Goal: Task Accomplishment & Management: Manage account settings

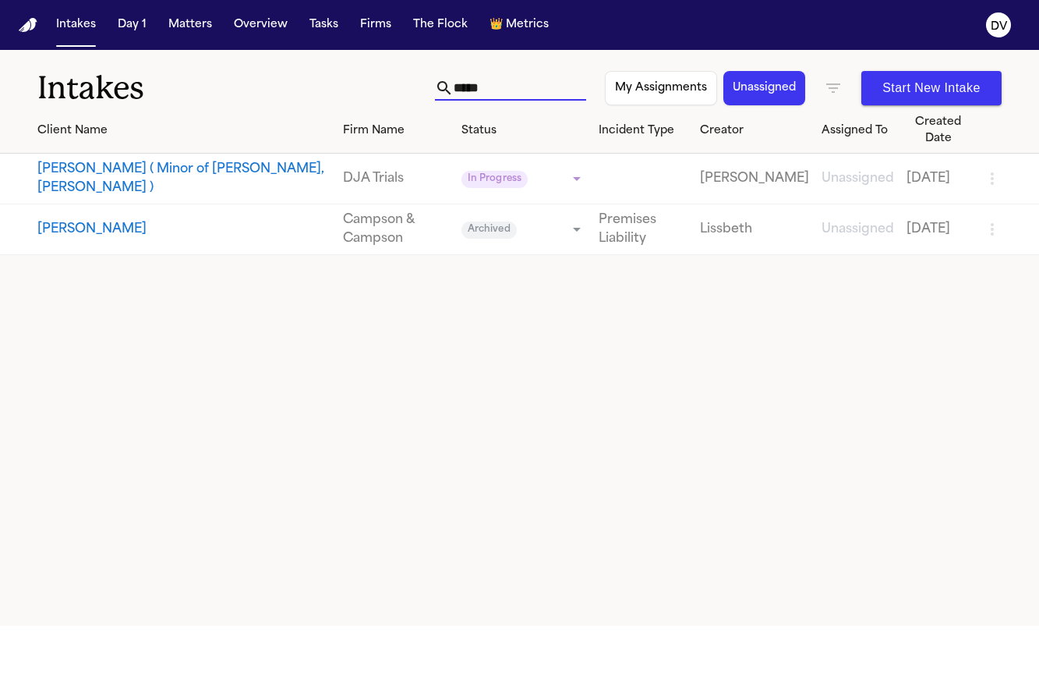
drag, startPoint x: 490, startPoint y: 90, endPoint x: 244, endPoint y: 4, distance: 261.2
click at [344, 79] on div "Intakes ***** My Assignments Unassigned Start New Intake" at bounding box center [519, 79] width 1039 height 58
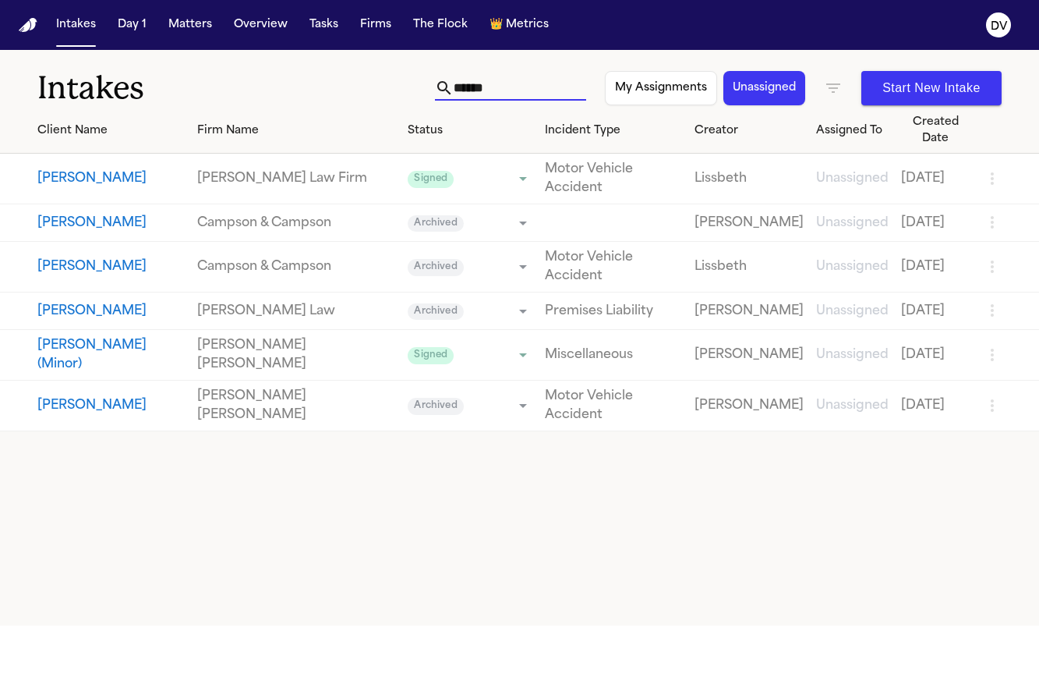
click at [758, 94] on button "Unassigned" at bounding box center [765, 88] width 82 height 34
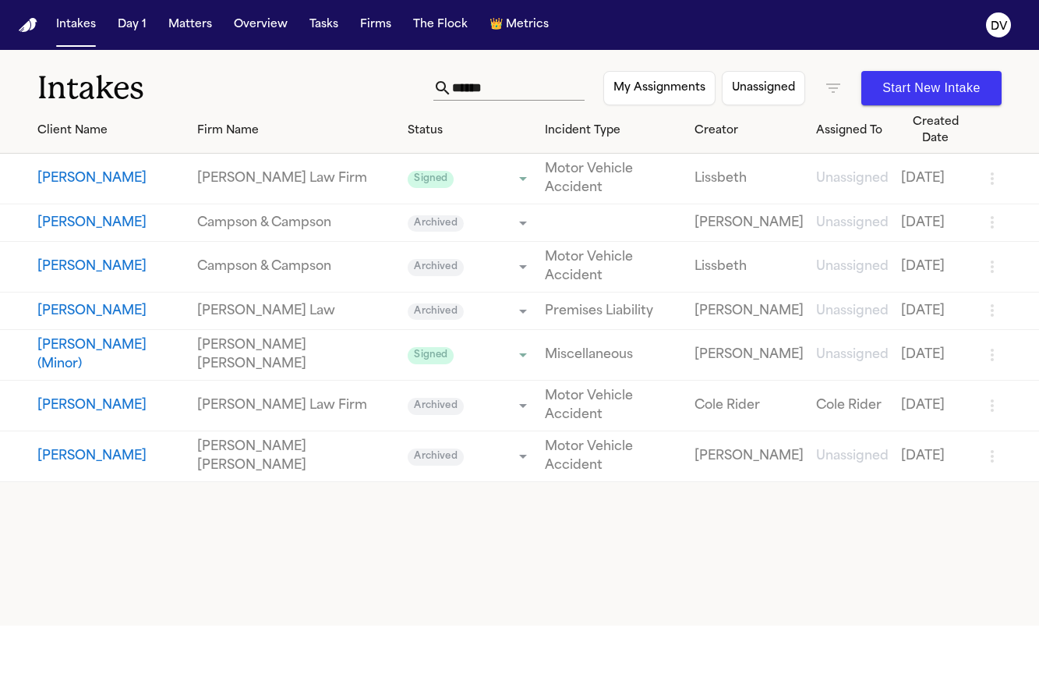
click at [824, 83] on icon "button" at bounding box center [833, 88] width 19 height 19
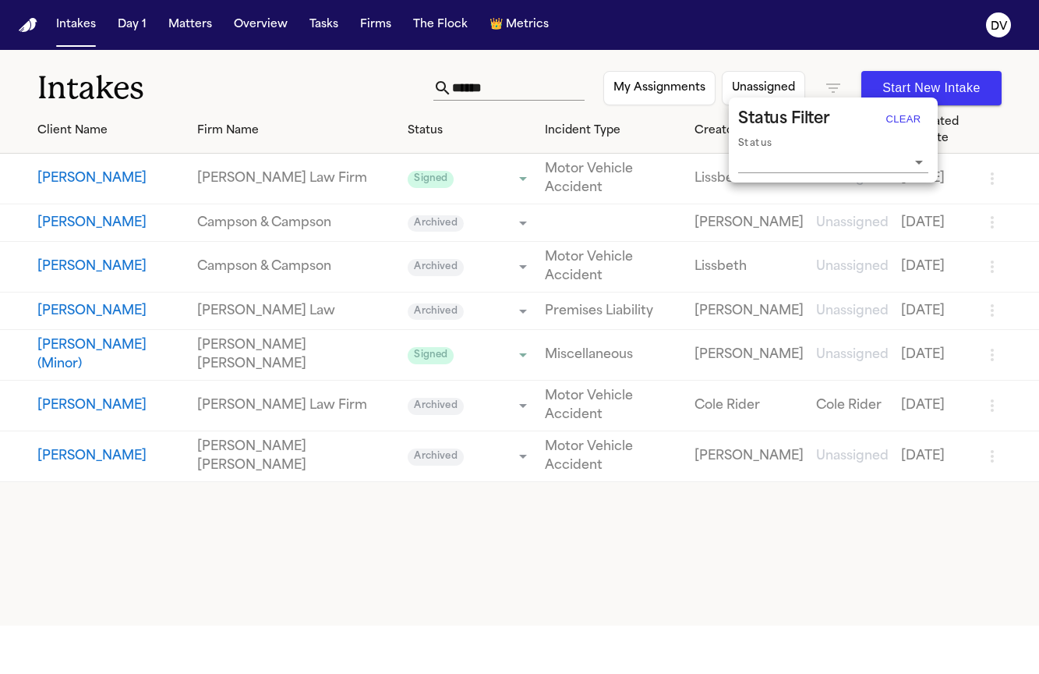
click at [908, 118] on button "Clear" at bounding box center [904, 119] width 50 height 25
click at [895, 161] on input "Status" at bounding box center [821, 161] width 167 height 22
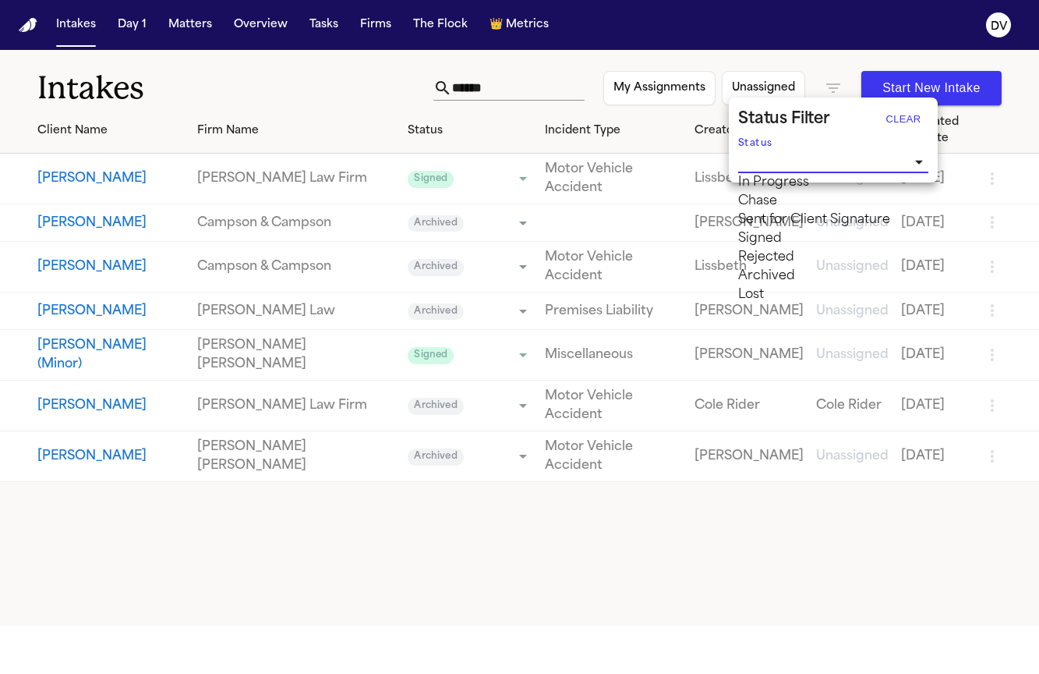
click at [791, 211] on li "Chase" at bounding box center [833, 201] width 190 height 19
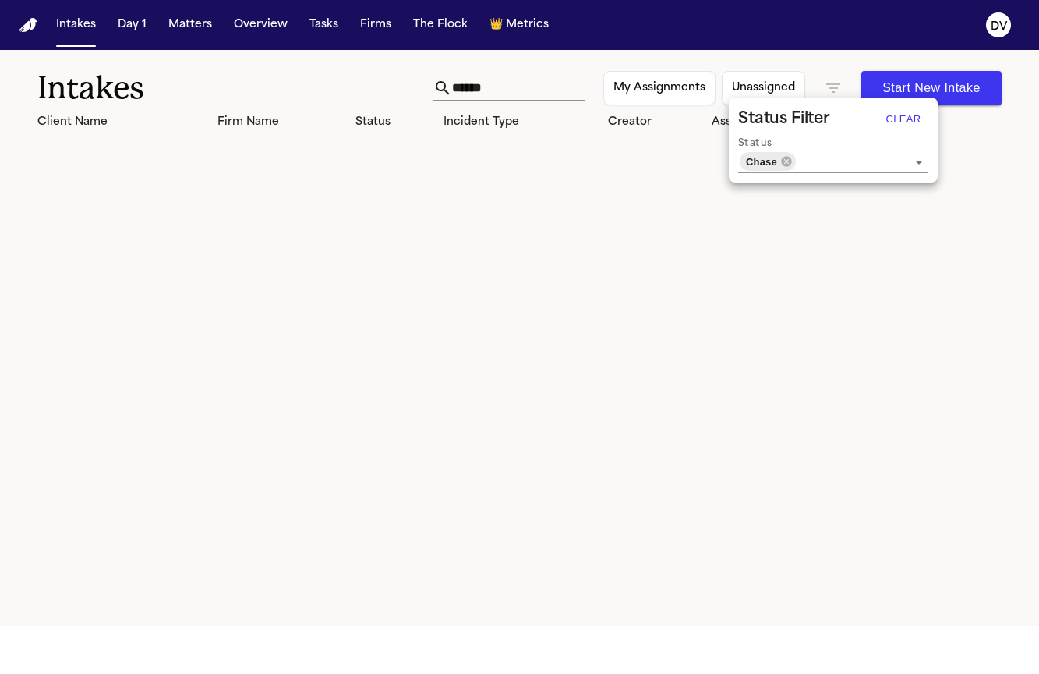
drag, startPoint x: 616, startPoint y: 210, endPoint x: 606, endPoint y: 185, distance: 26.9
click at [615, 210] on div at bounding box center [519, 337] width 1039 height 674
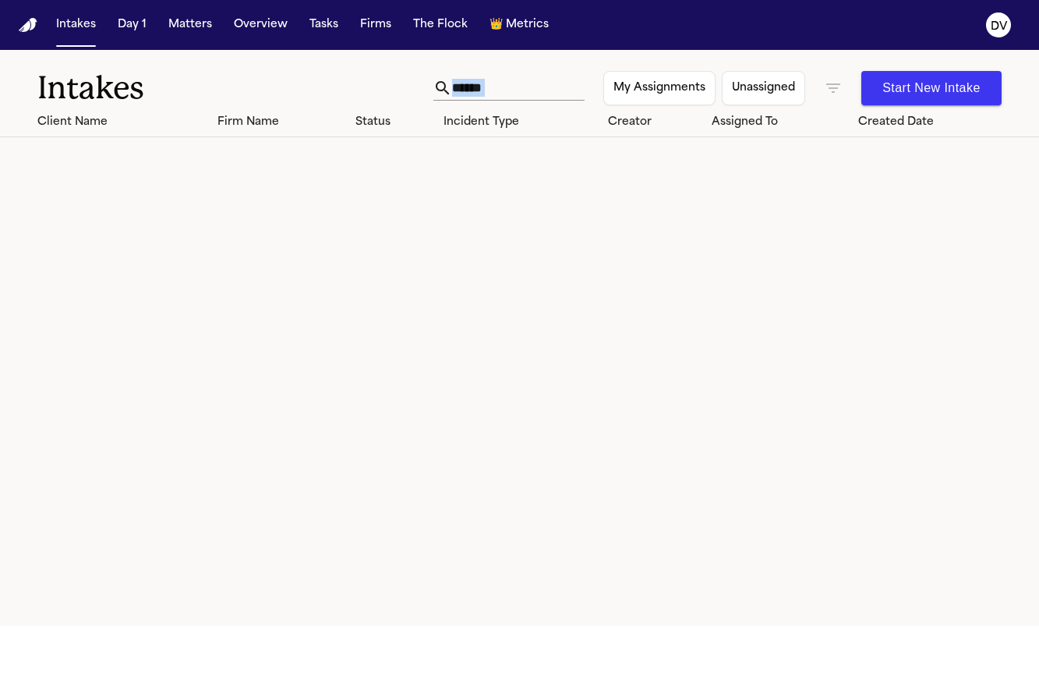
drag, startPoint x: 517, startPoint y: 70, endPoint x: 376, endPoint y: 82, distance: 141.6
click at [374, 80] on div "Intakes ****** My Assignments Unassigned Start New Intake" at bounding box center [519, 79] width 1039 height 58
drag, startPoint x: 501, startPoint y: 74, endPoint x: 496, endPoint y: 83, distance: 10.2
click at [500, 77] on div "****** My Assignments Unassigned Start New Intake" at bounding box center [718, 88] width 568 height 34
click at [494, 86] on input "******" at bounding box center [518, 88] width 133 height 25
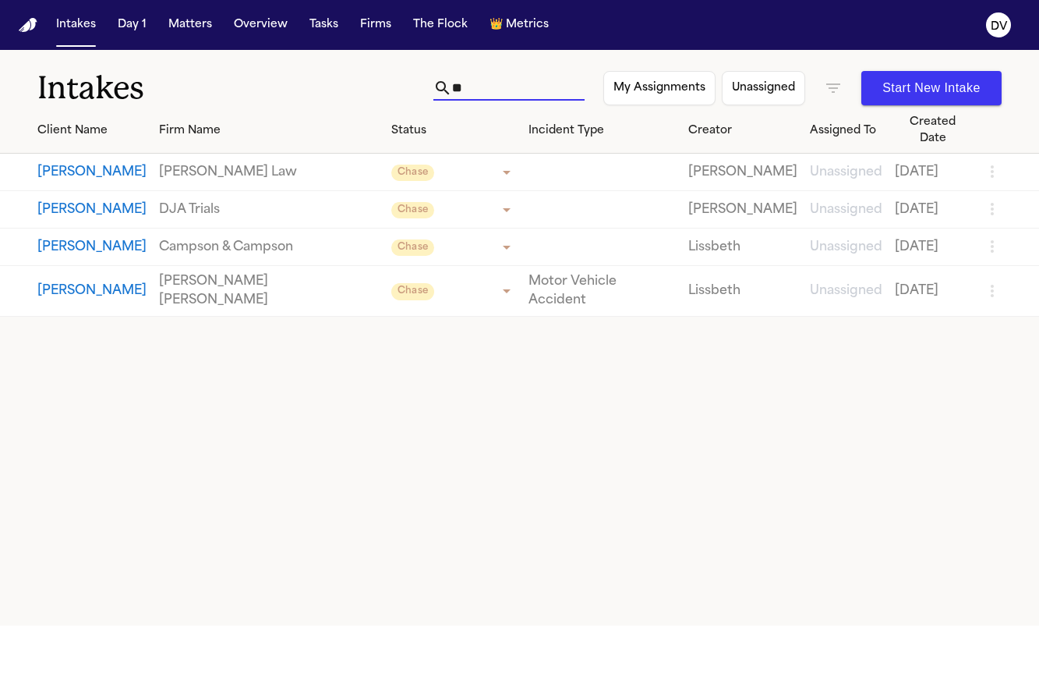
type input "*"
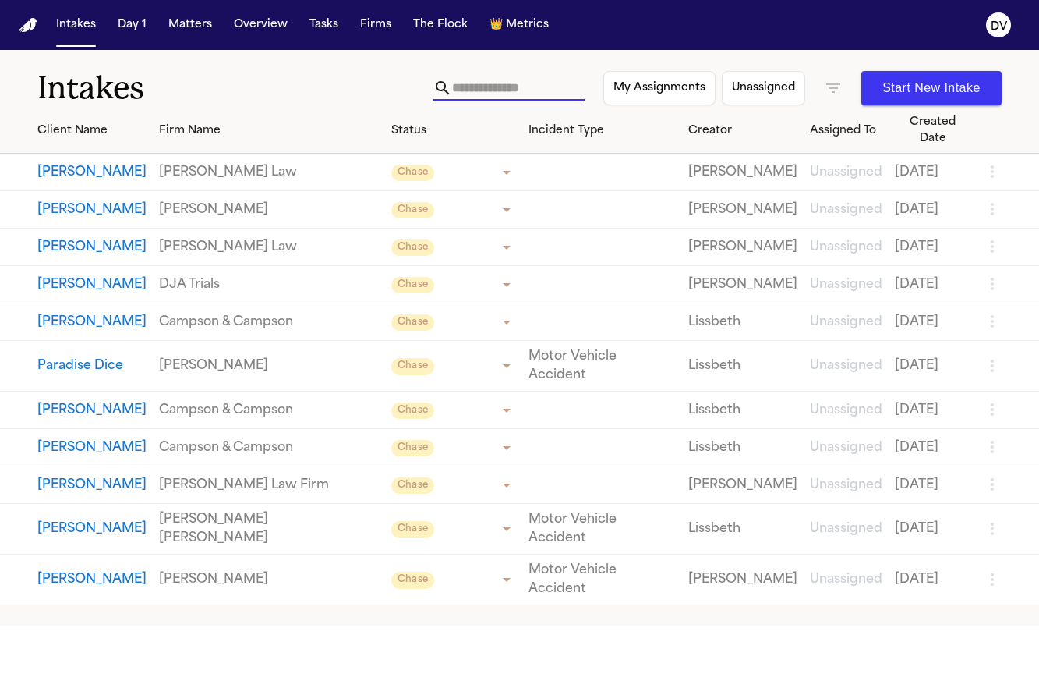
click at [784, 87] on button "Unassigned" at bounding box center [763, 88] width 83 height 34
click at [784, 87] on button "Unassigned" at bounding box center [765, 88] width 82 height 34
click at [657, 89] on button "My Assignments" at bounding box center [660, 88] width 112 height 34
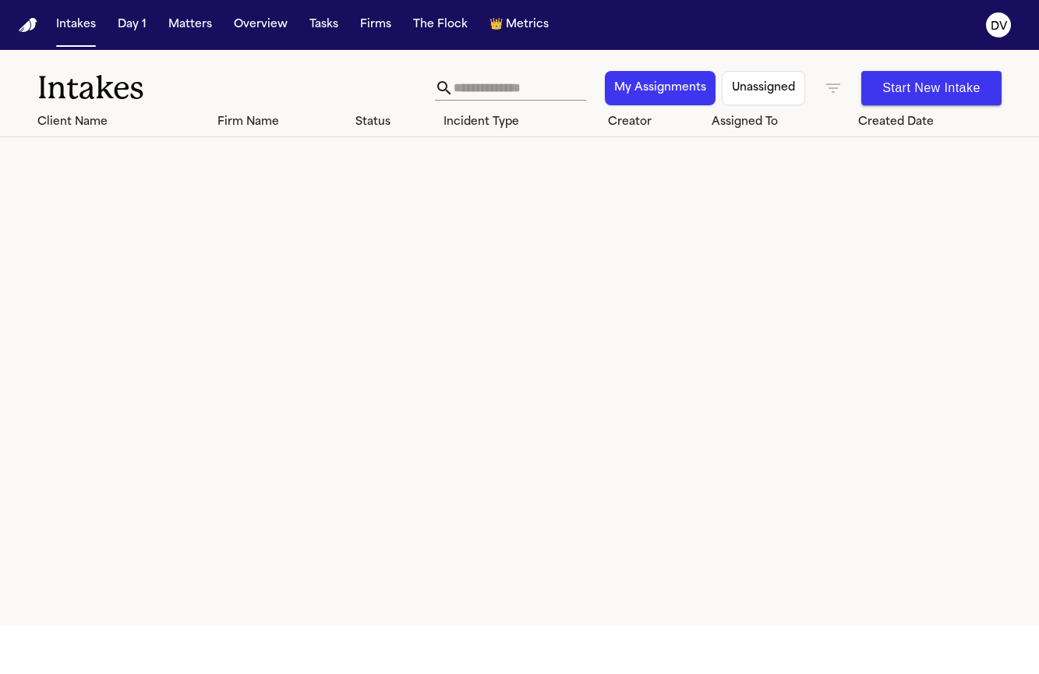
click at [674, 87] on button "My Assignments" at bounding box center [660, 88] width 111 height 34
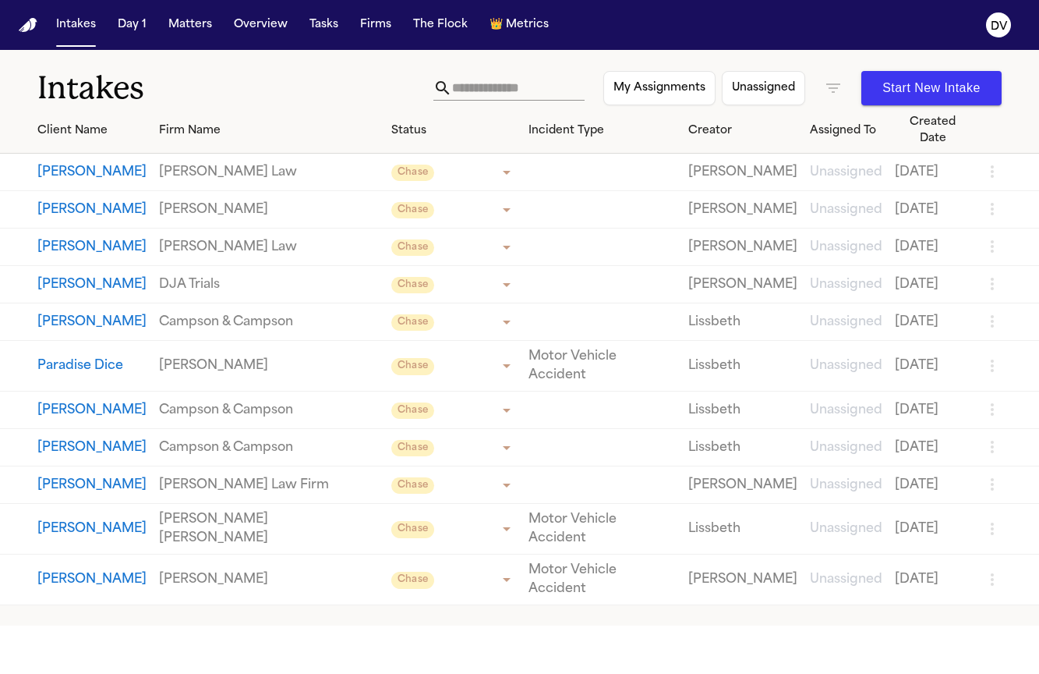
click at [758, 89] on button "Unassigned" at bounding box center [763, 88] width 83 height 34
click at [758, 89] on button "Unassigned" at bounding box center [765, 88] width 82 height 34
click at [957, 90] on button "Start New Intake" at bounding box center [932, 88] width 140 height 34
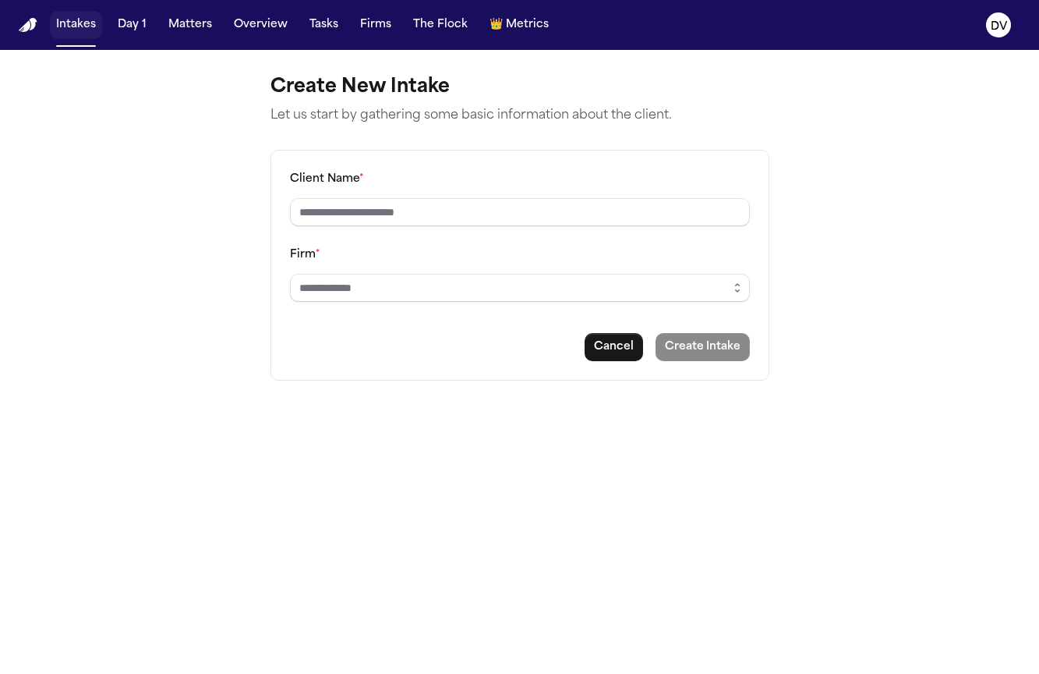
click at [66, 24] on button "Intakes" at bounding box center [76, 25] width 52 height 28
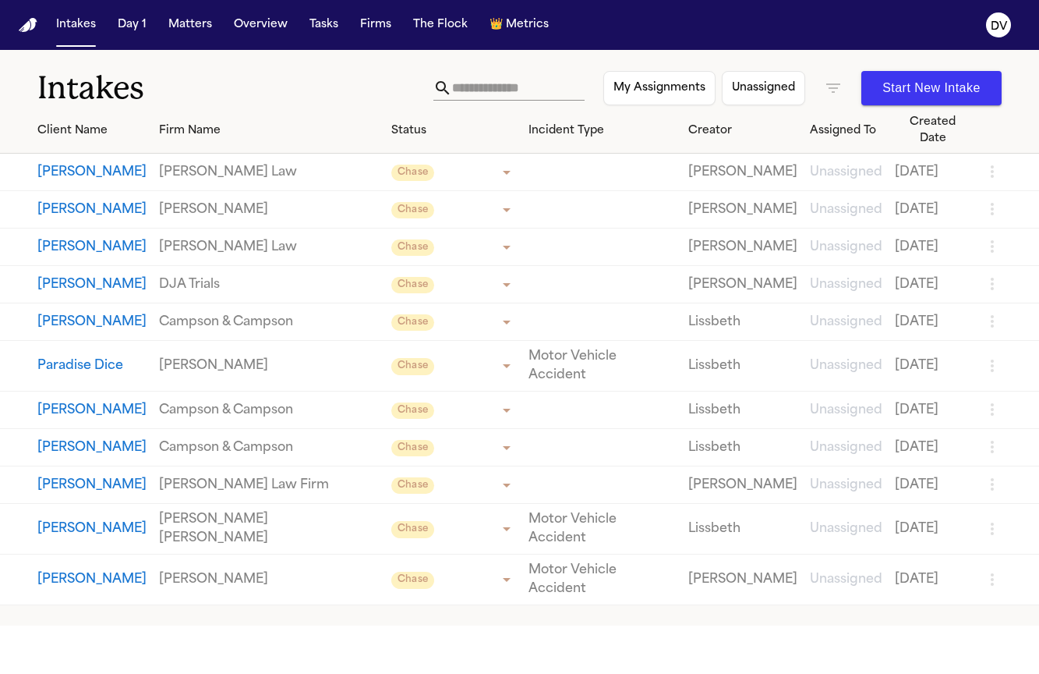
click at [198, 31] on button "Matters" at bounding box center [190, 25] width 56 height 28
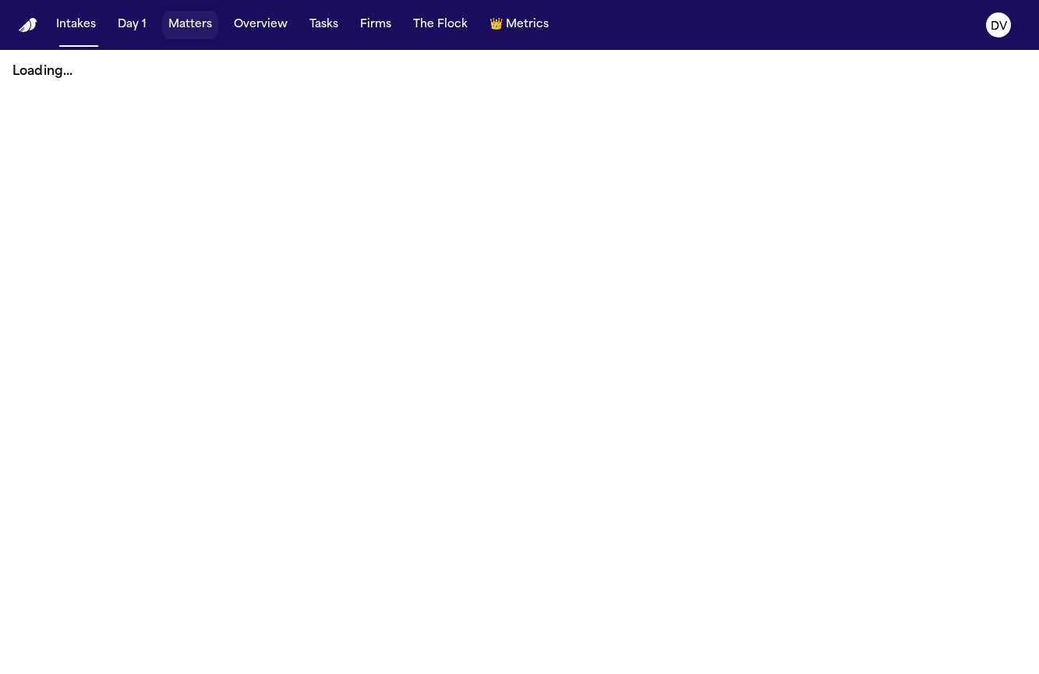
click at [198, 31] on button "Matters" at bounding box center [190, 25] width 56 height 28
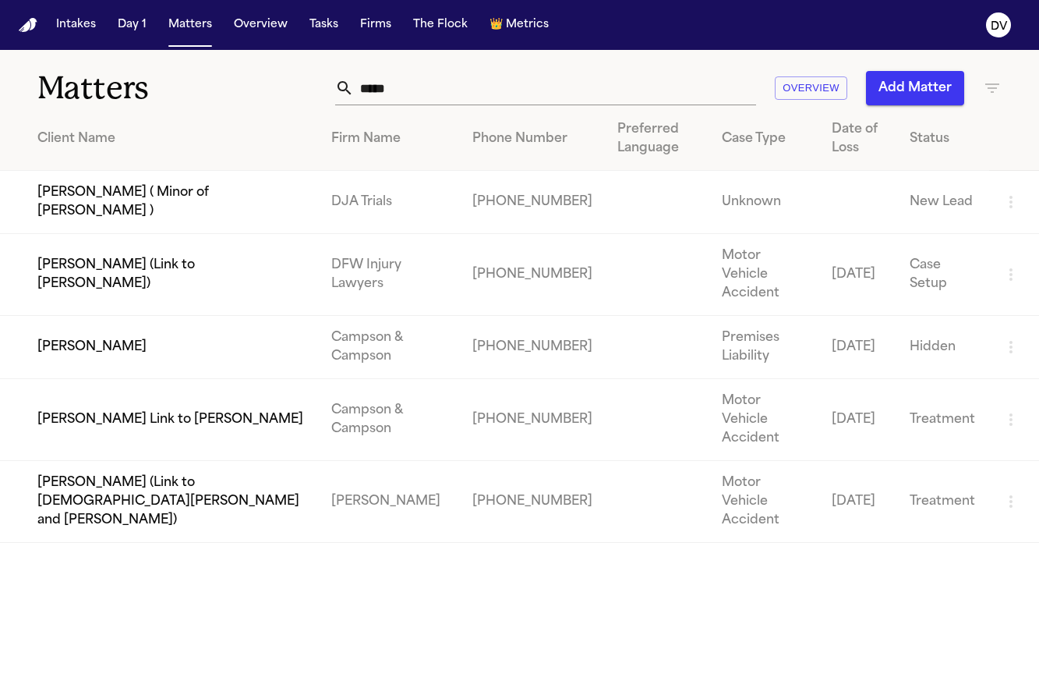
drag, startPoint x: 420, startPoint y: 106, endPoint x: 381, endPoint y: 96, distance: 40.3
click at [381, 96] on div "Matters ***** Overview Add Matter" at bounding box center [519, 79] width 1039 height 58
drag, startPoint x: 348, startPoint y: 93, endPoint x: 311, endPoint y: 92, distance: 36.7
click at [311, 92] on div "***** Overview Add Matter" at bounding box center [650, 88] width 703 height 34
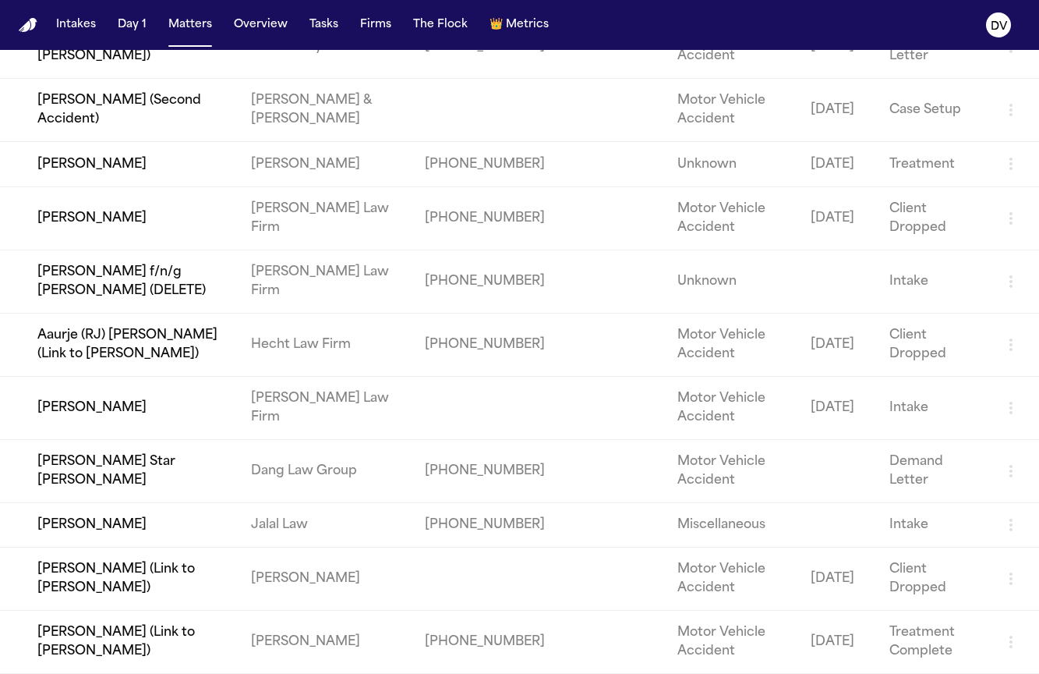
scroll to position [682, 0]
type input "******"
click at [164, 630] on td "[PERSON_NAME] (Link to [PERSON_NAME])" at bounding box center [119, 642] width 239 height 63
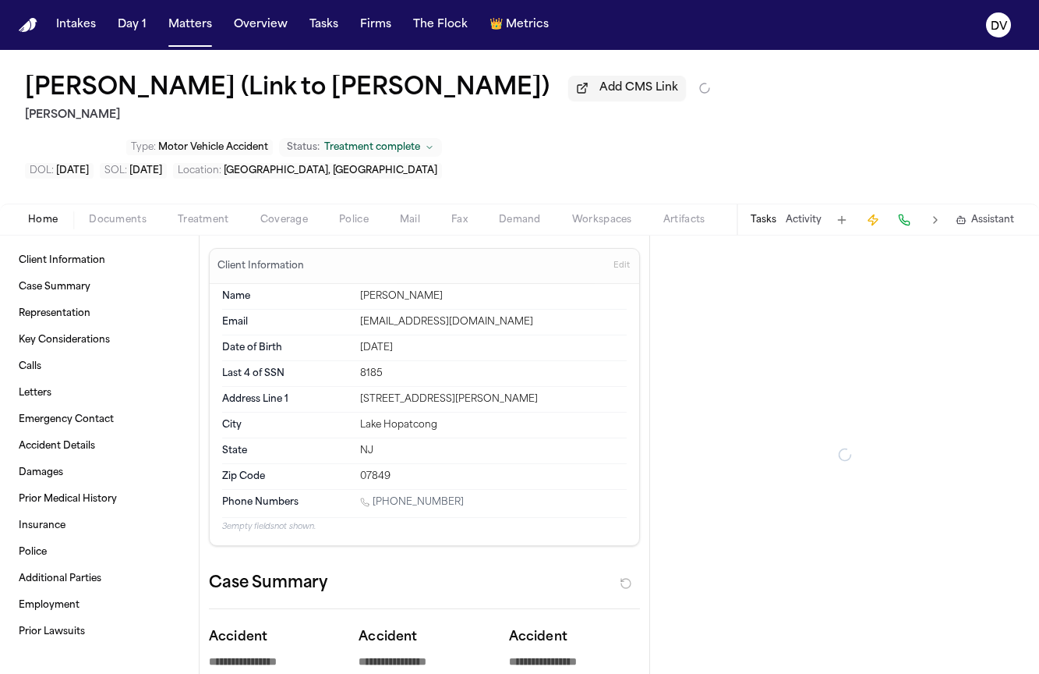
type textarea "*"
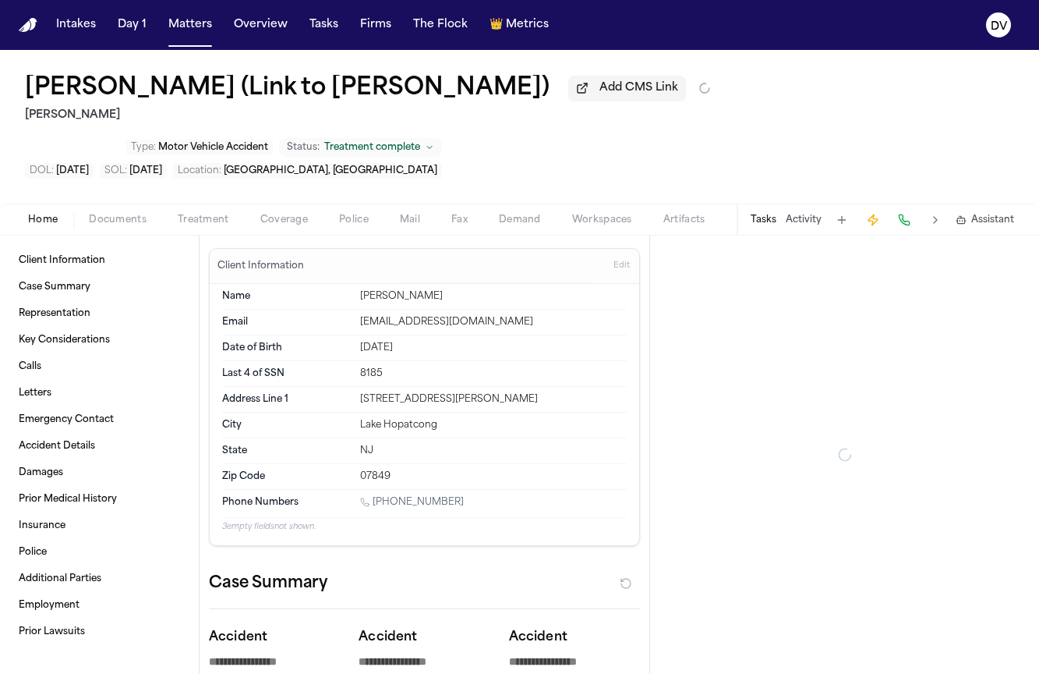
type textarea "*"
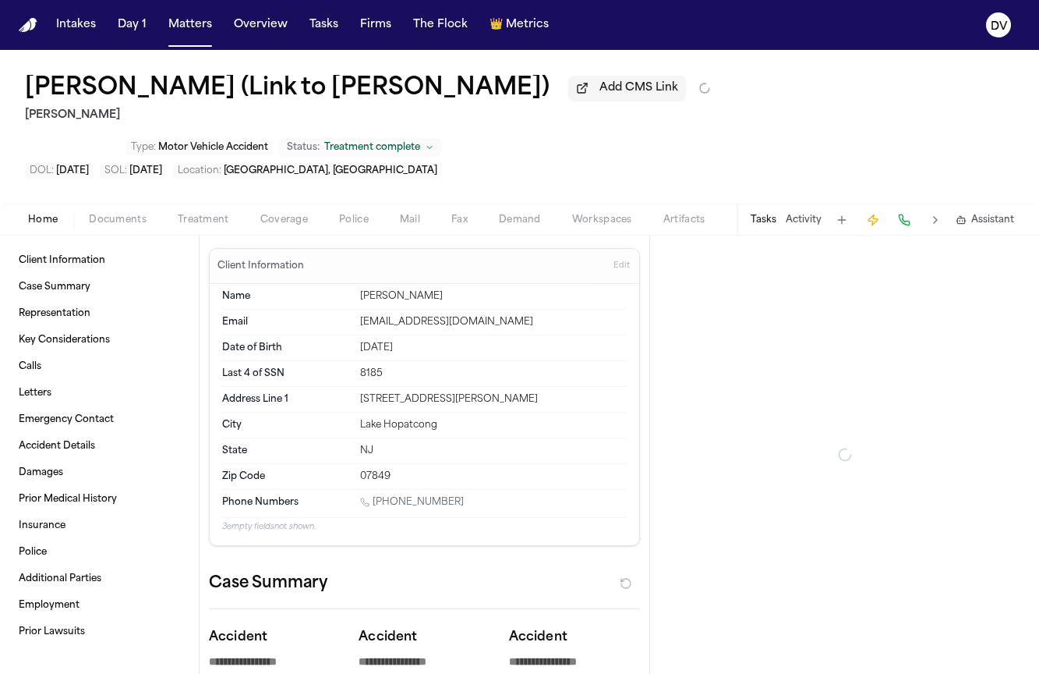
type textarea "*"
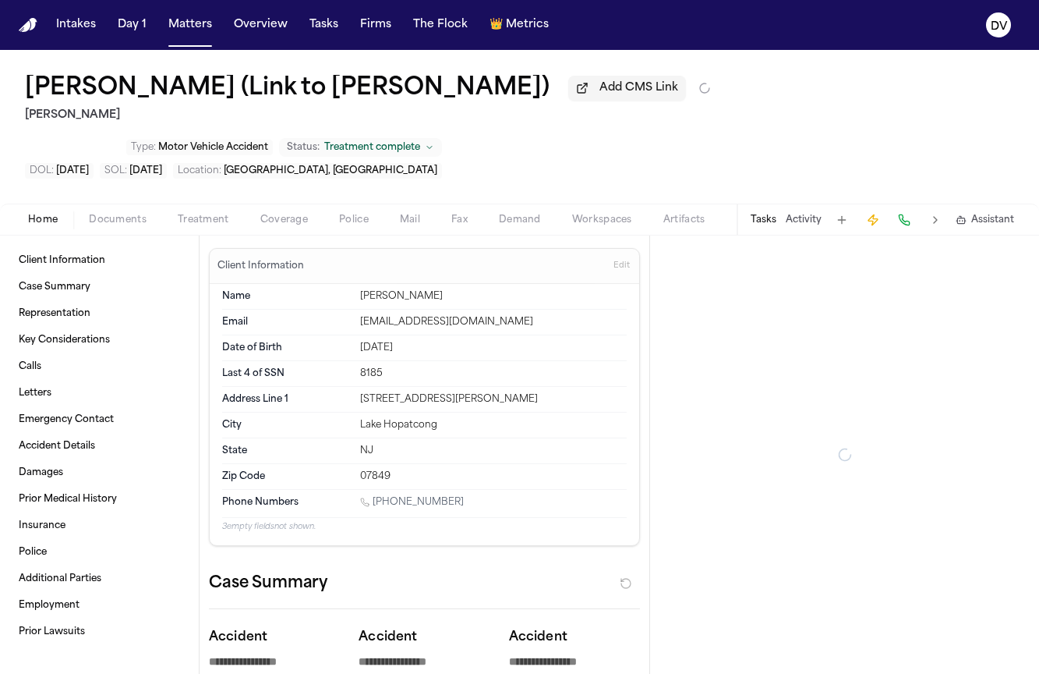
type textarea "*"
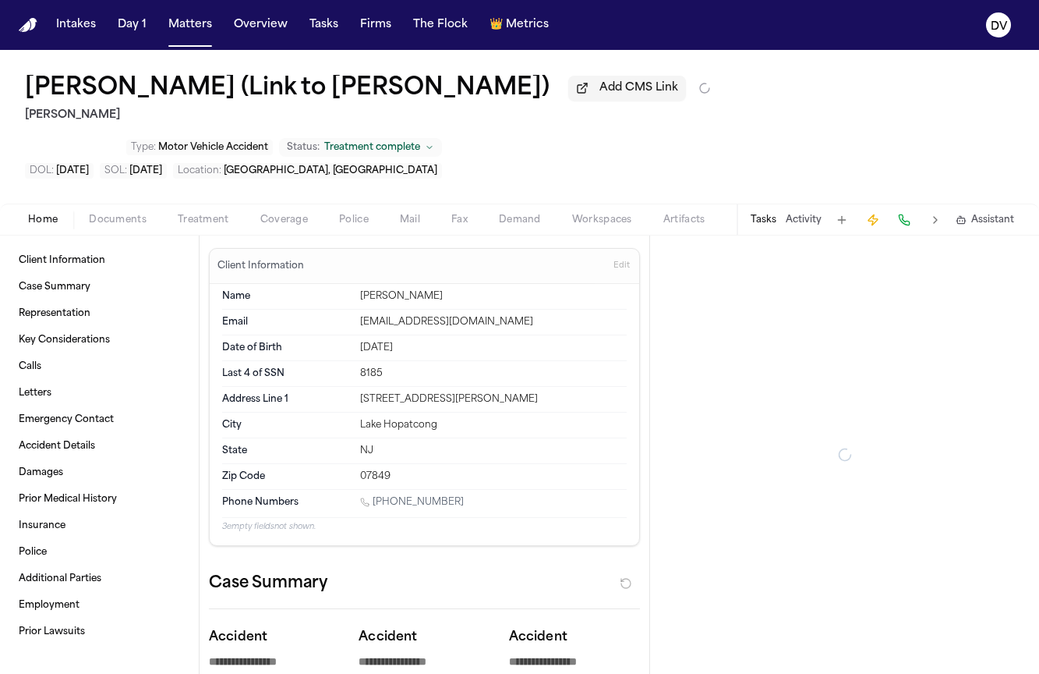
type textarea "*"
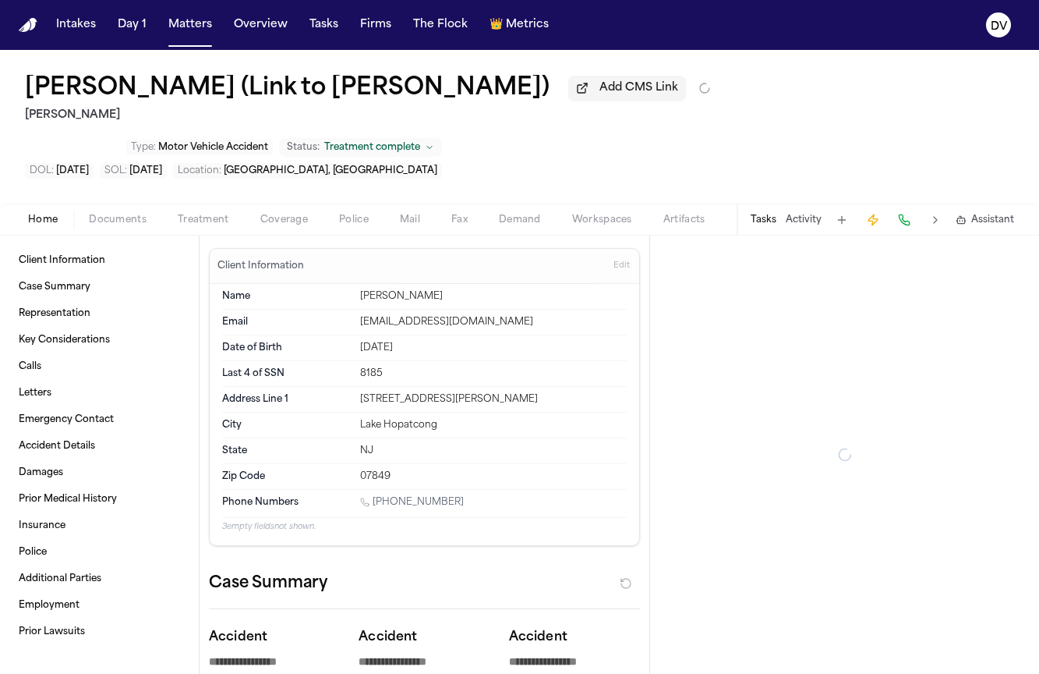
type textarea "*"
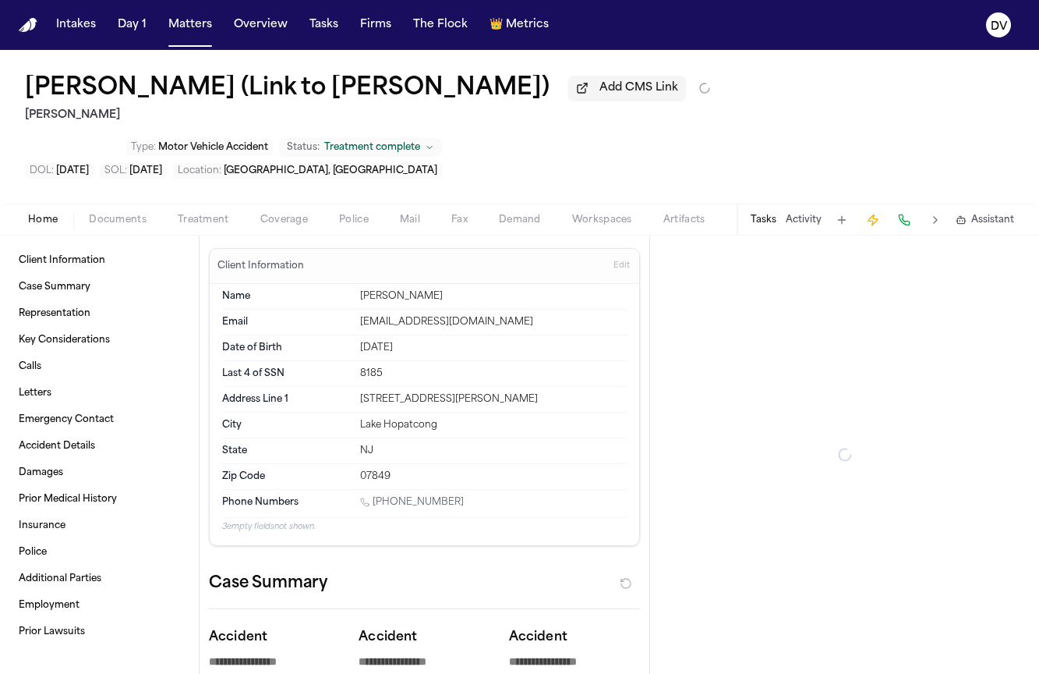
type textarea "*"
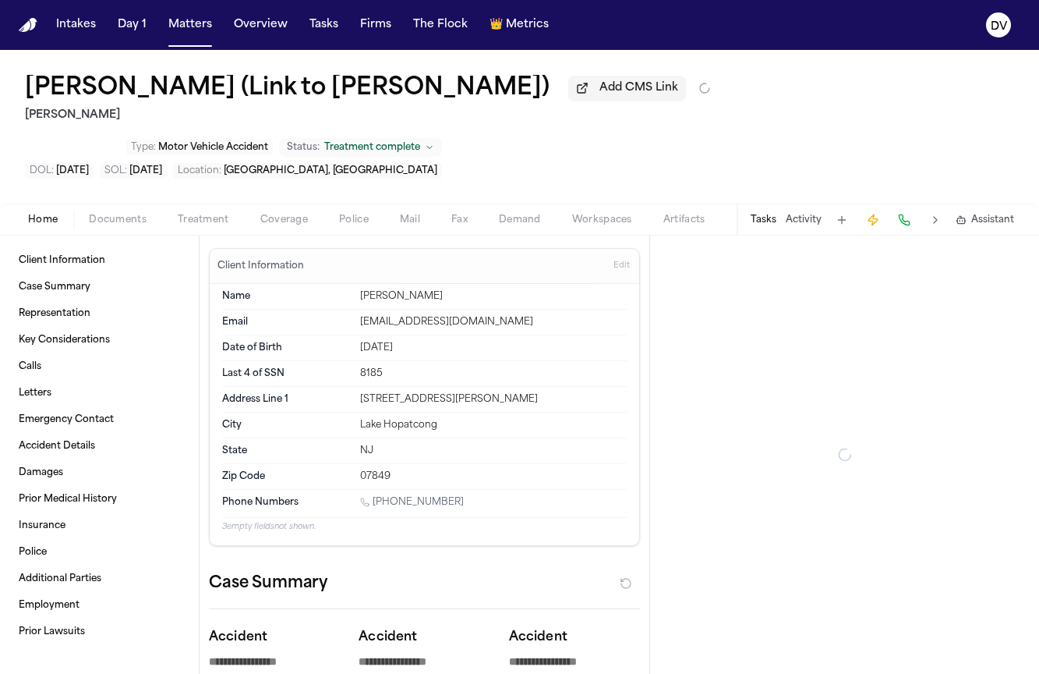
type textarea "*"
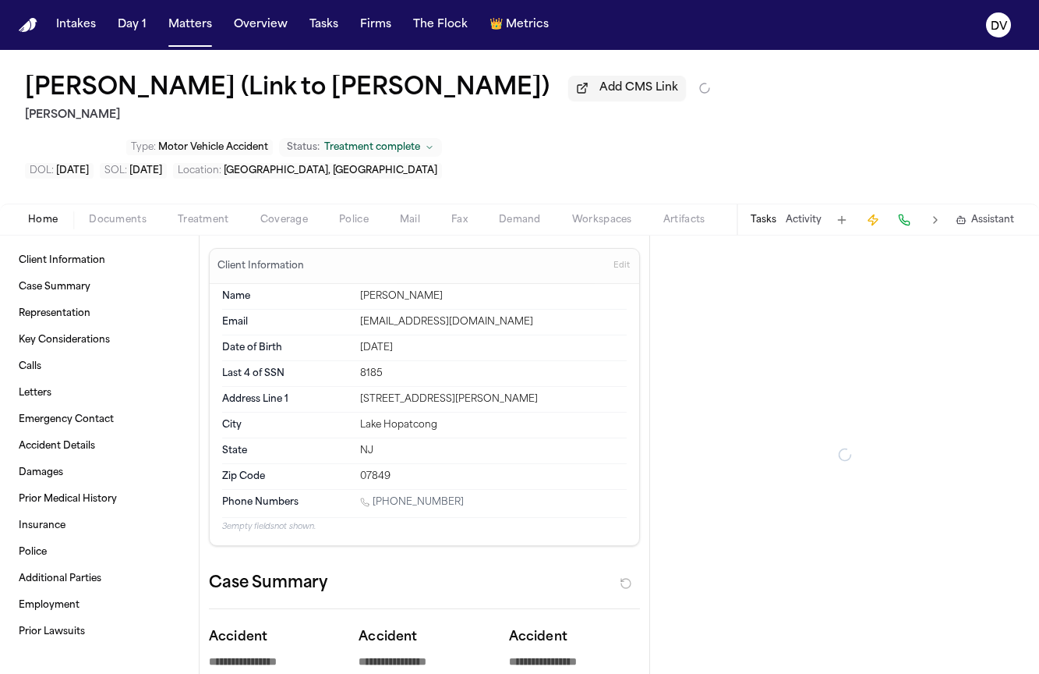
type textarea "*"
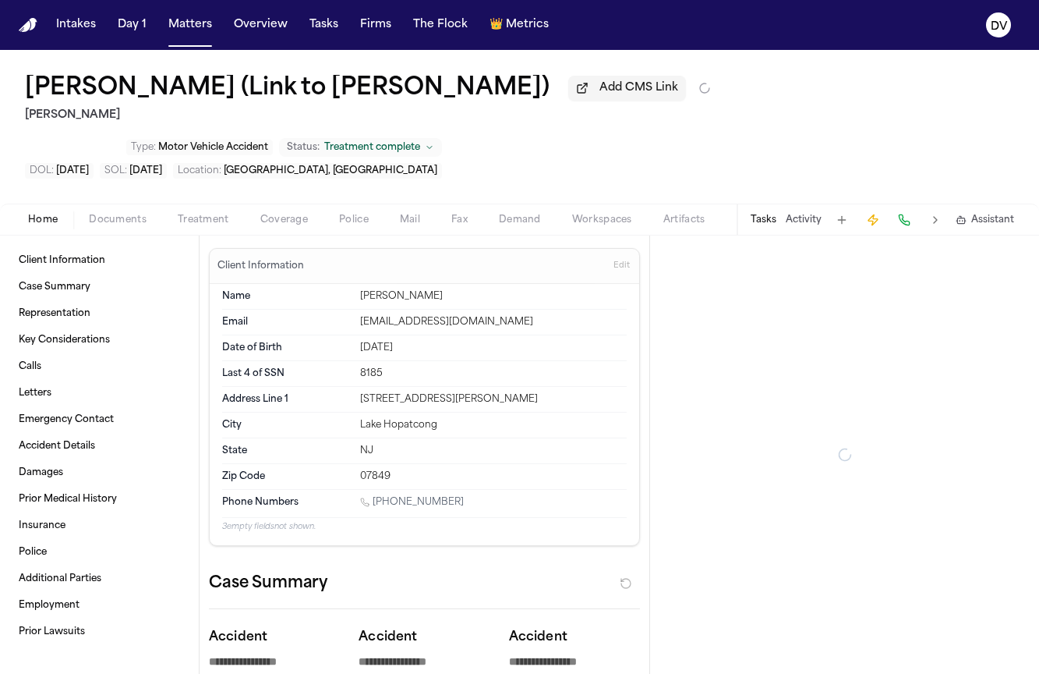
type textarea "*"
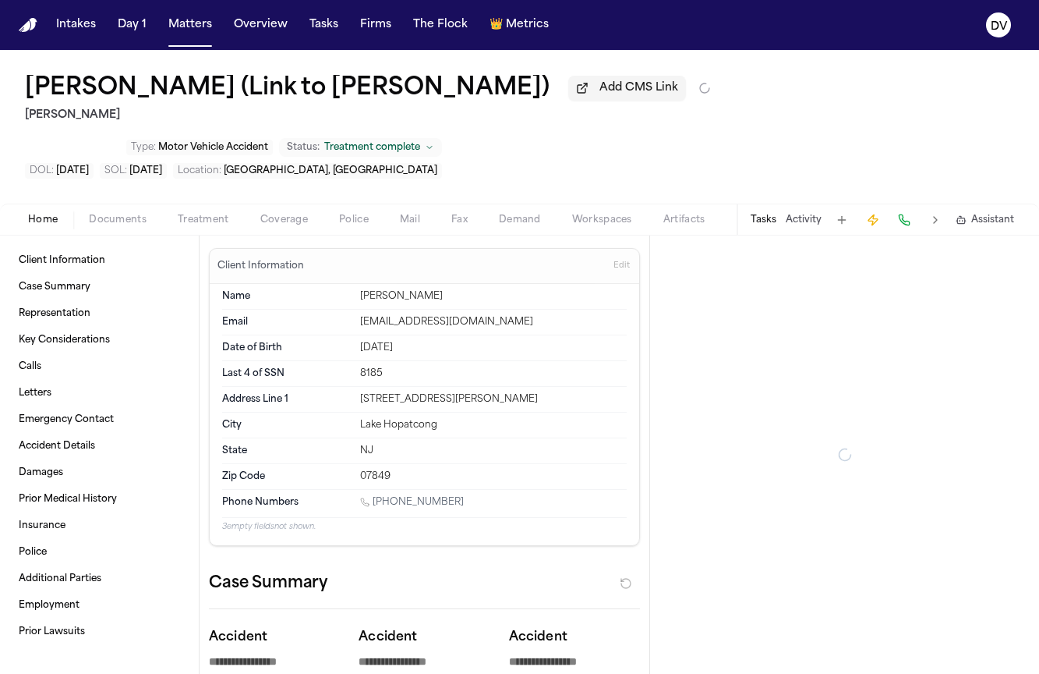
type textarea "*"
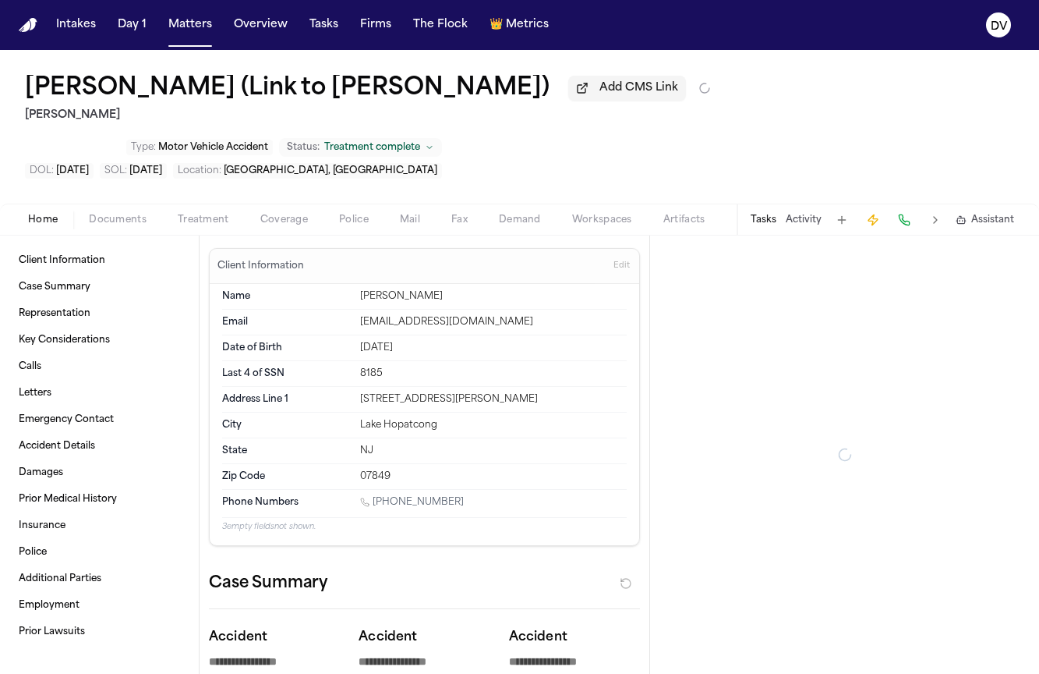
type textarea "*"
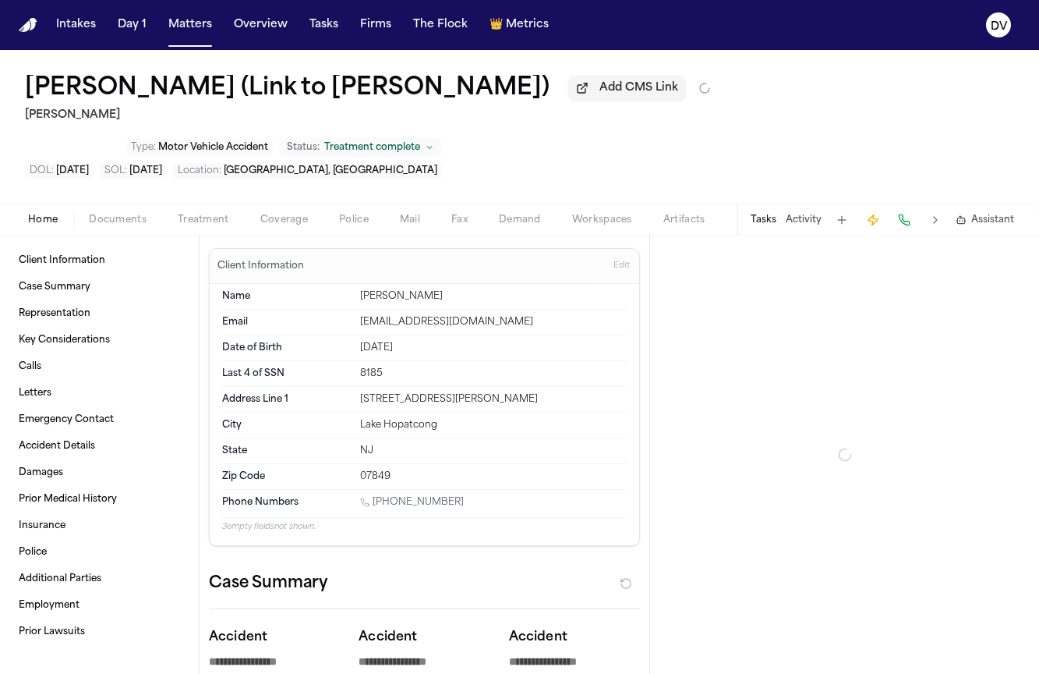
type textarea "*"
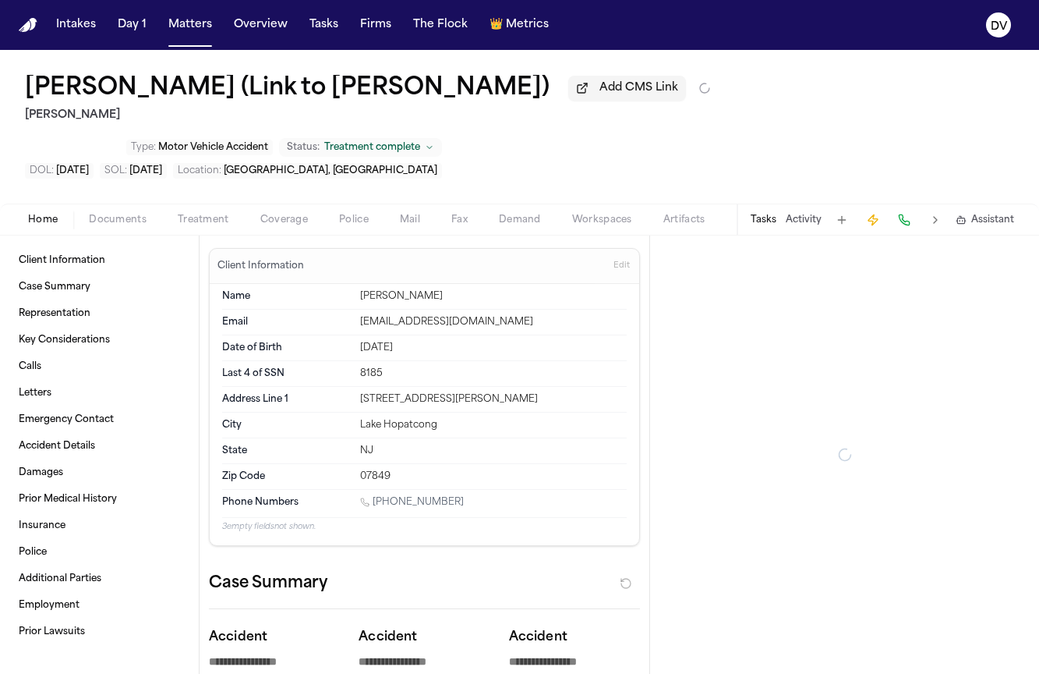
type textarea "*"
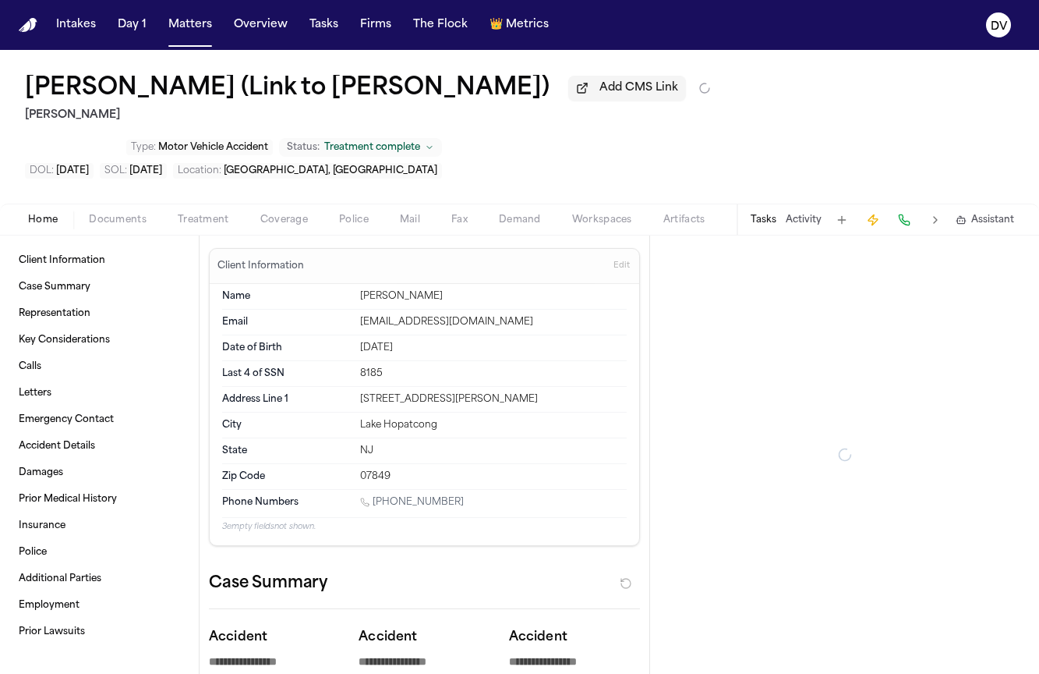
type textarea "*"
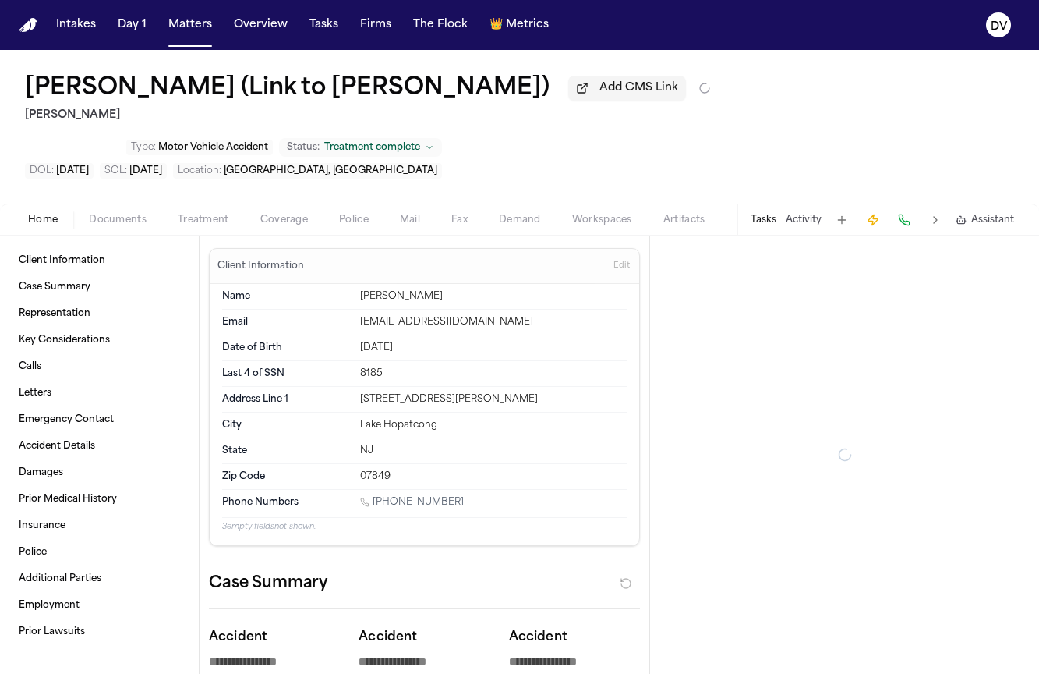
type textarea "*"
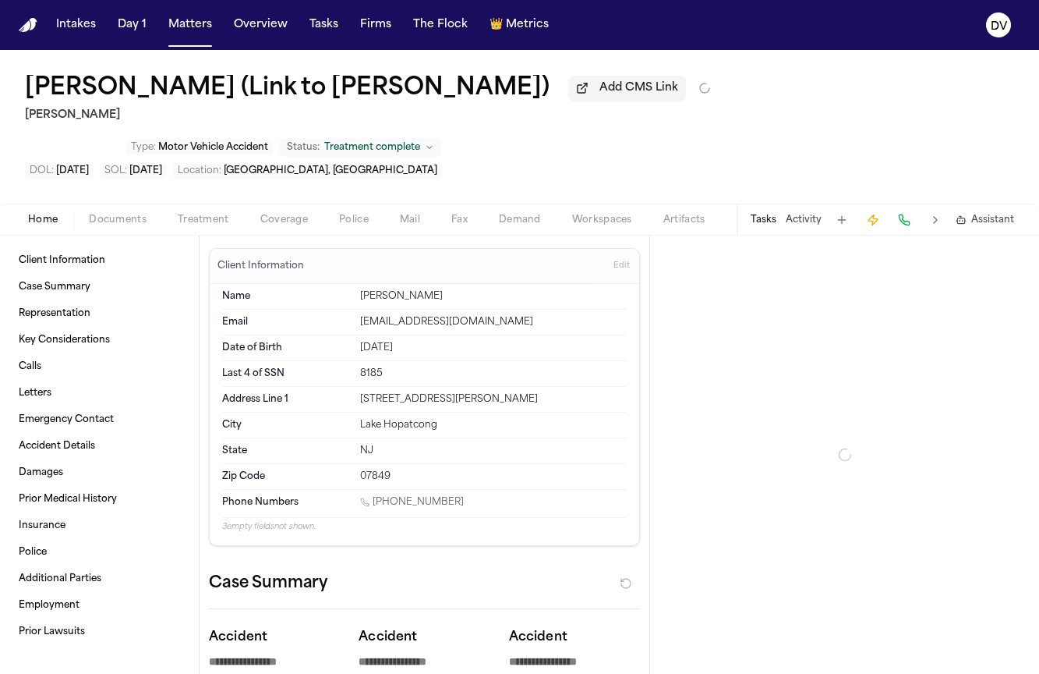
type textarea "*"
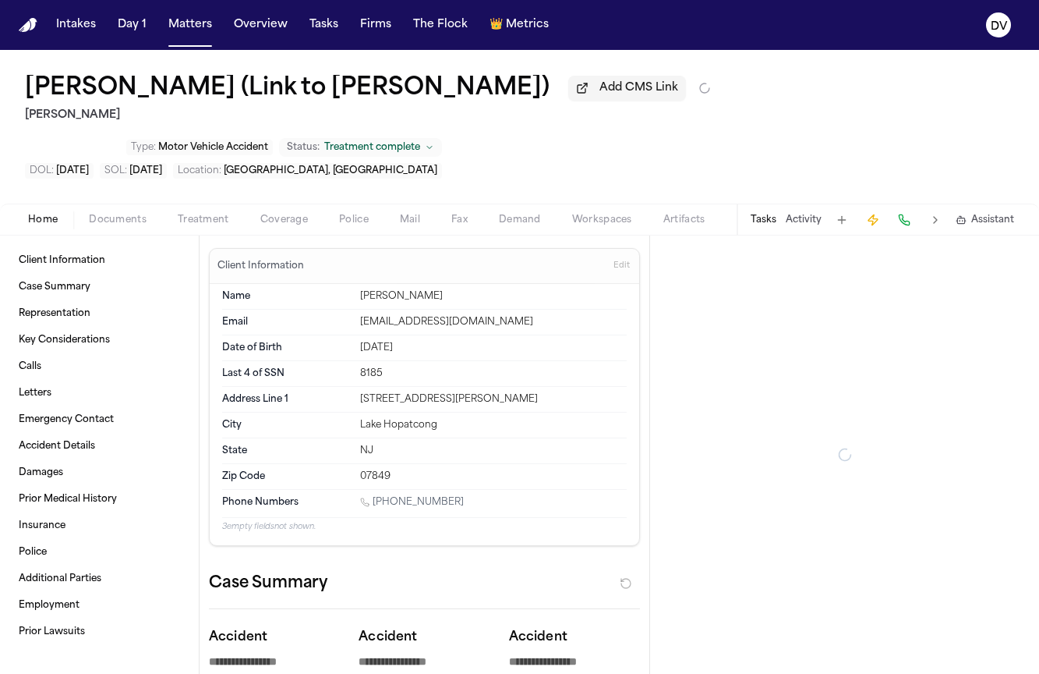
type textarea "*"
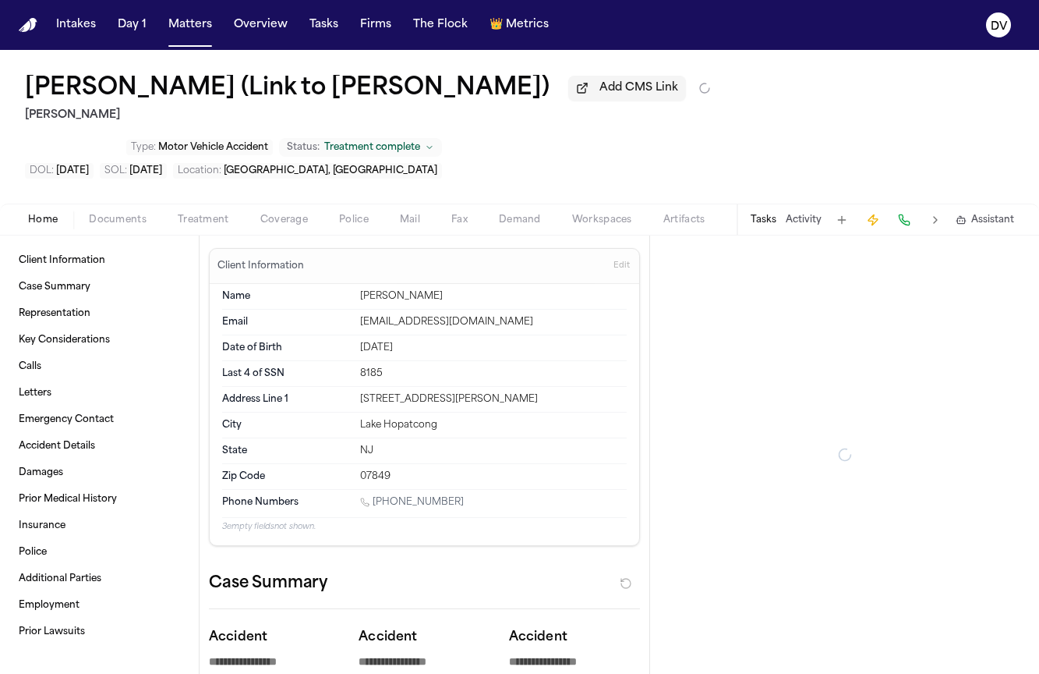
type textarea "*"
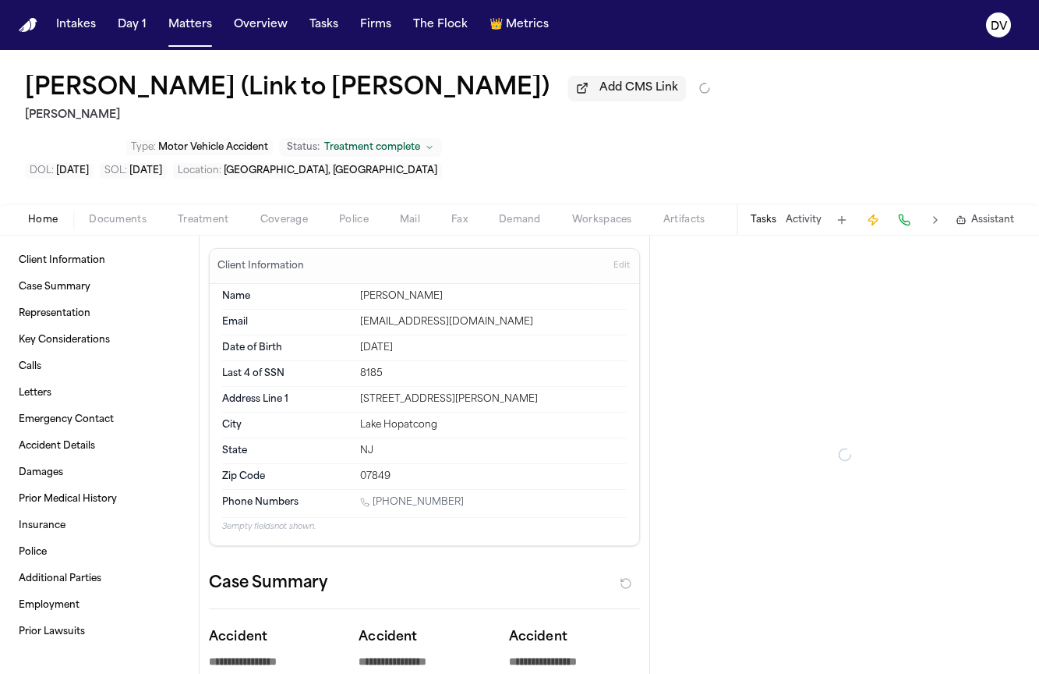
type textarea "*"
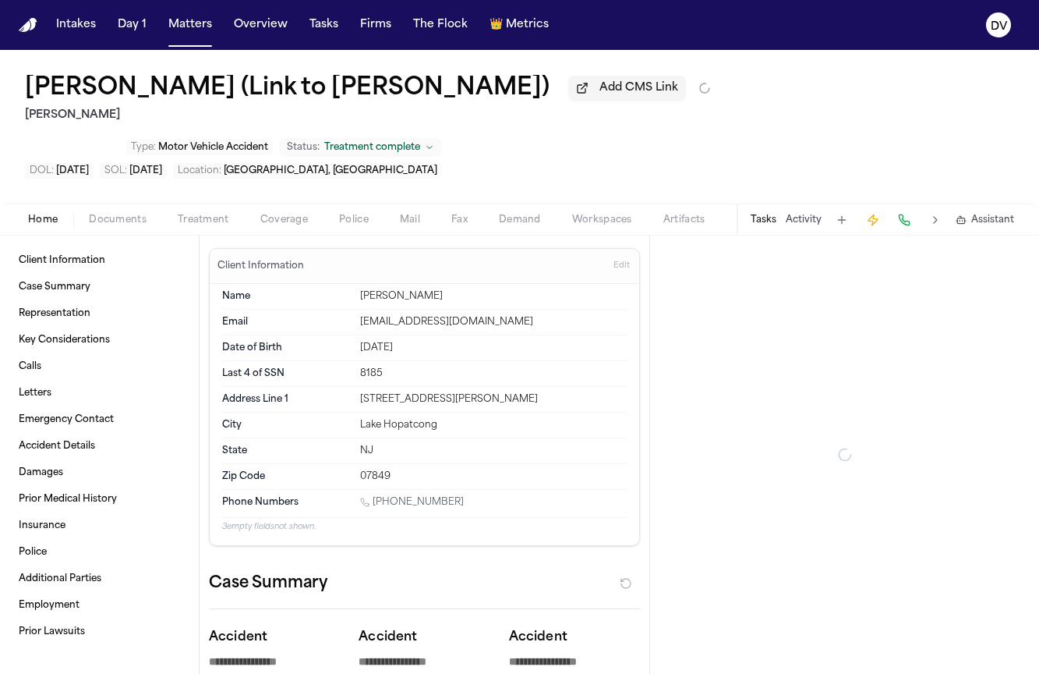
type textarea "*"
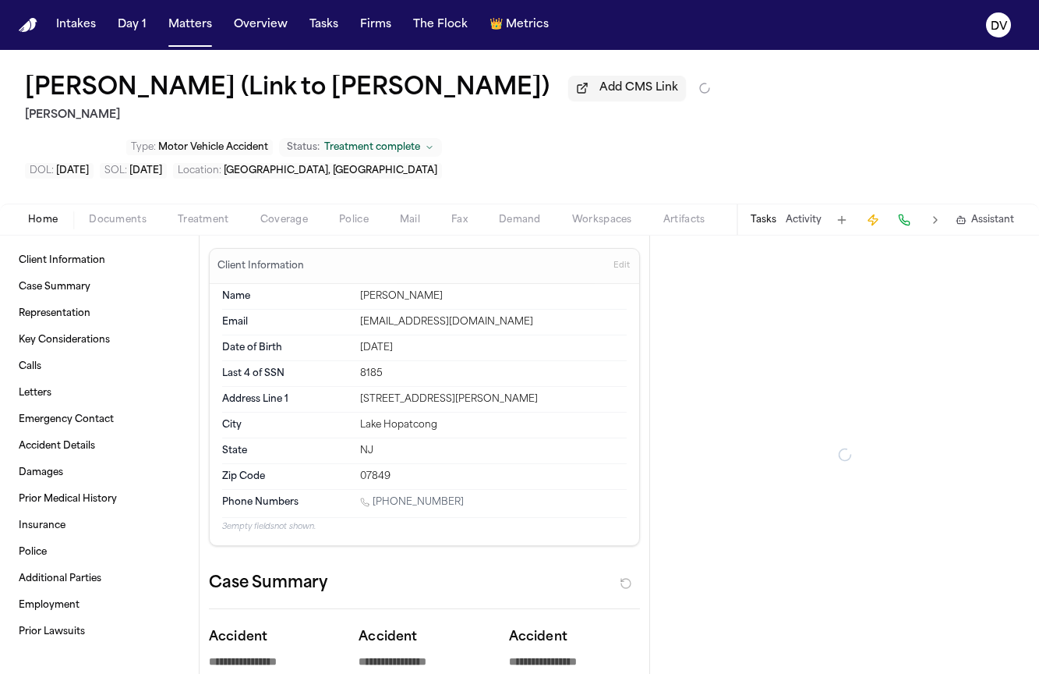
type textarea "*"
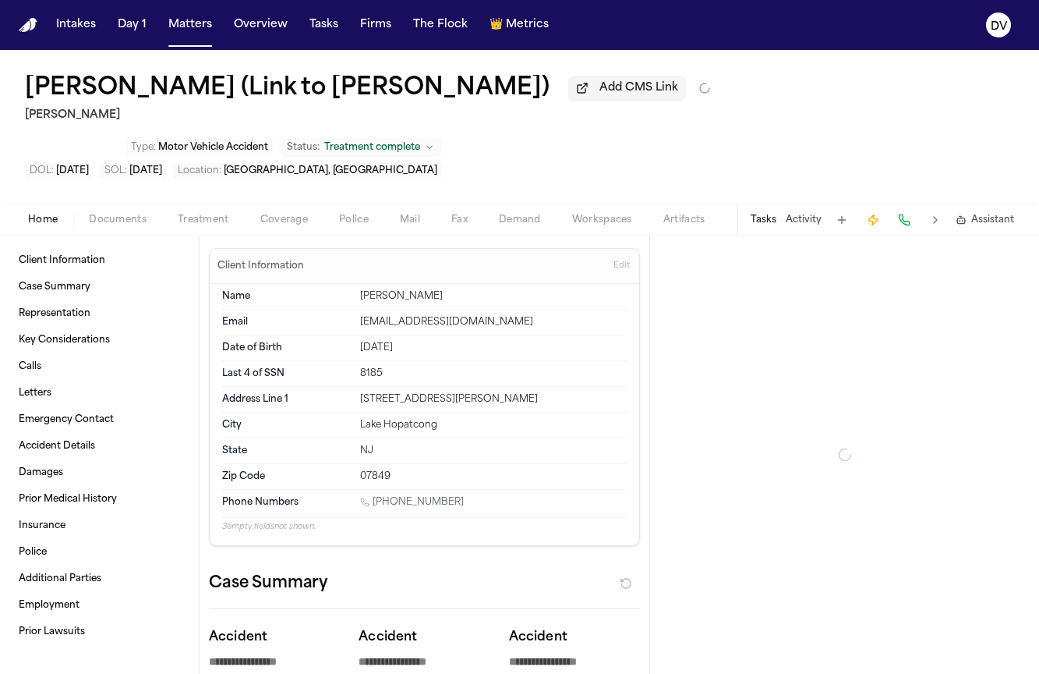
type textarea "*"
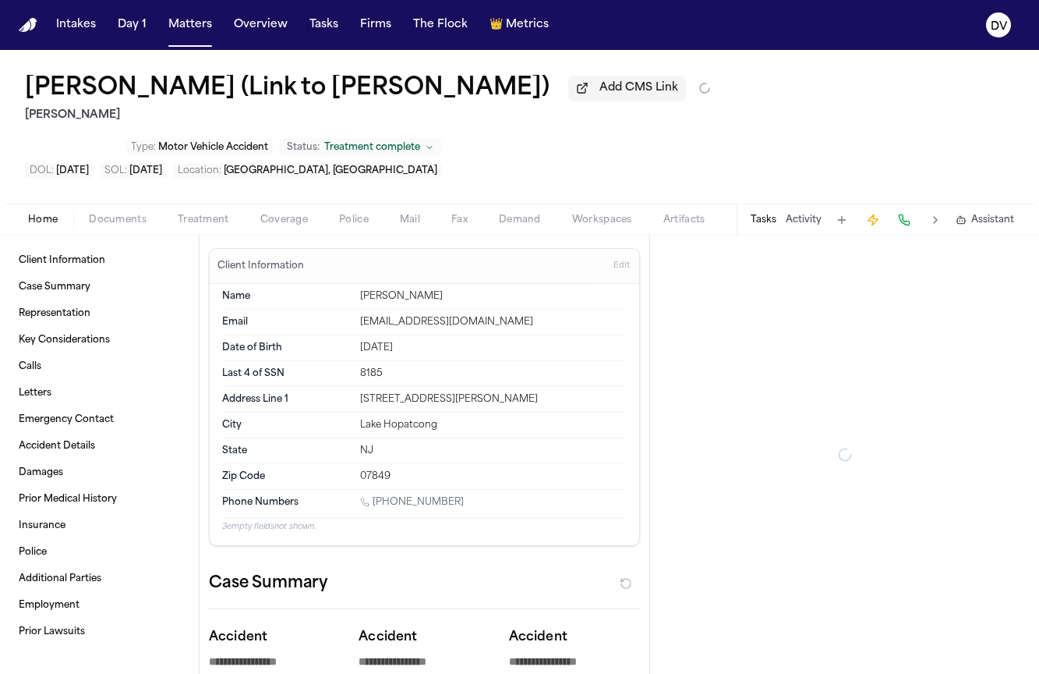
type textarea "*"
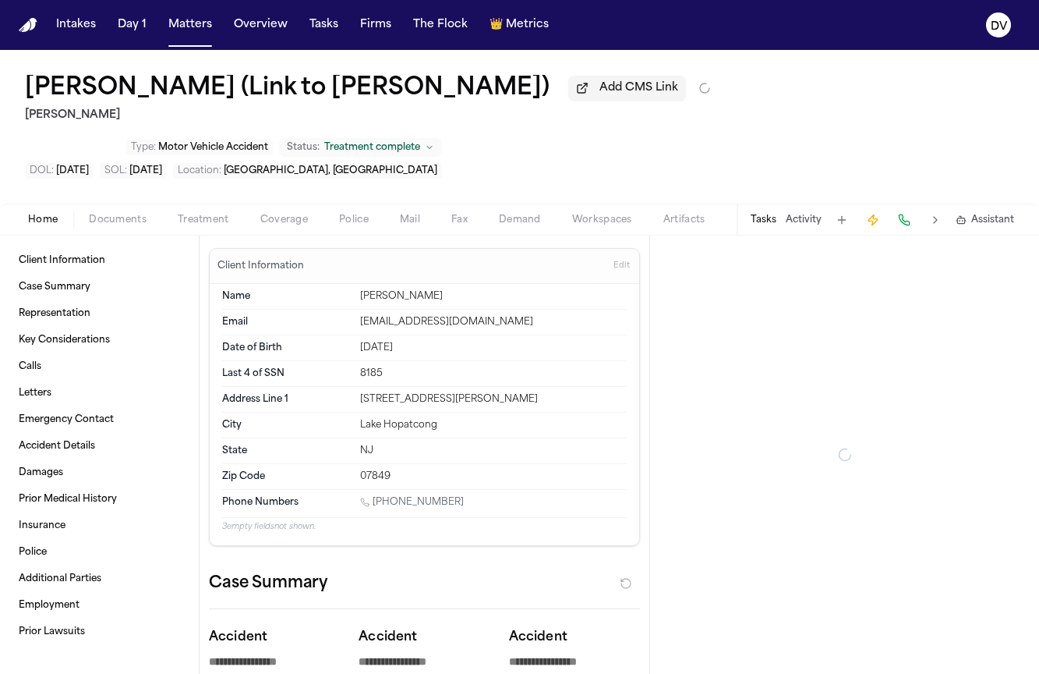
type textarea "*"
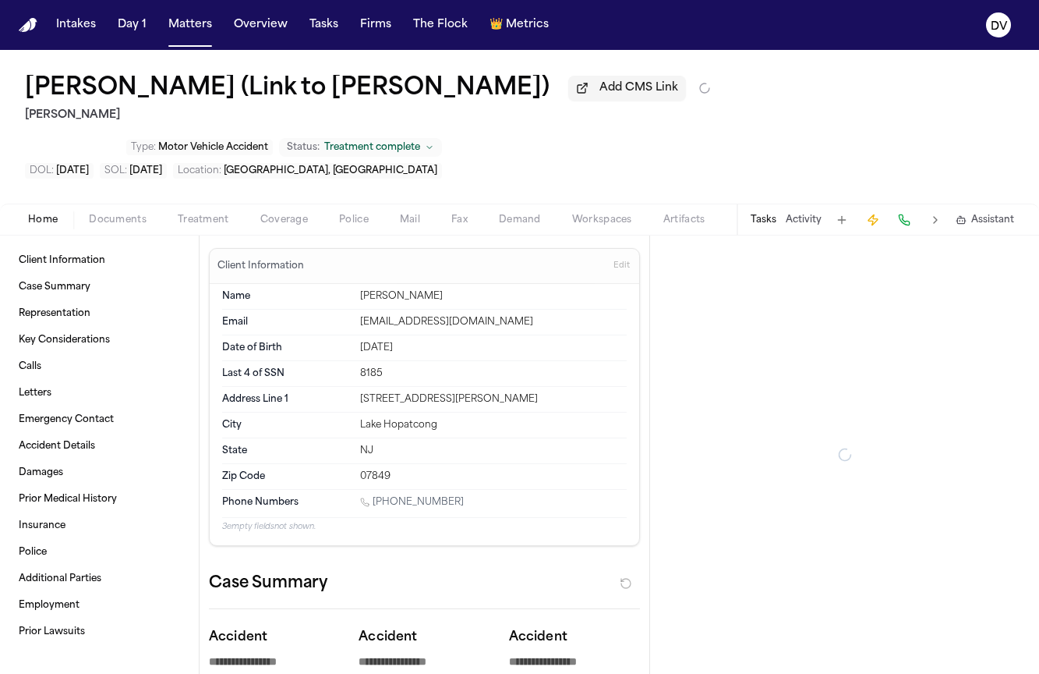
type textarea "*"
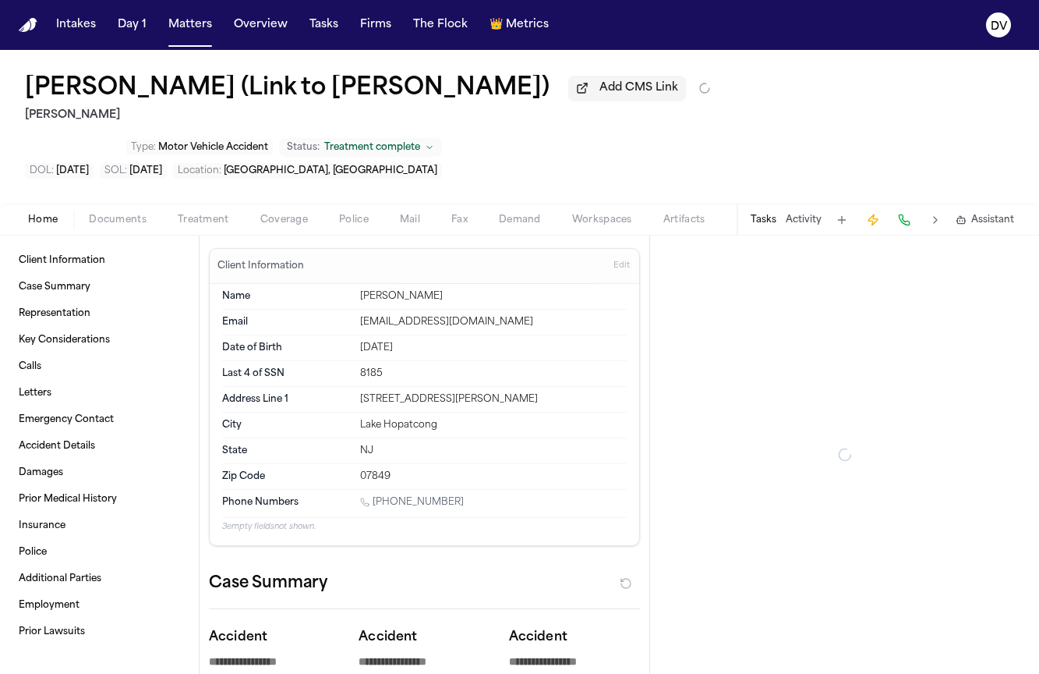
type textarea "*"
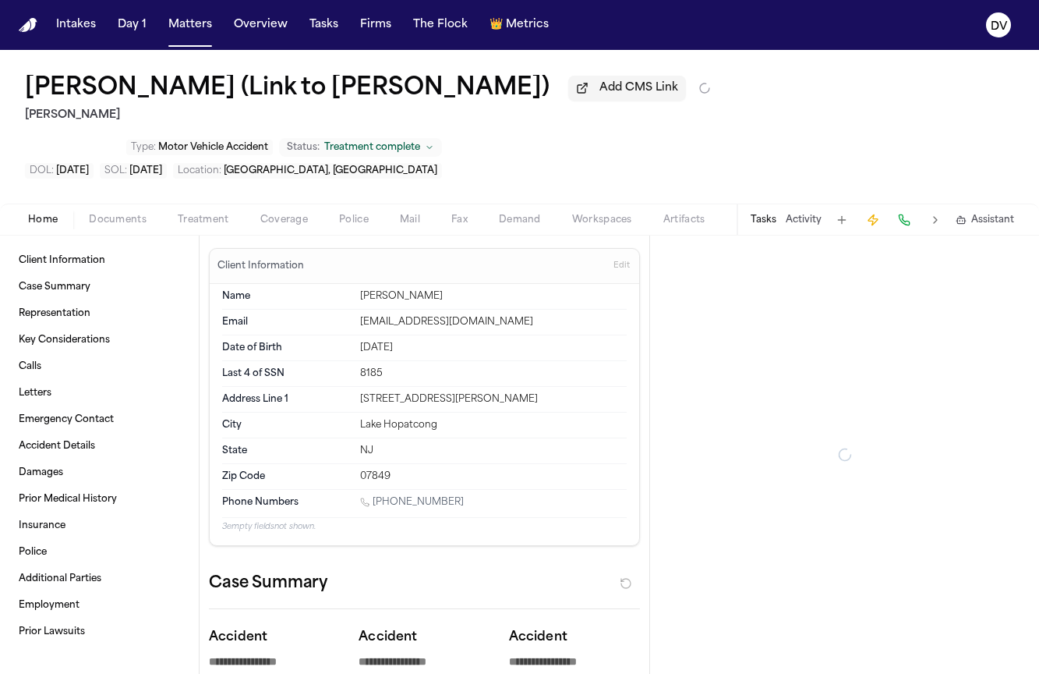
type textarea "*"
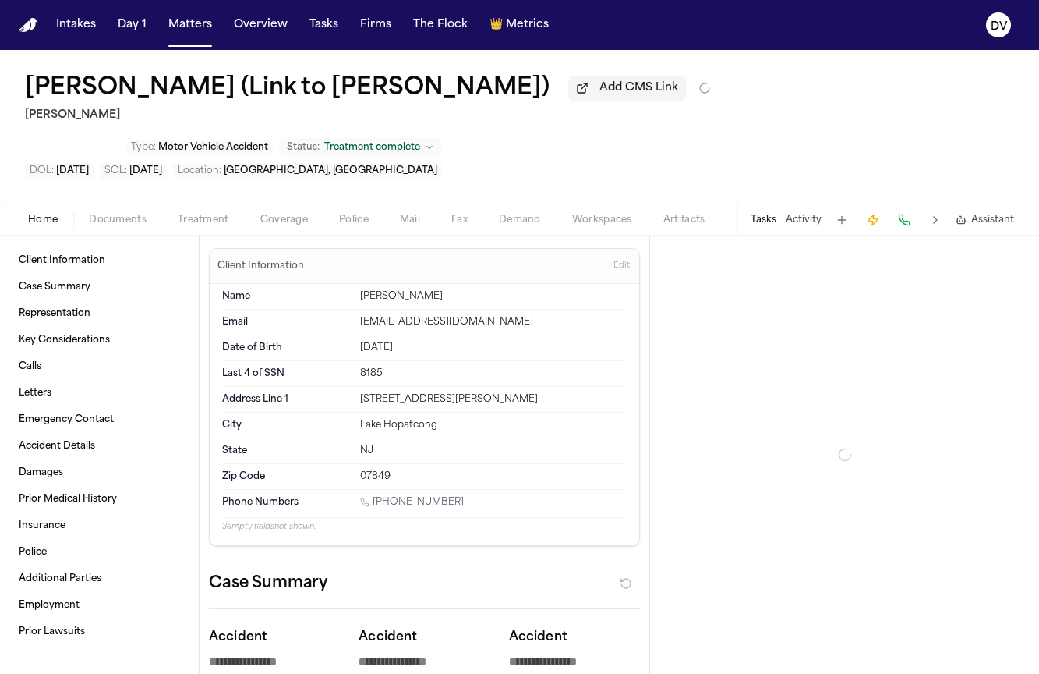
type textarea "*"
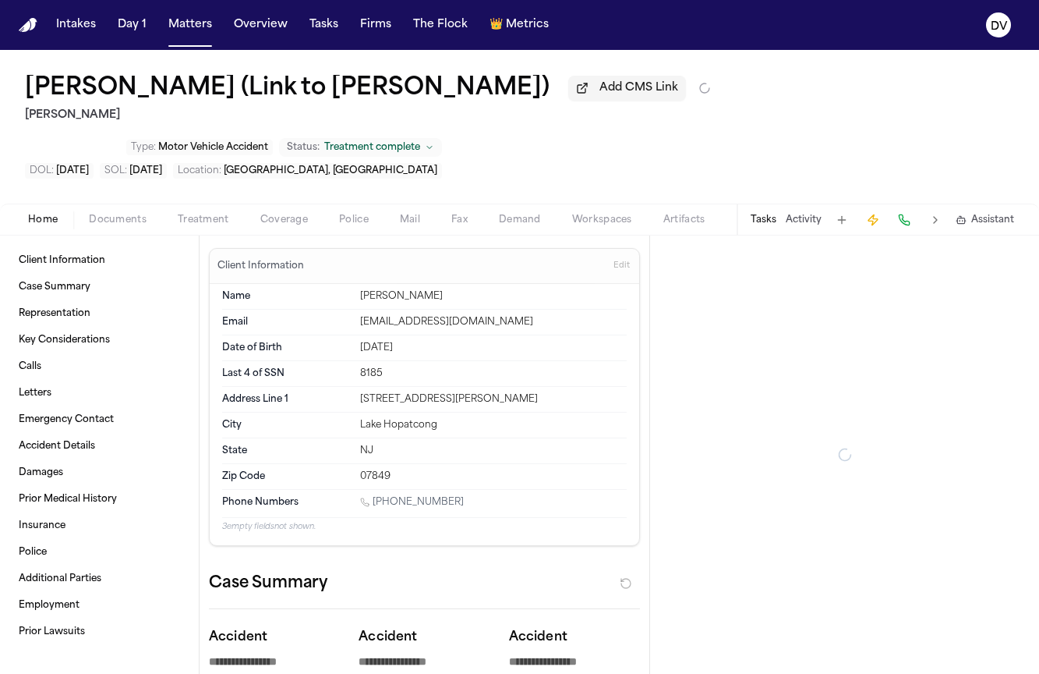
type textarea "*"
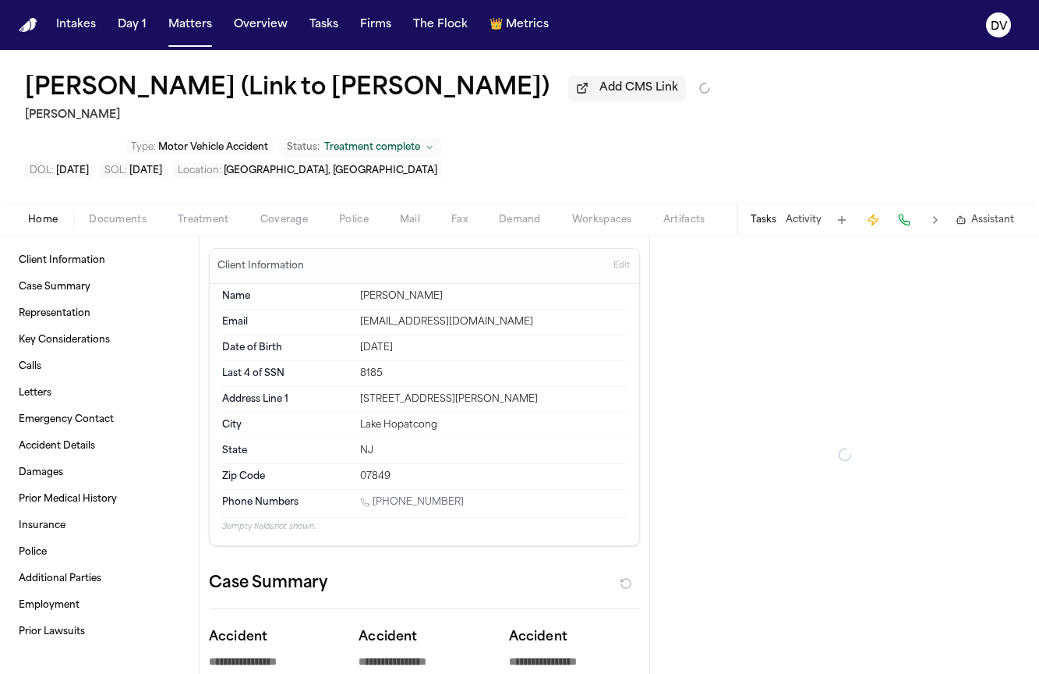
type textarea "*"
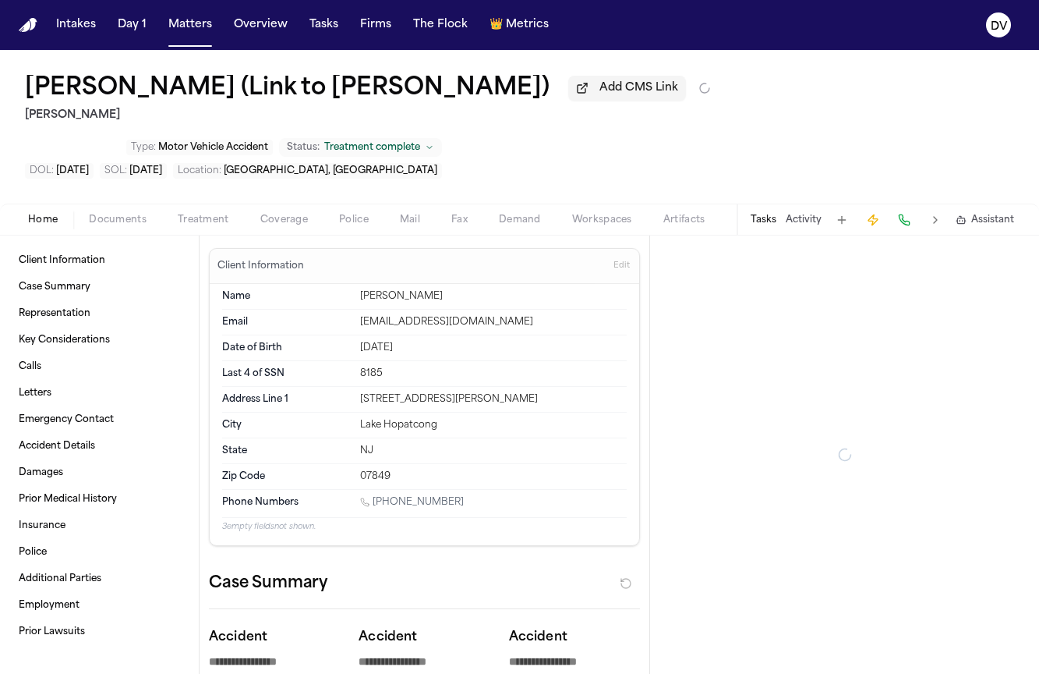
type textarea "*"
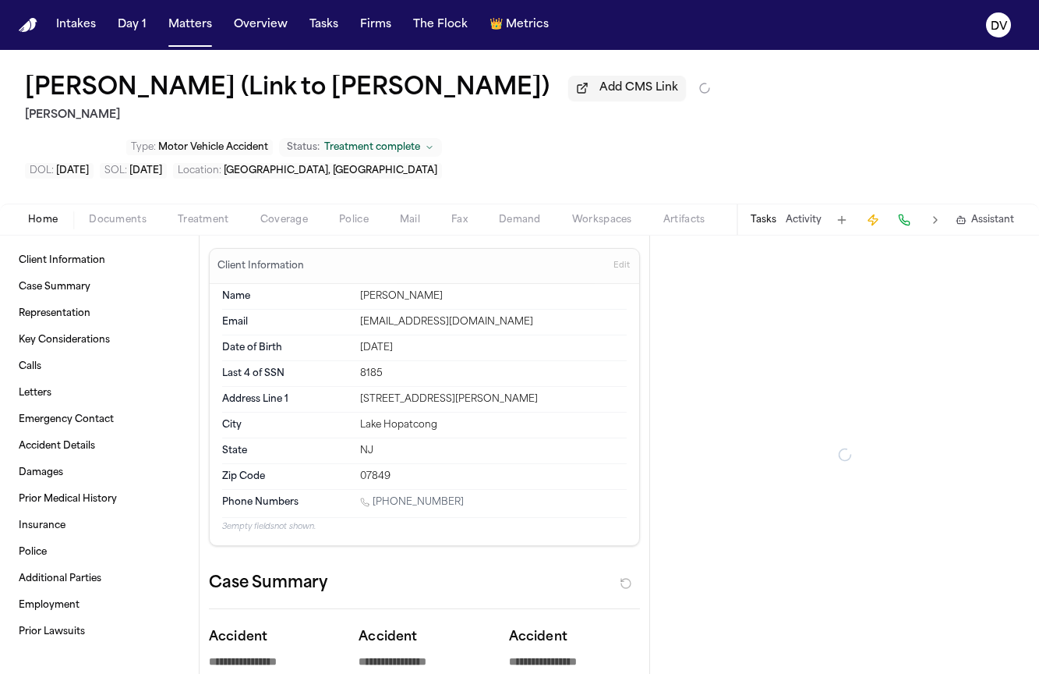
type textarea "*"
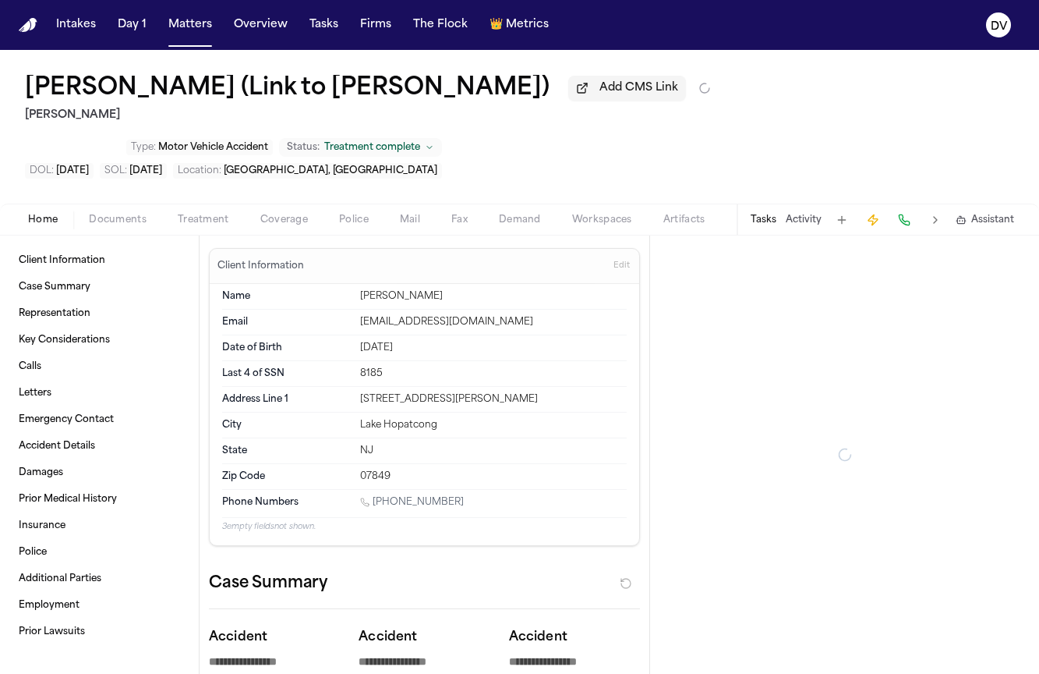
type textarea "*"
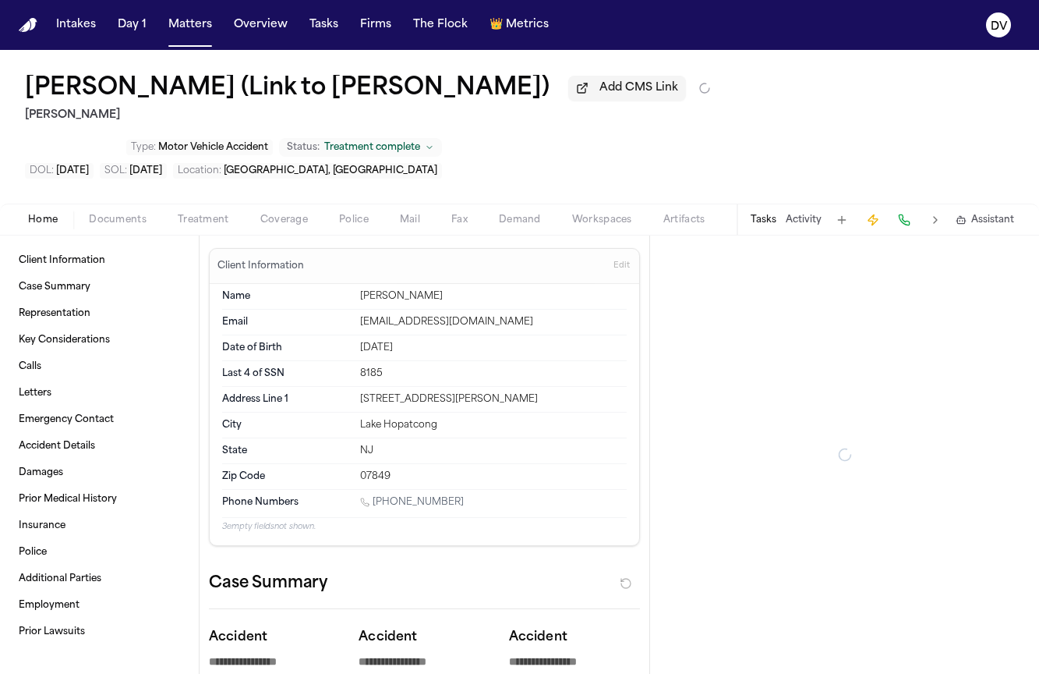
type textarea "*"
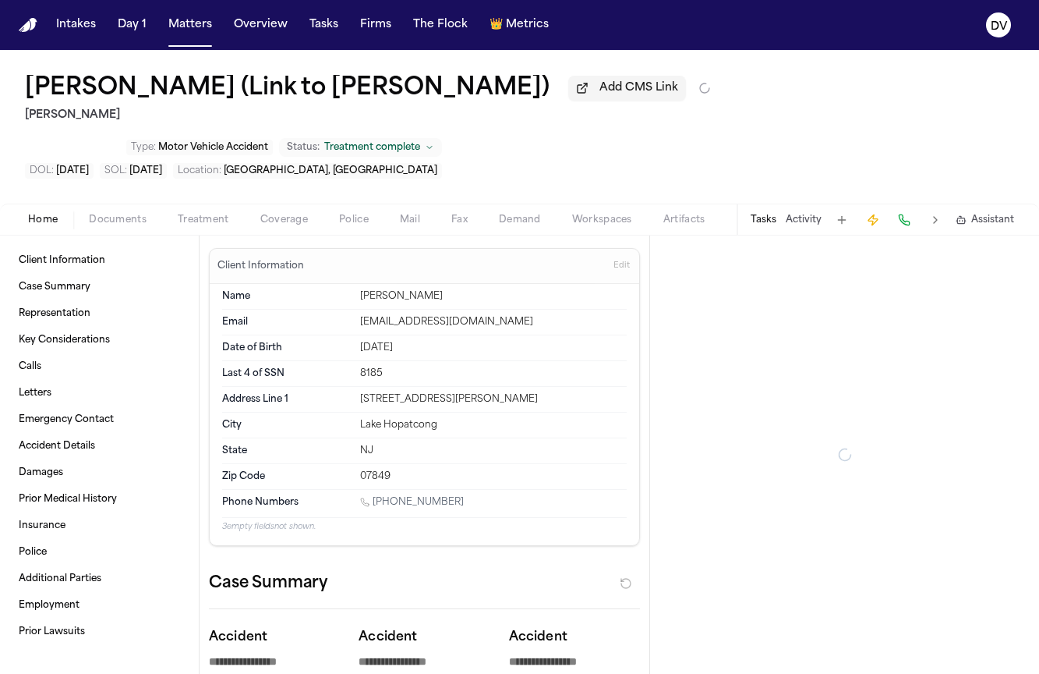
type textarea "*"
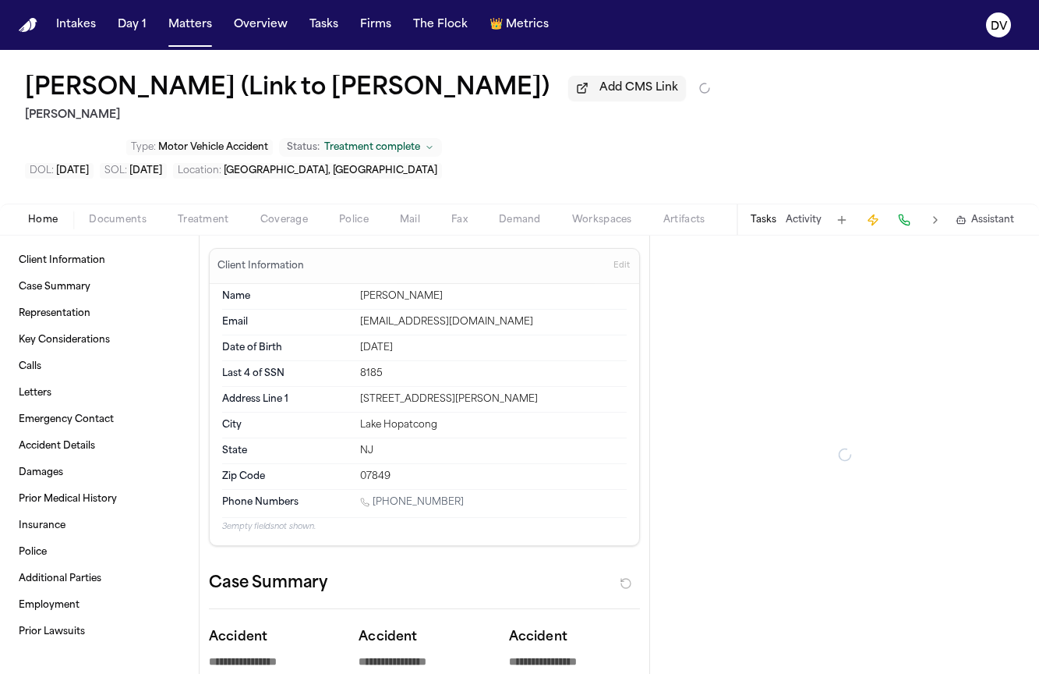
type textarea "*"
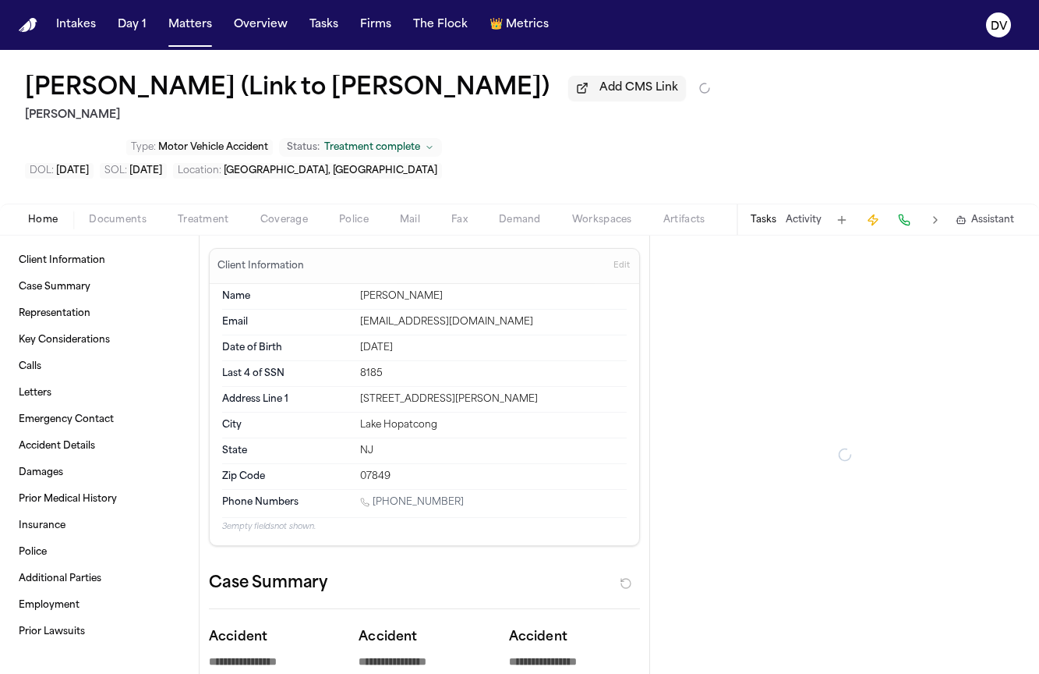
type textarea "*"
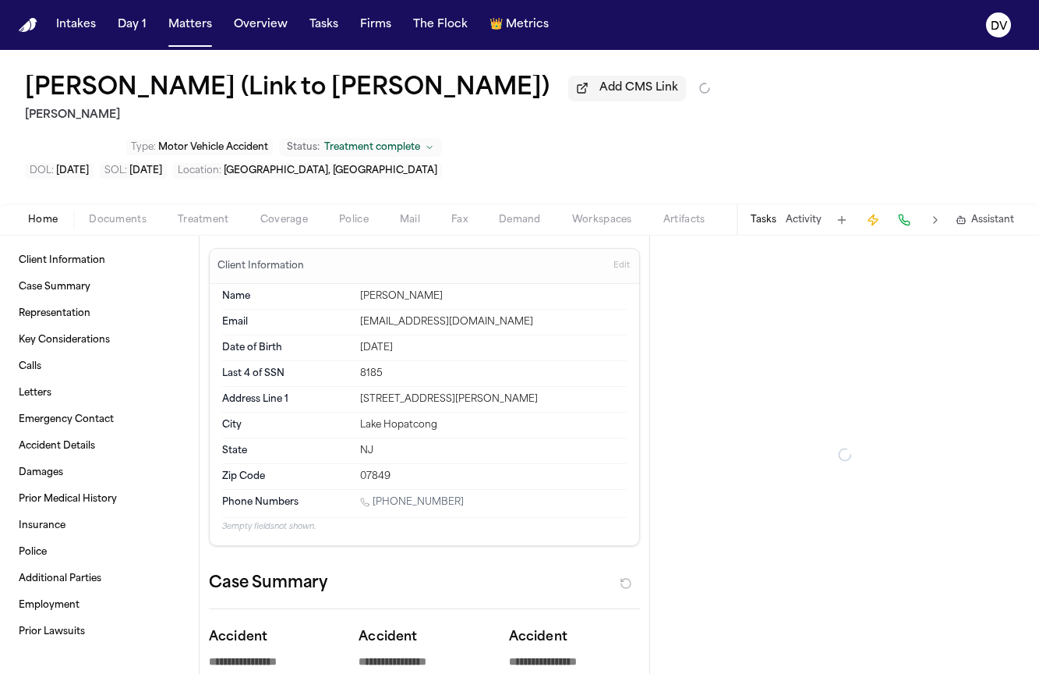
type textarea "*"
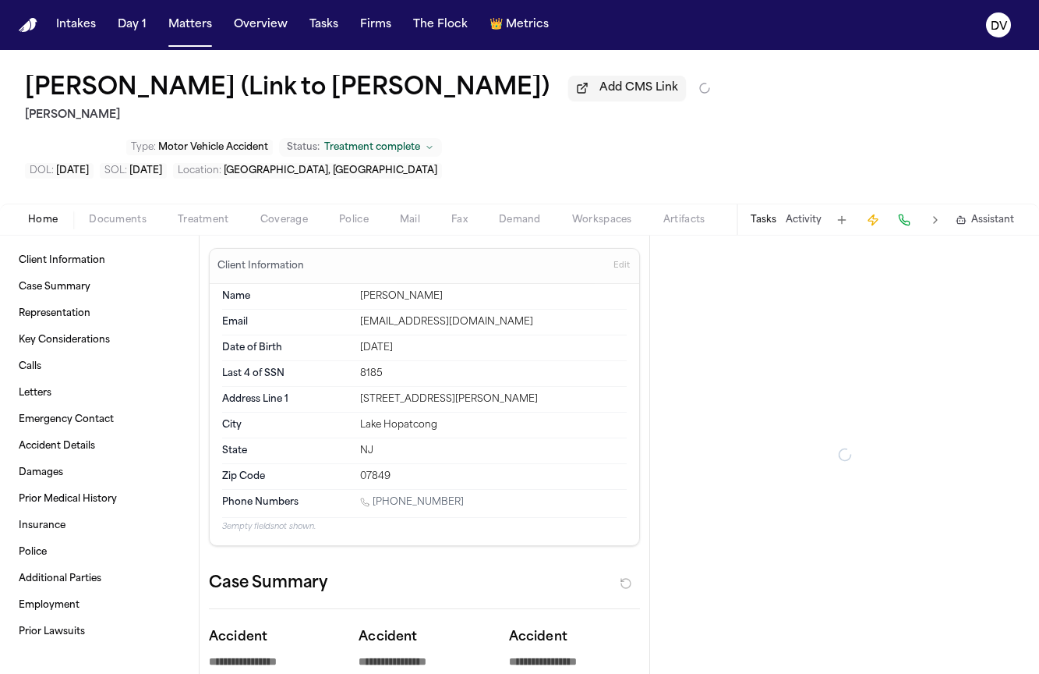
type textarea "*"
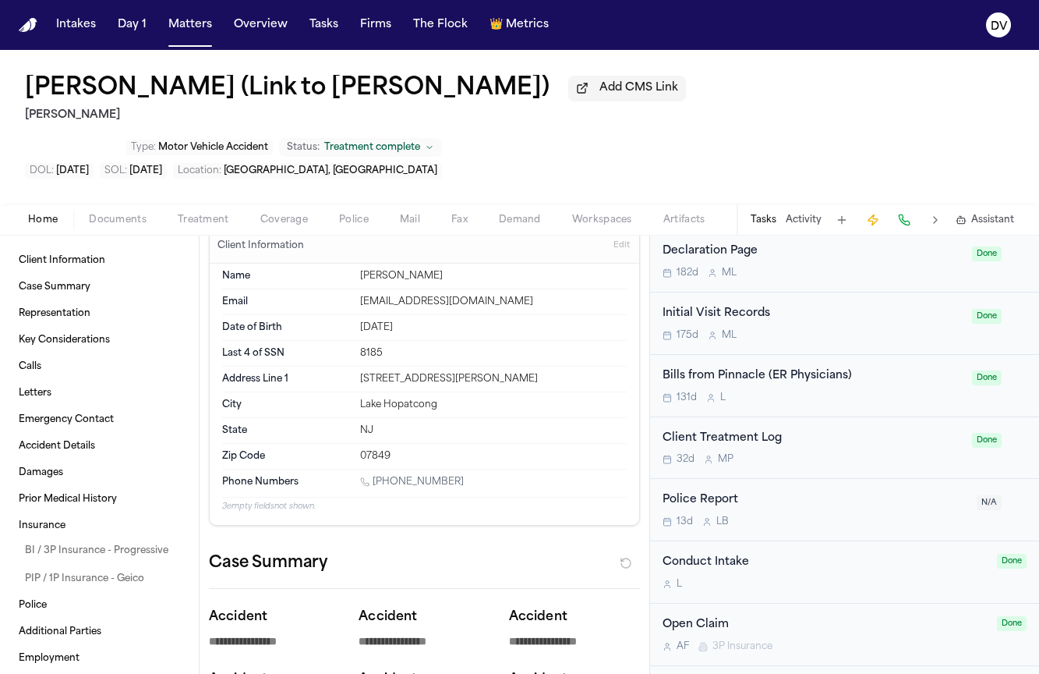
scroll to position [274, 0]
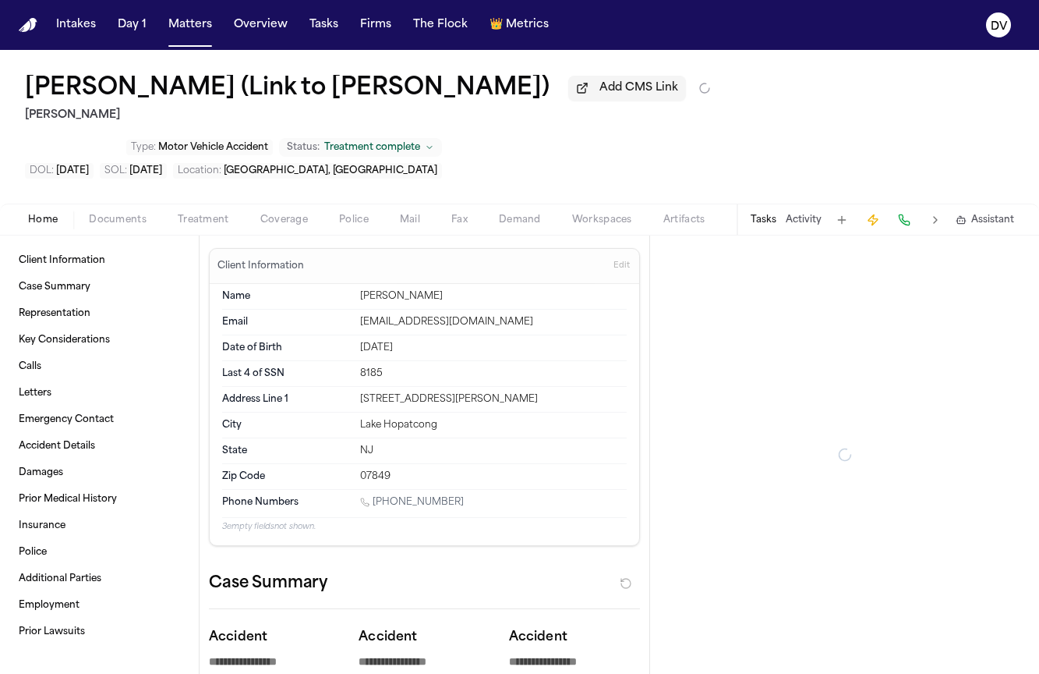
type textarea "*"
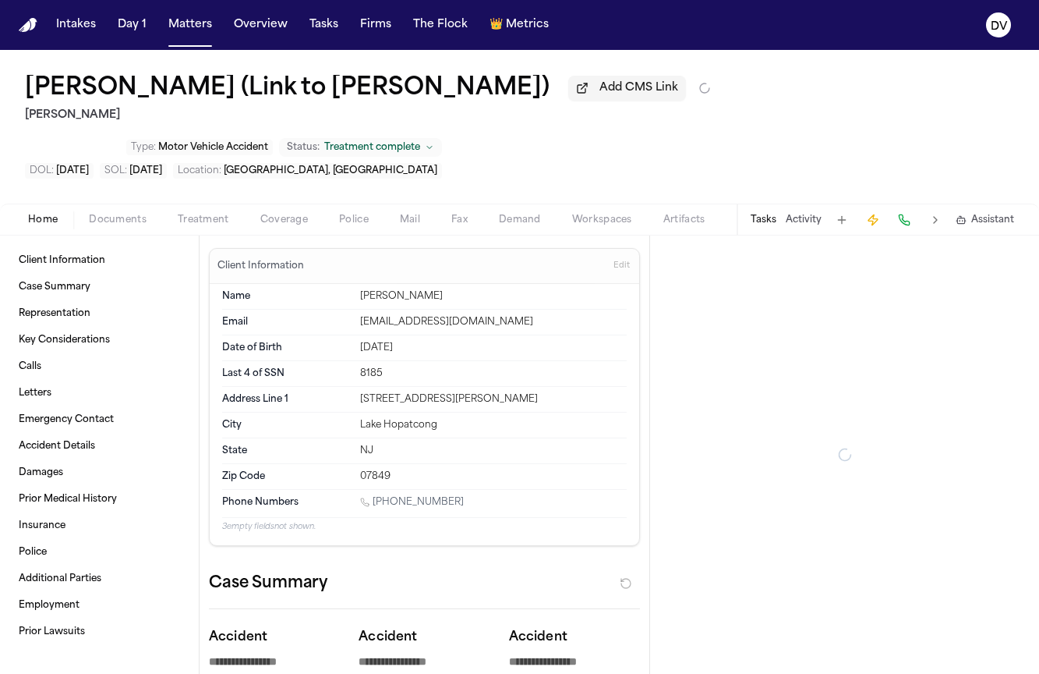
type textarea "*"
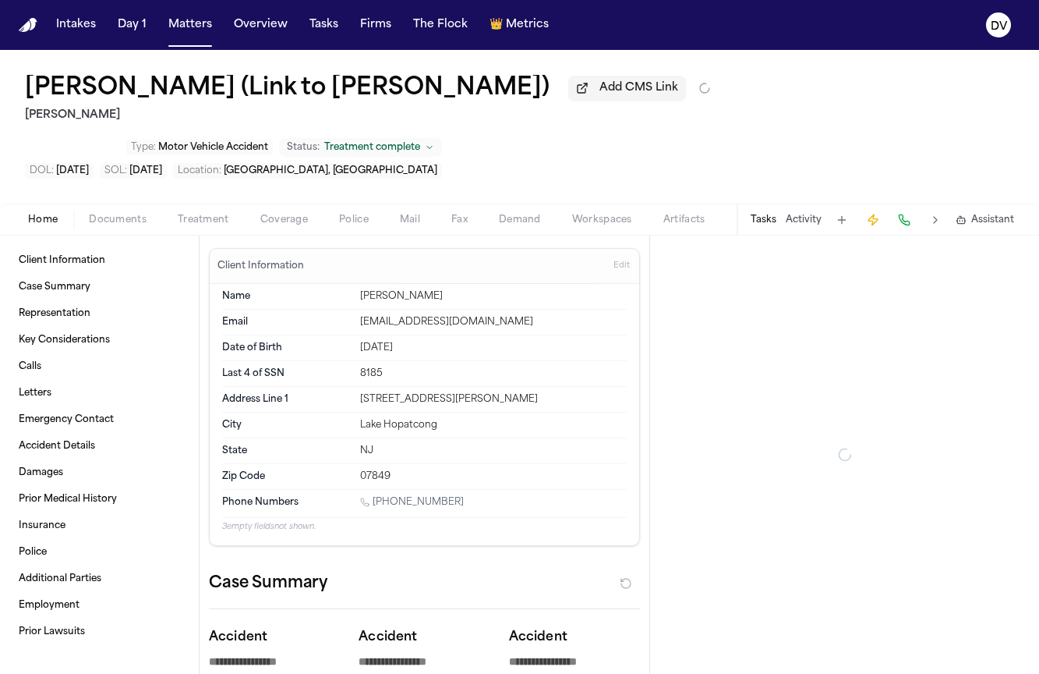
type textarea "*"
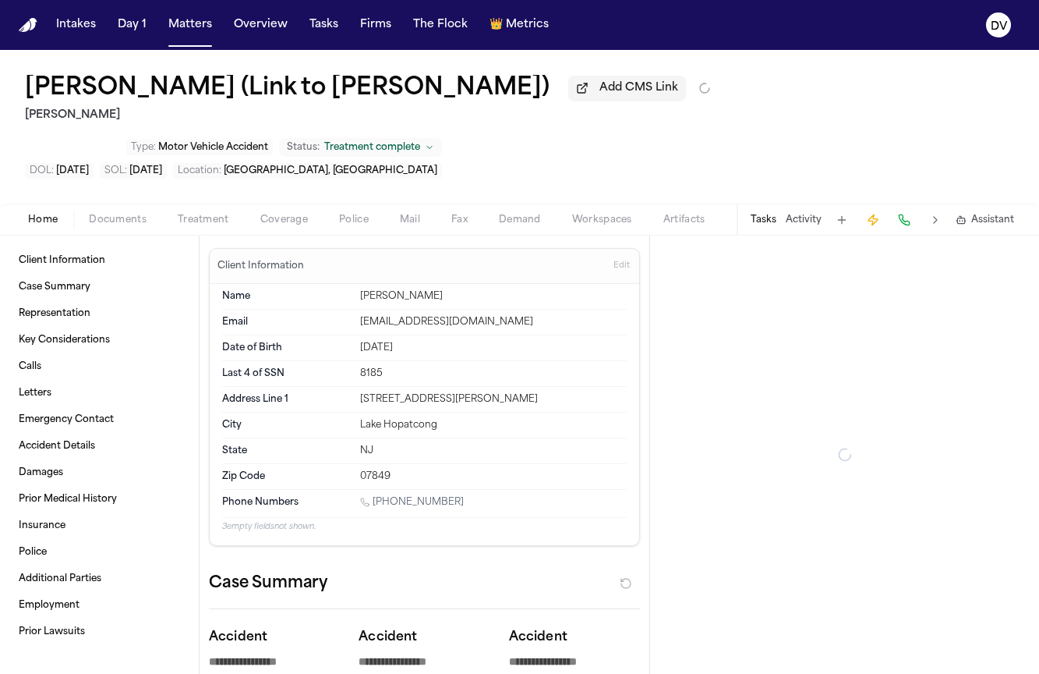
type textarea "*"
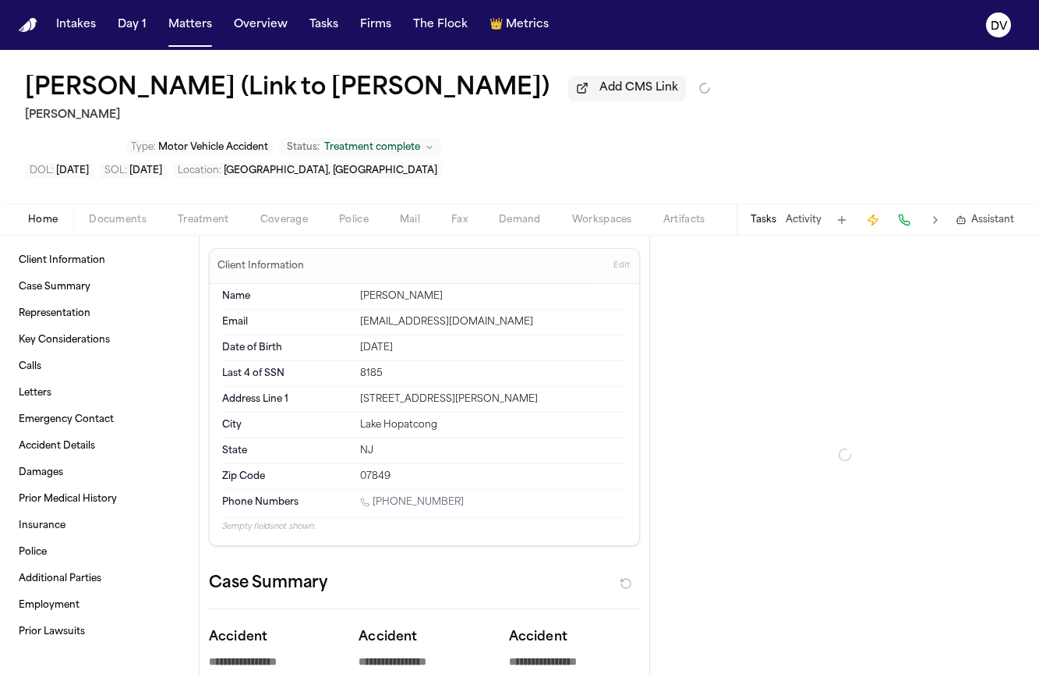
type textarea "*"
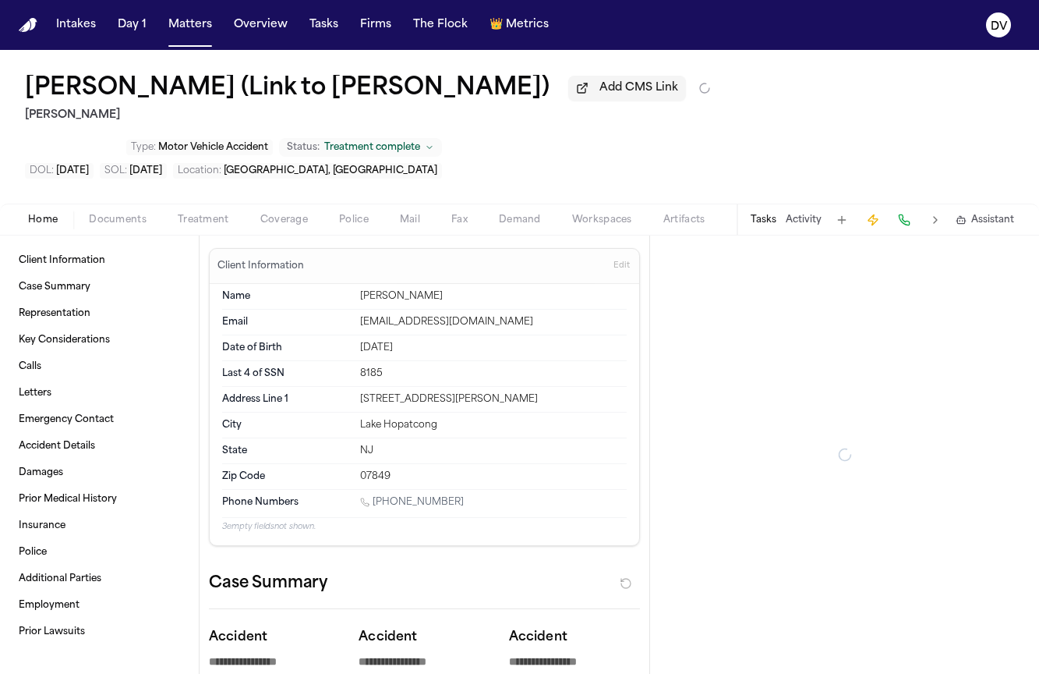
type textarea "*"
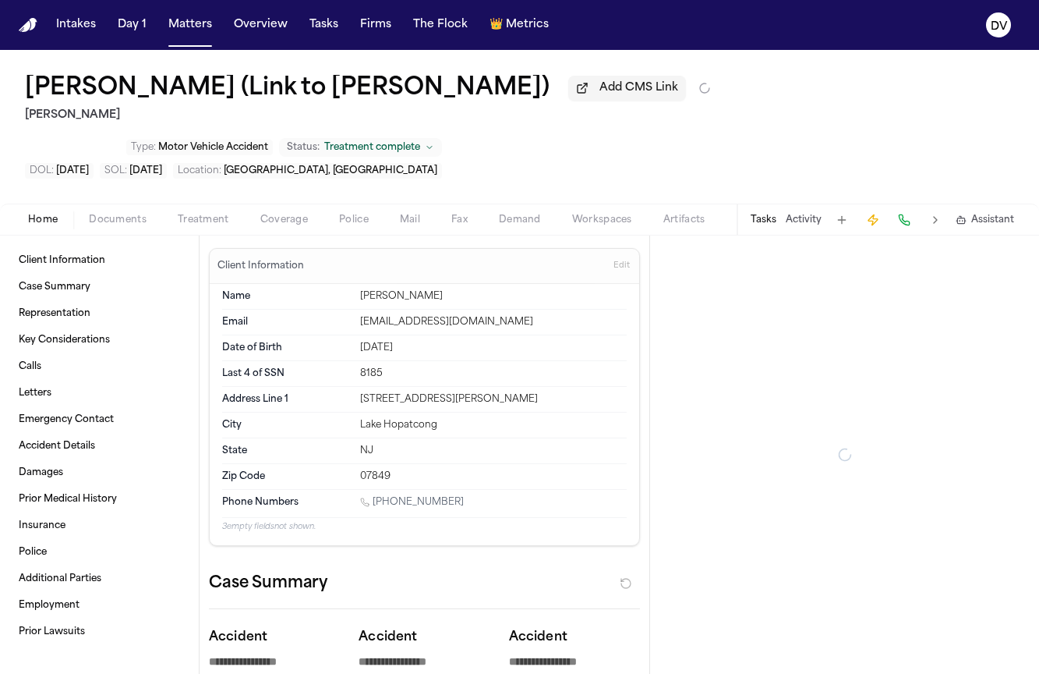
type textarea "*"
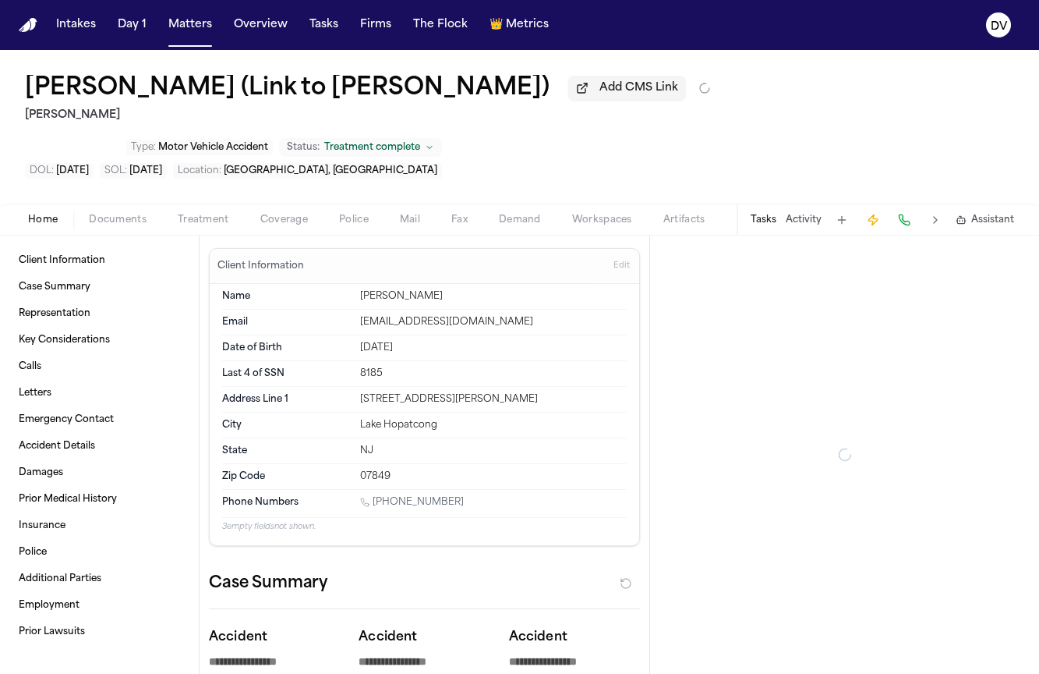
type textarea "*"
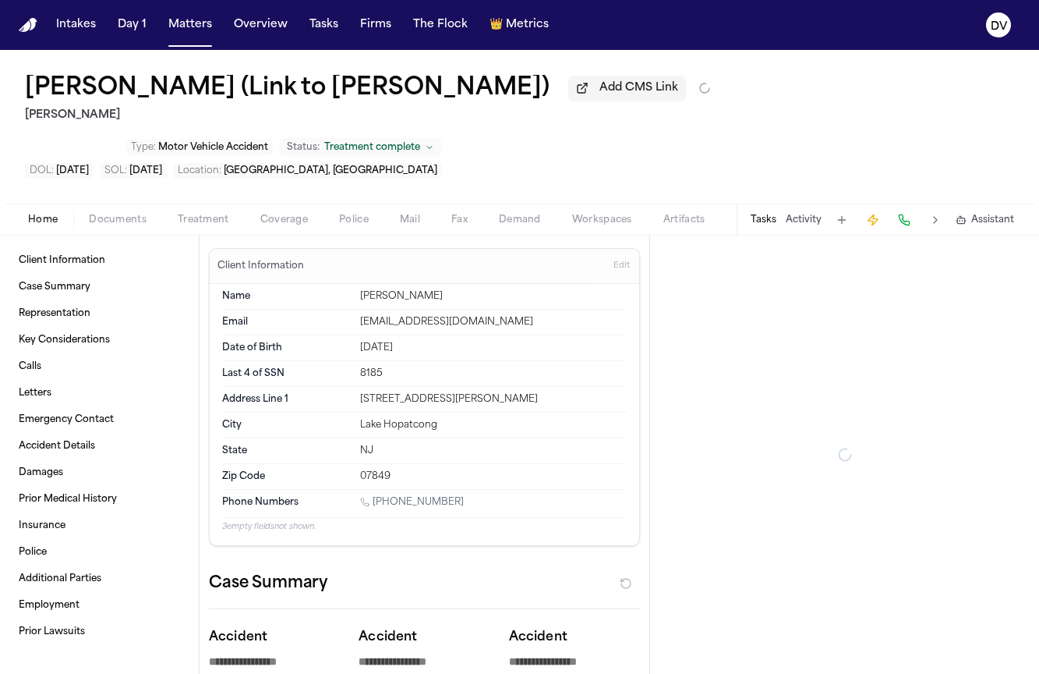
type textarea "*"
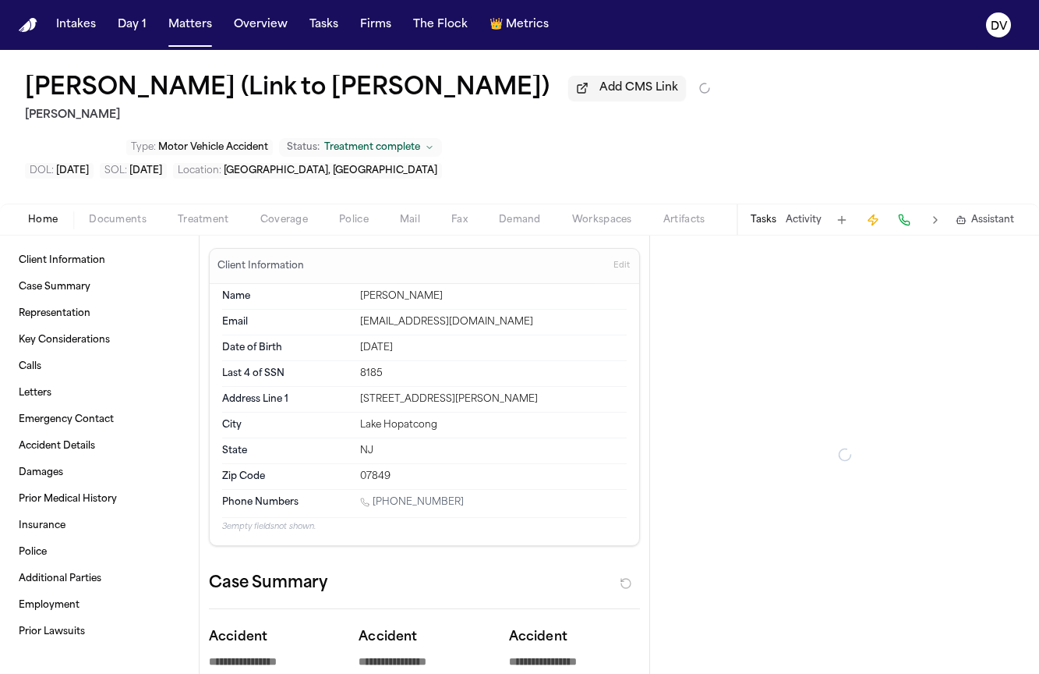
type textarea "*"
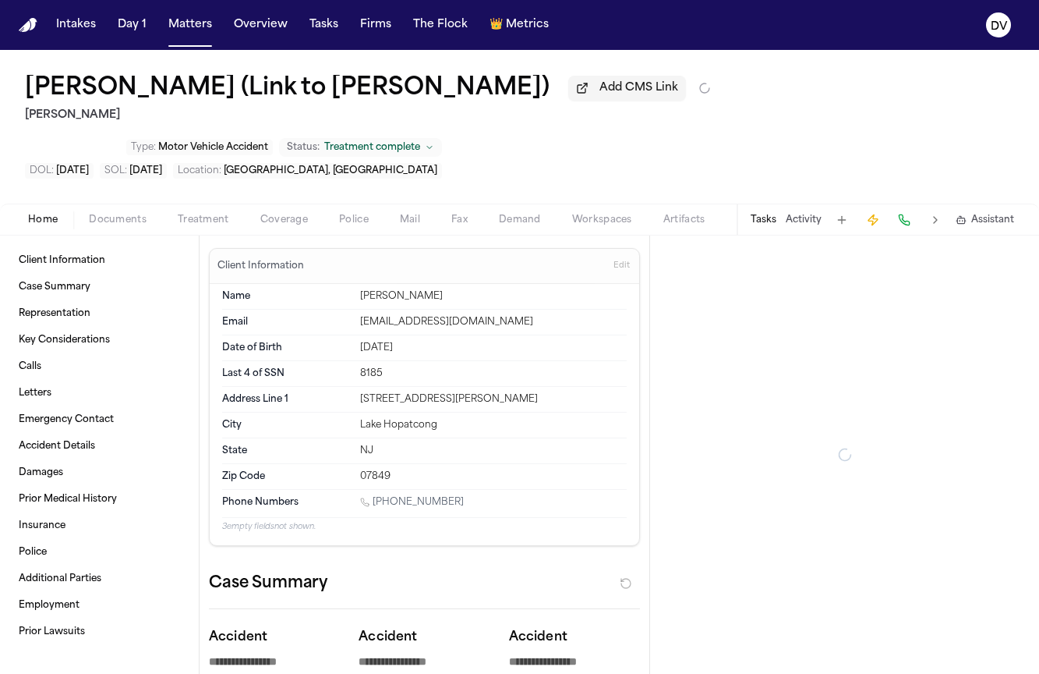
type textarea "*"
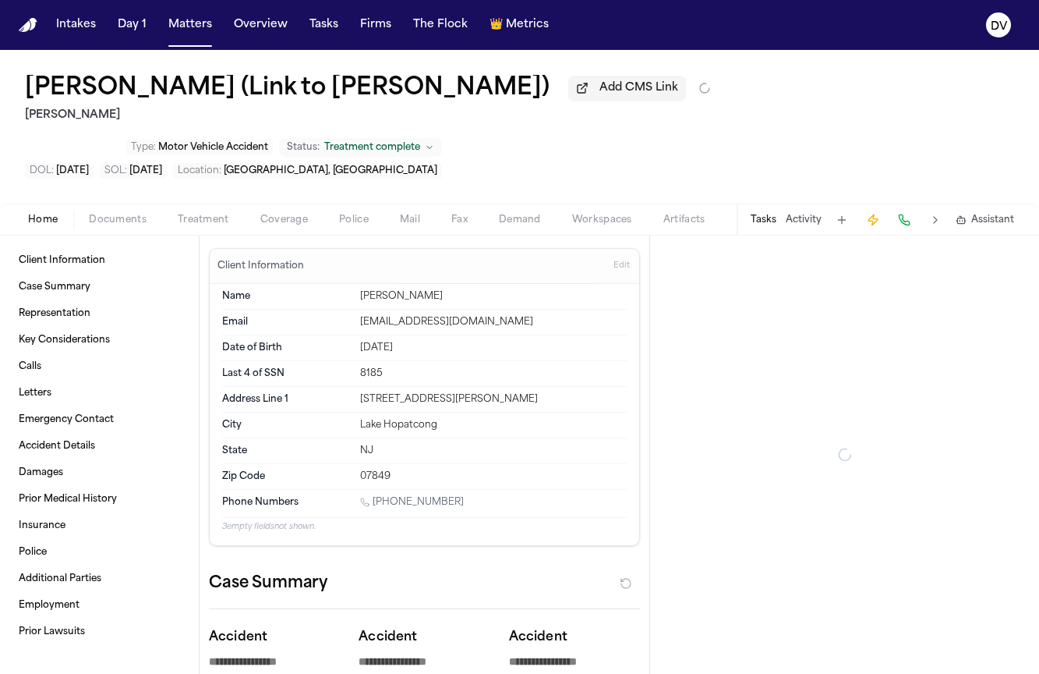
type textarea "*"
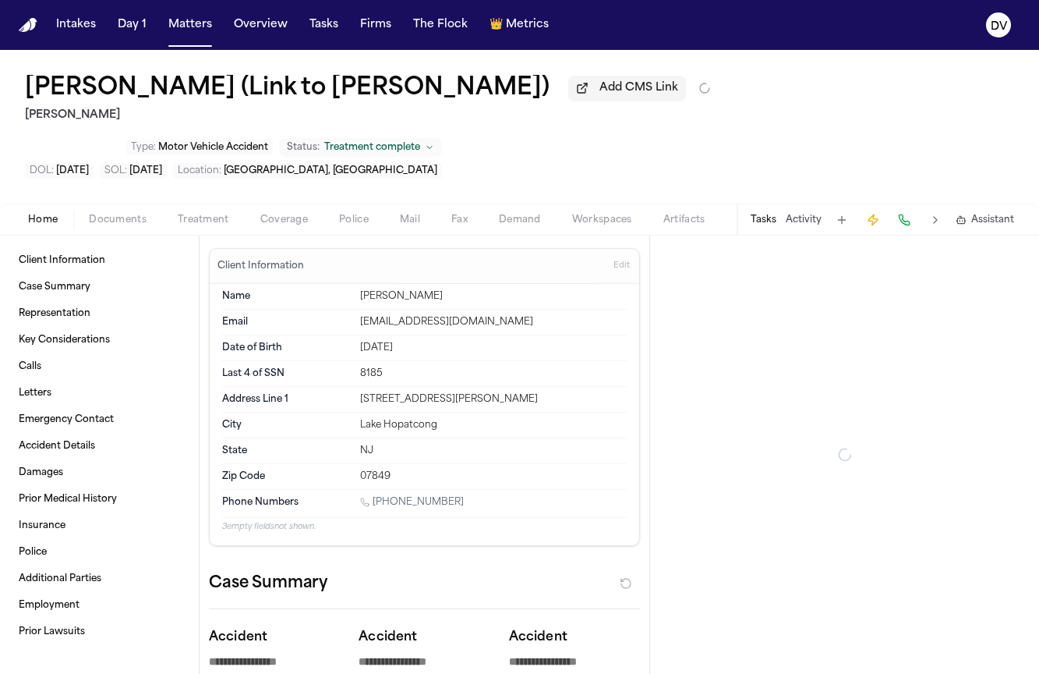
type textarea "*"
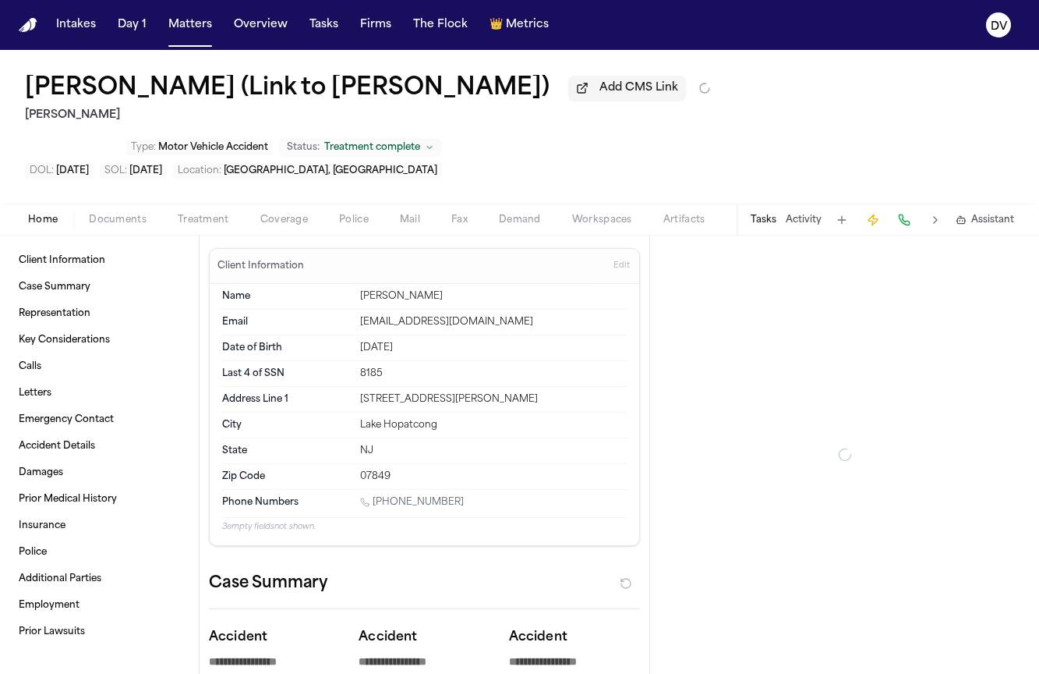
type textarea "*"
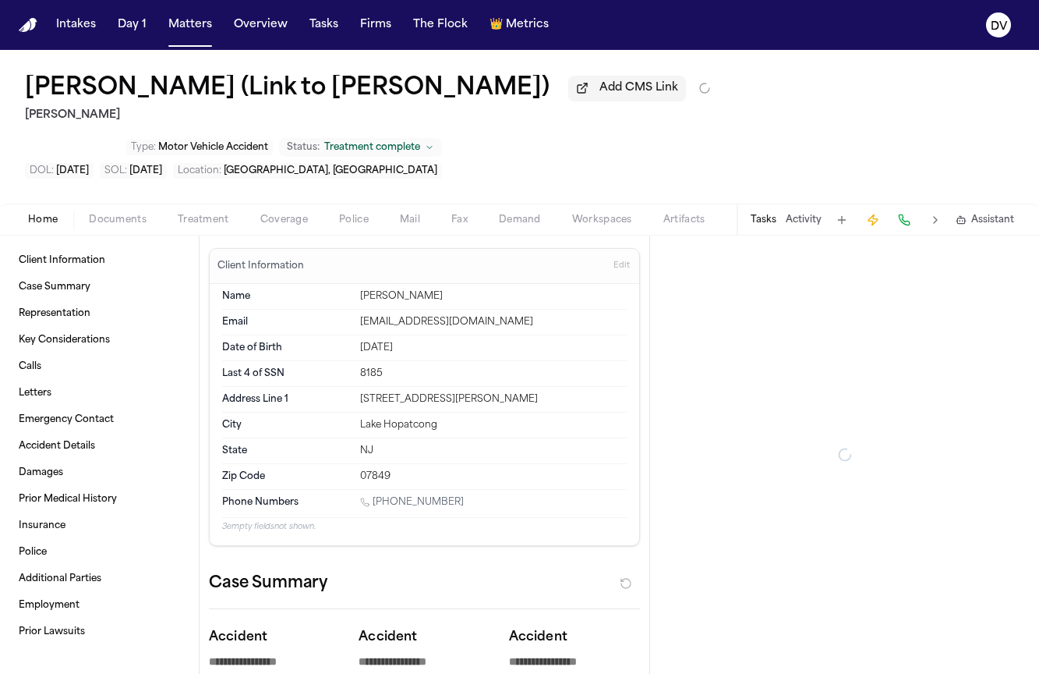
type textarea "*"
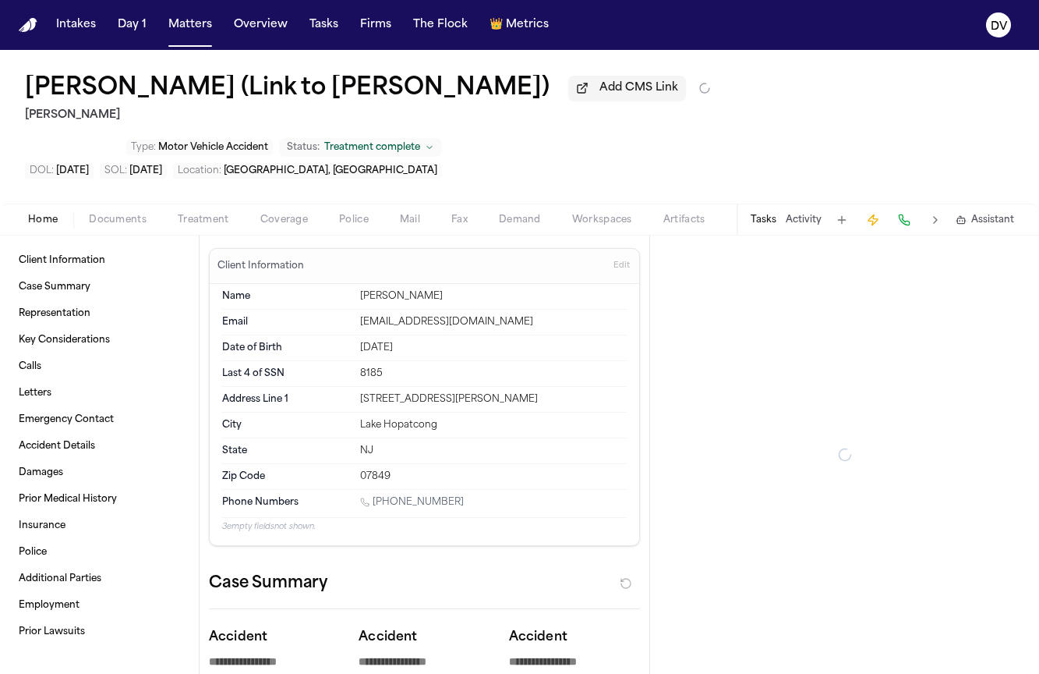
type textarea "*"
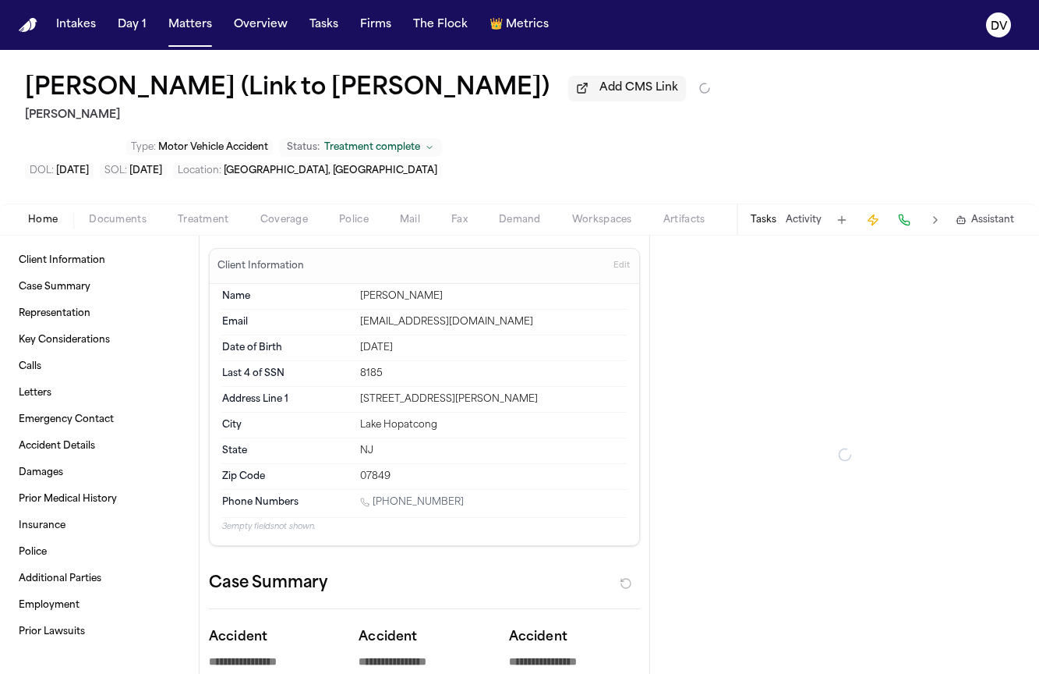
type textarea "*"
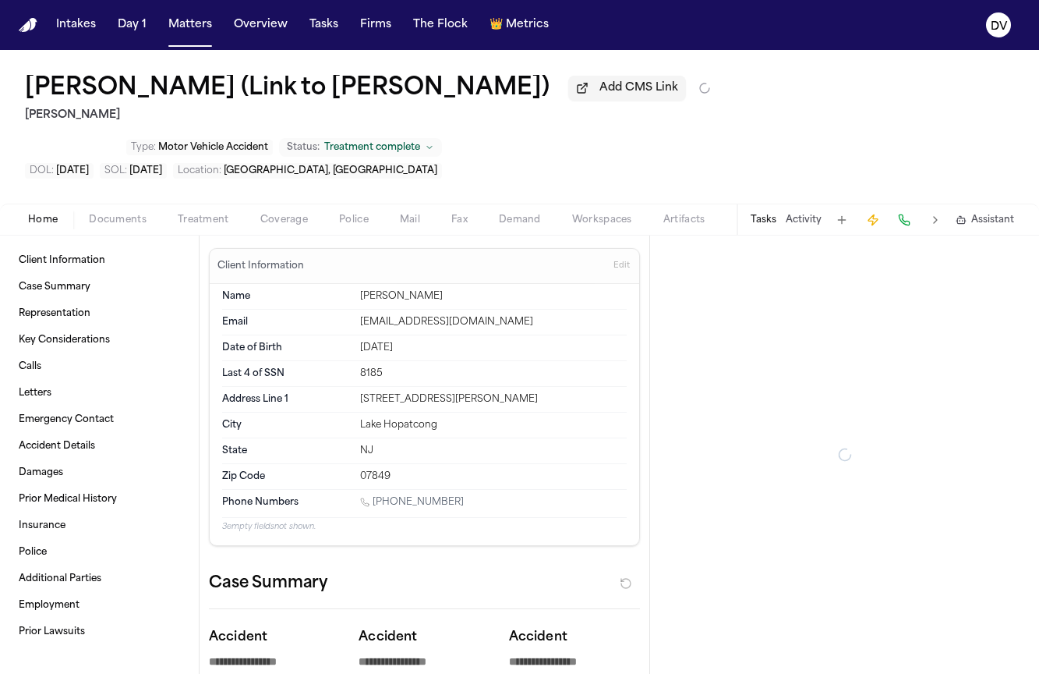
type textarea "*"
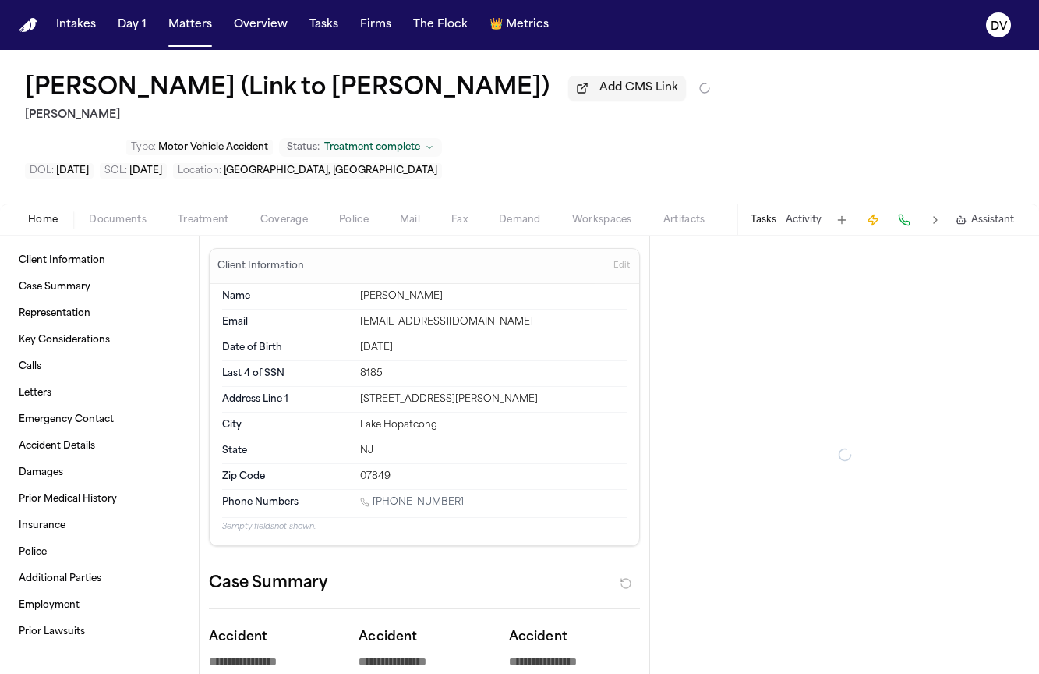
type textarea "*"
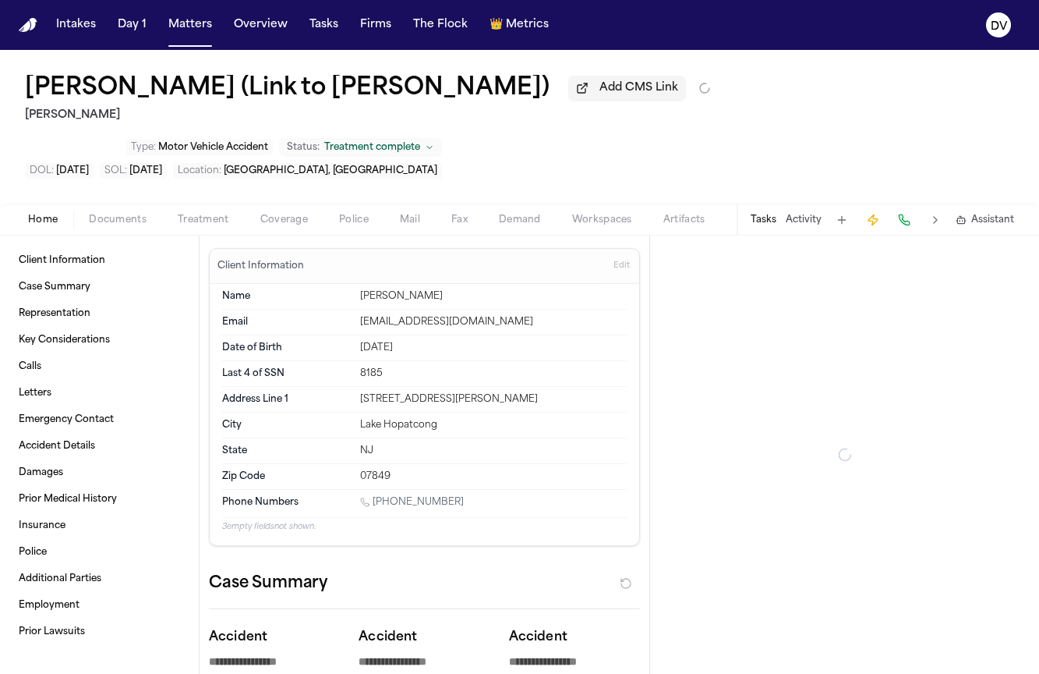
type textarea "*"
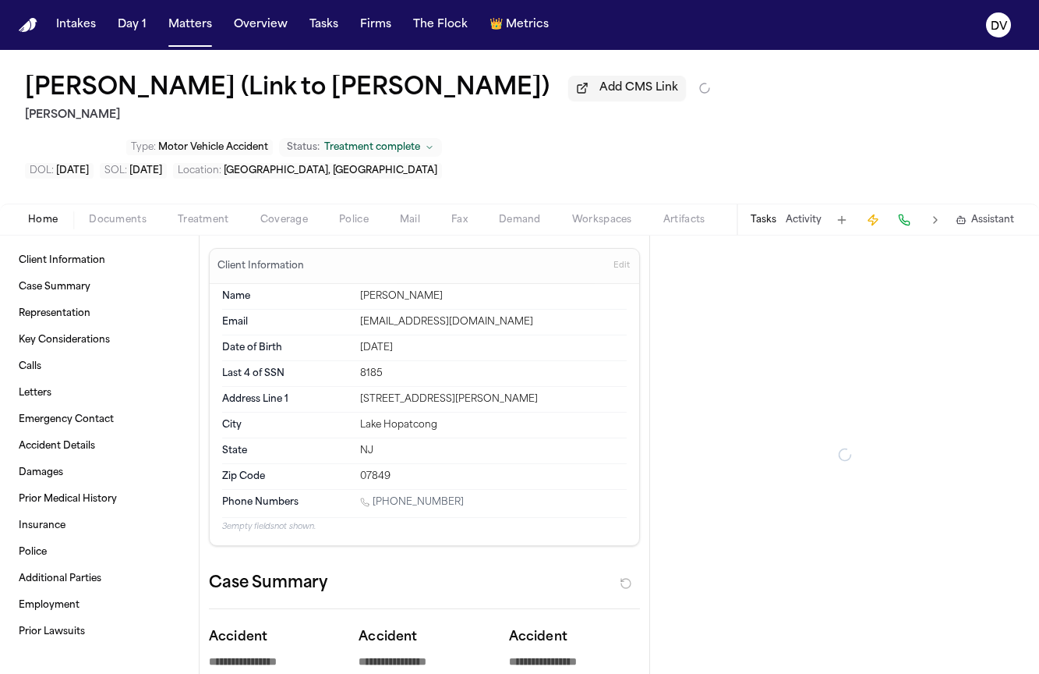
type textarea "*"
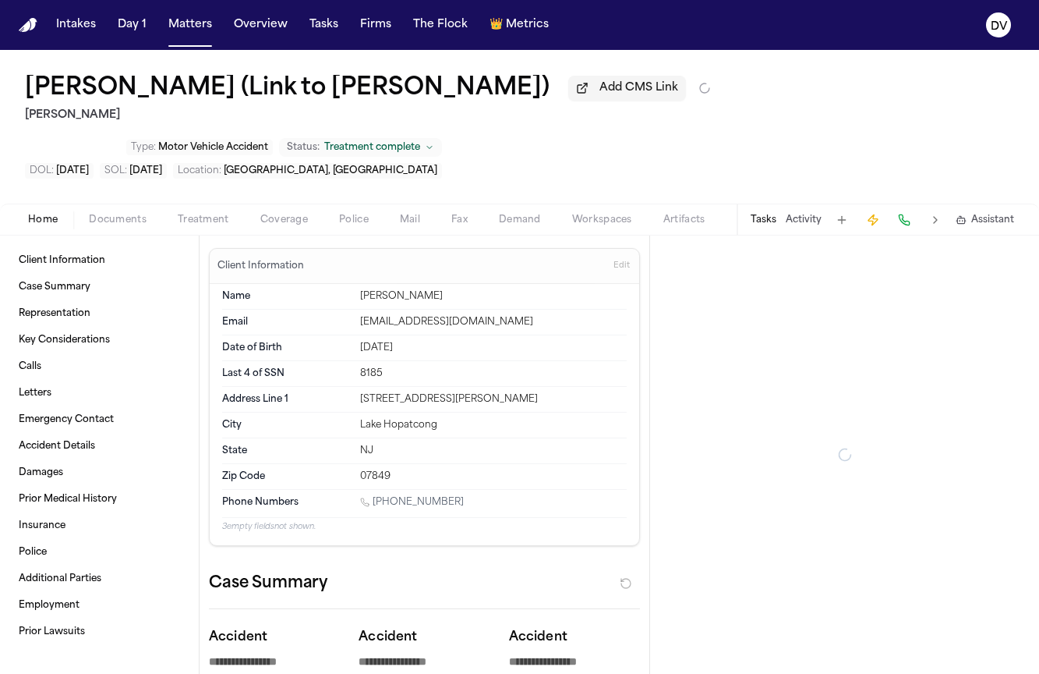
type textarea "*"
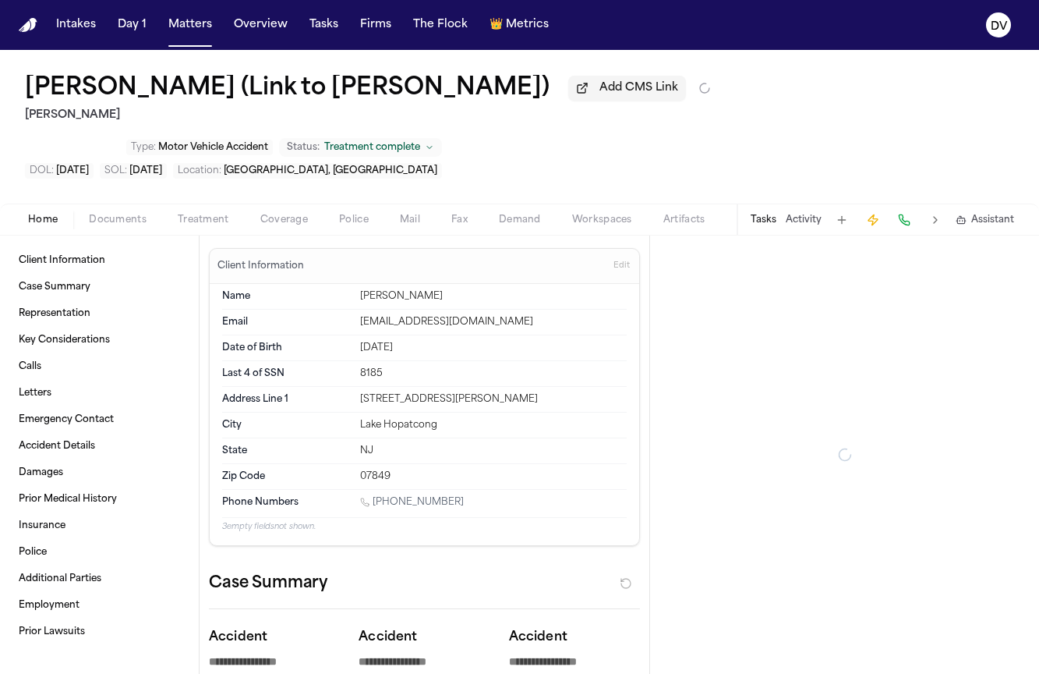
type textarea "*"
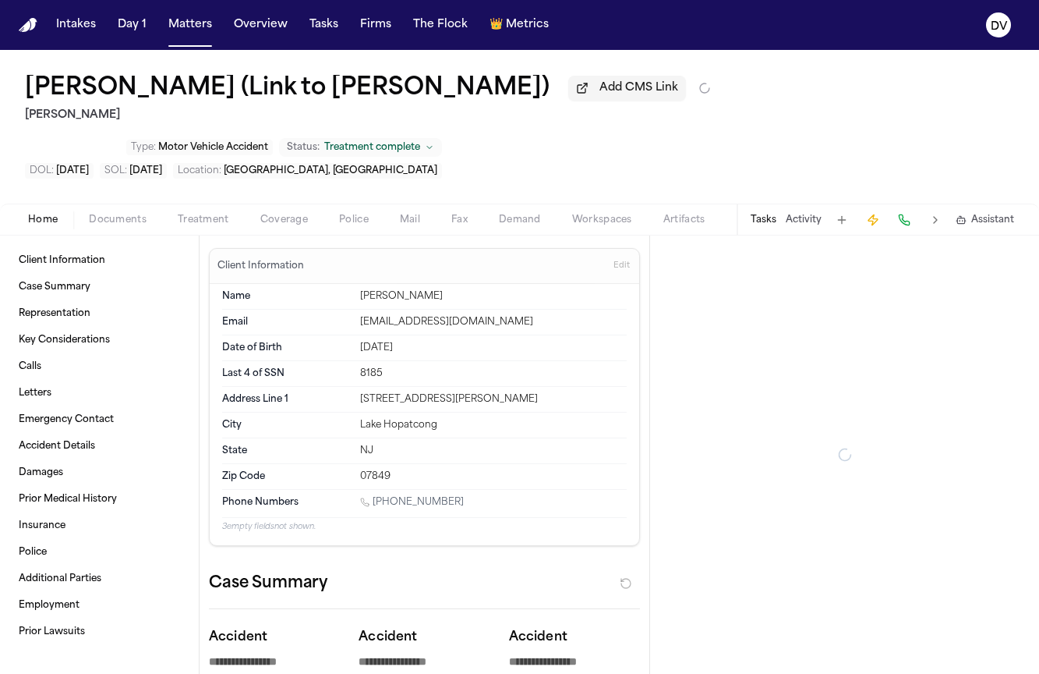
type textarea "*"
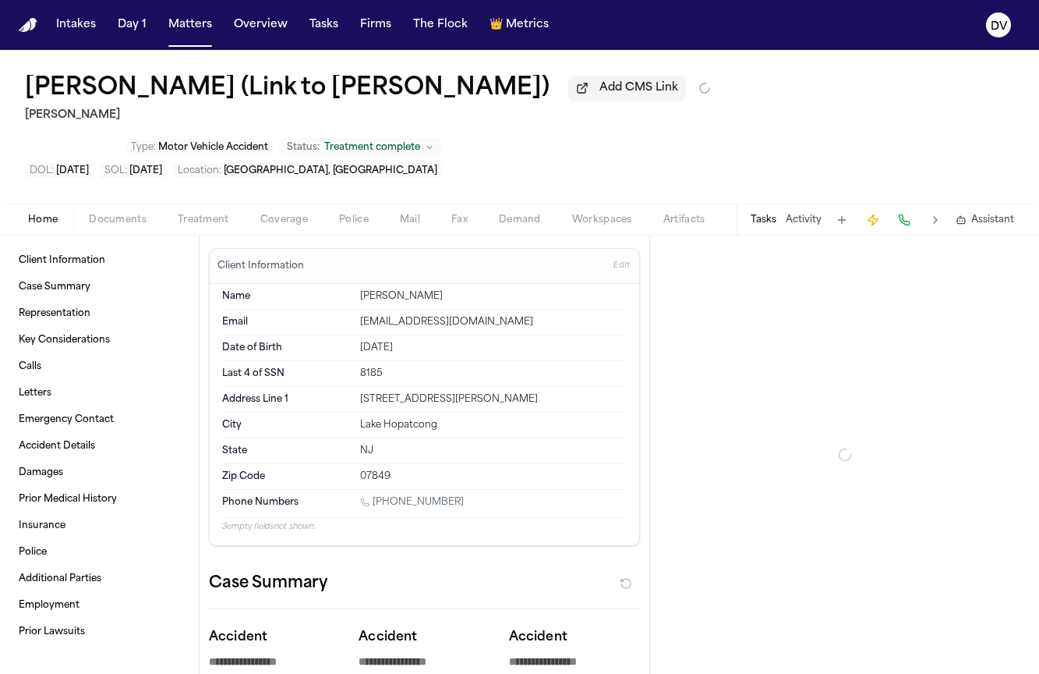
type textarea "*"
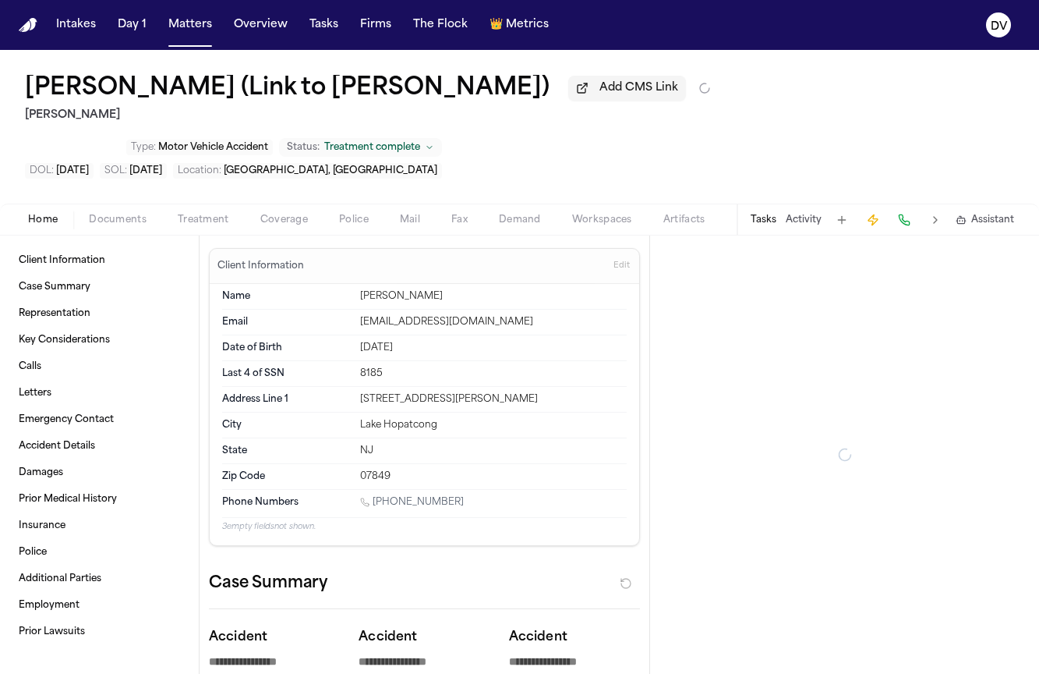
type textarea "*"
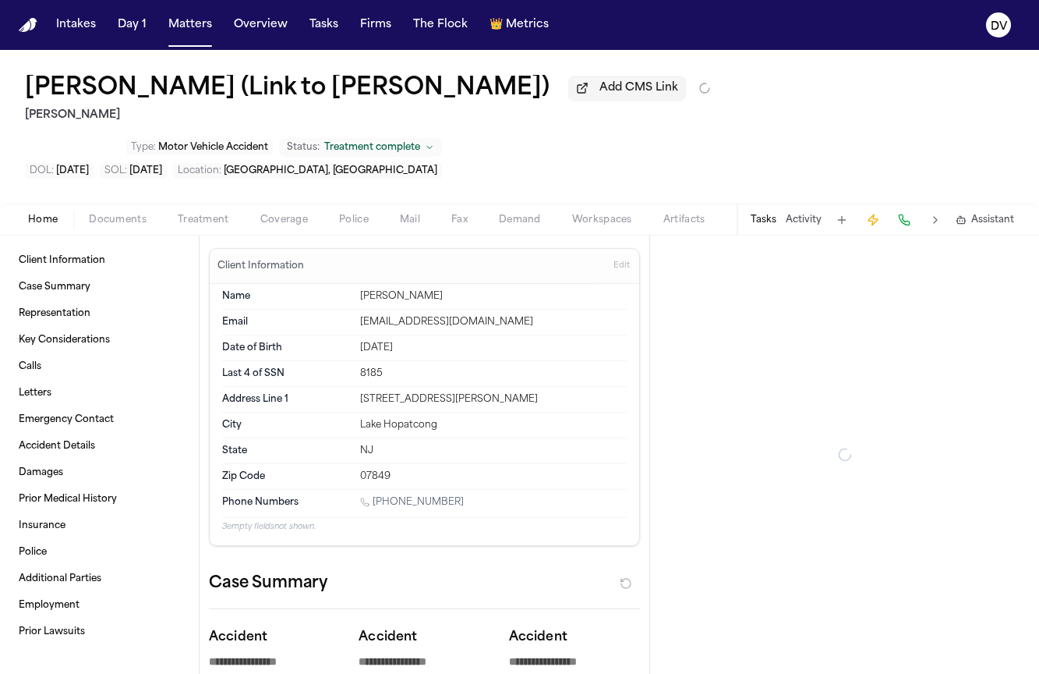
type textarea "*"
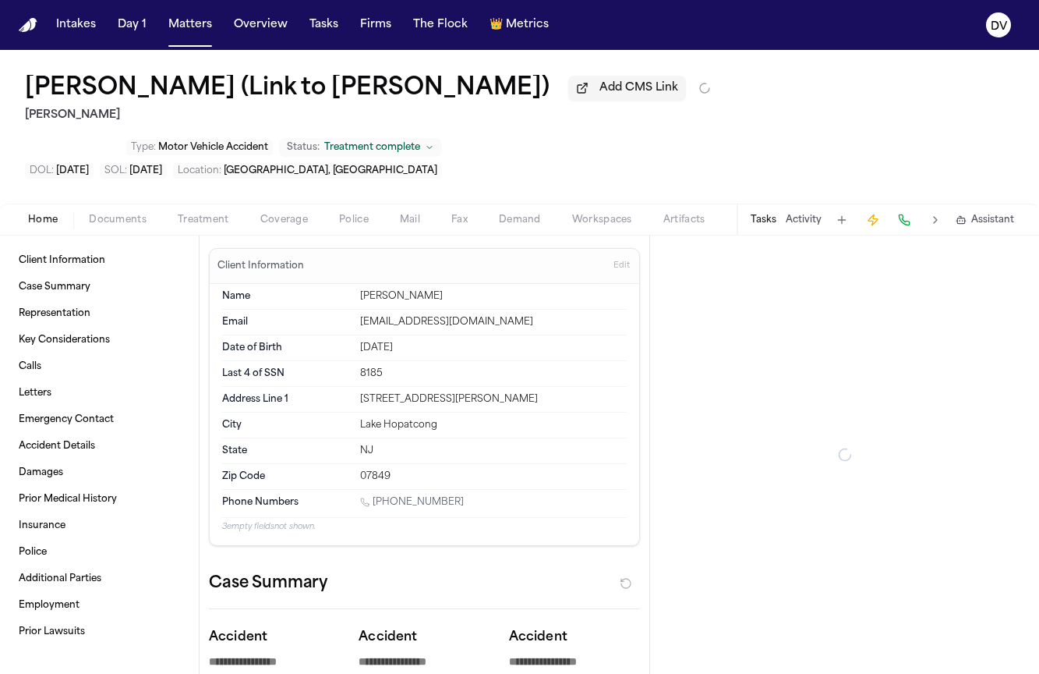
type textarea "*"
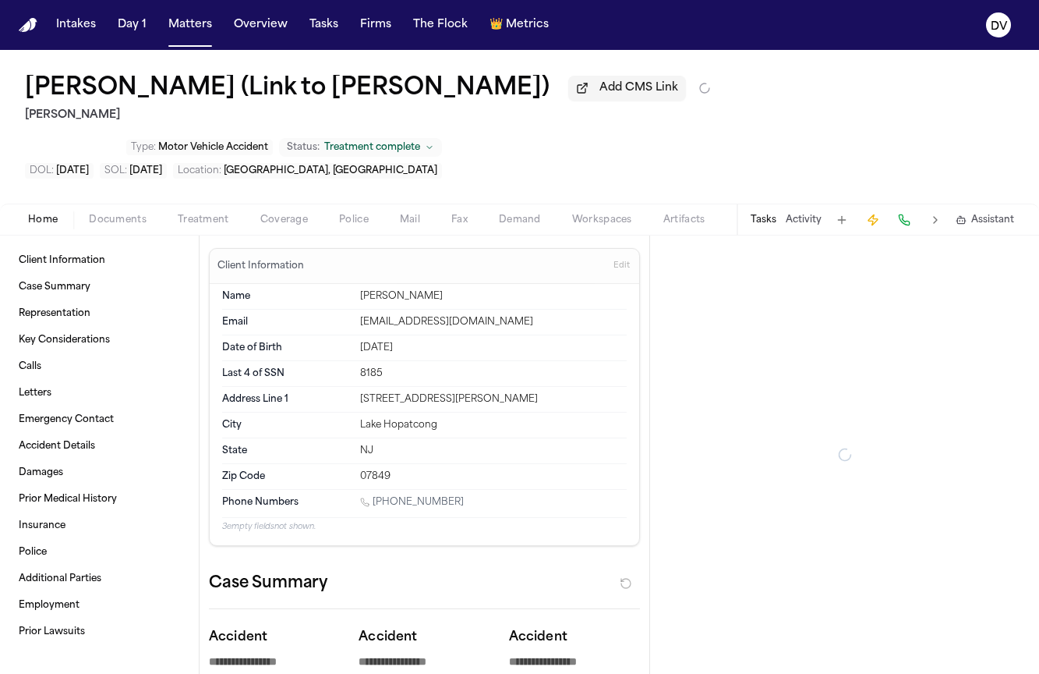
type textarea "*"
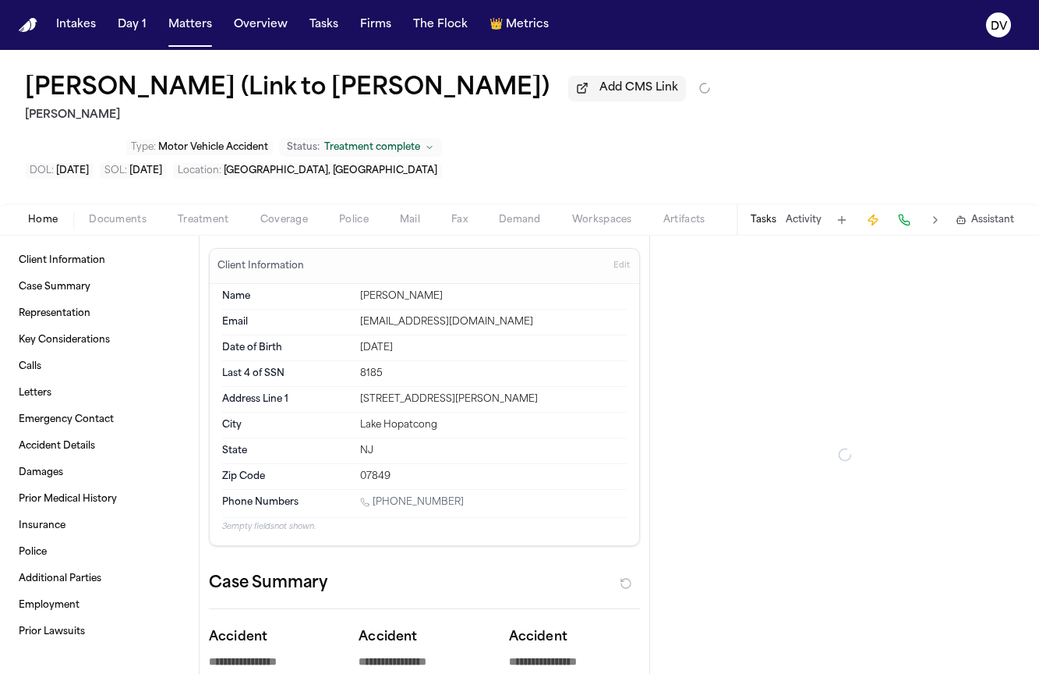
type textarea "*"
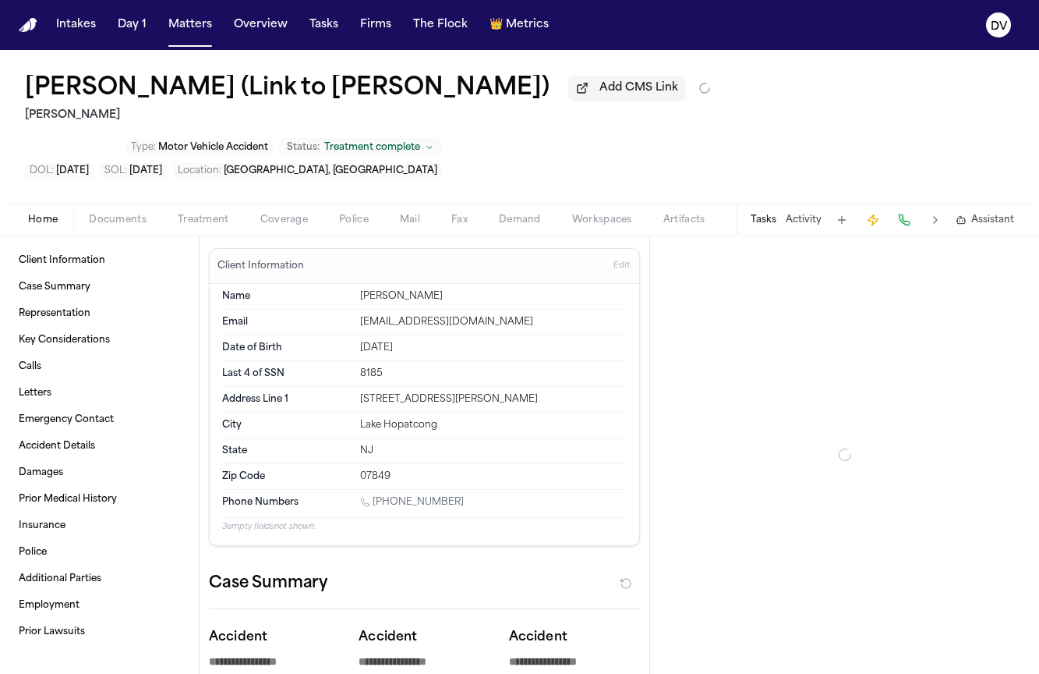
type textarea "*"
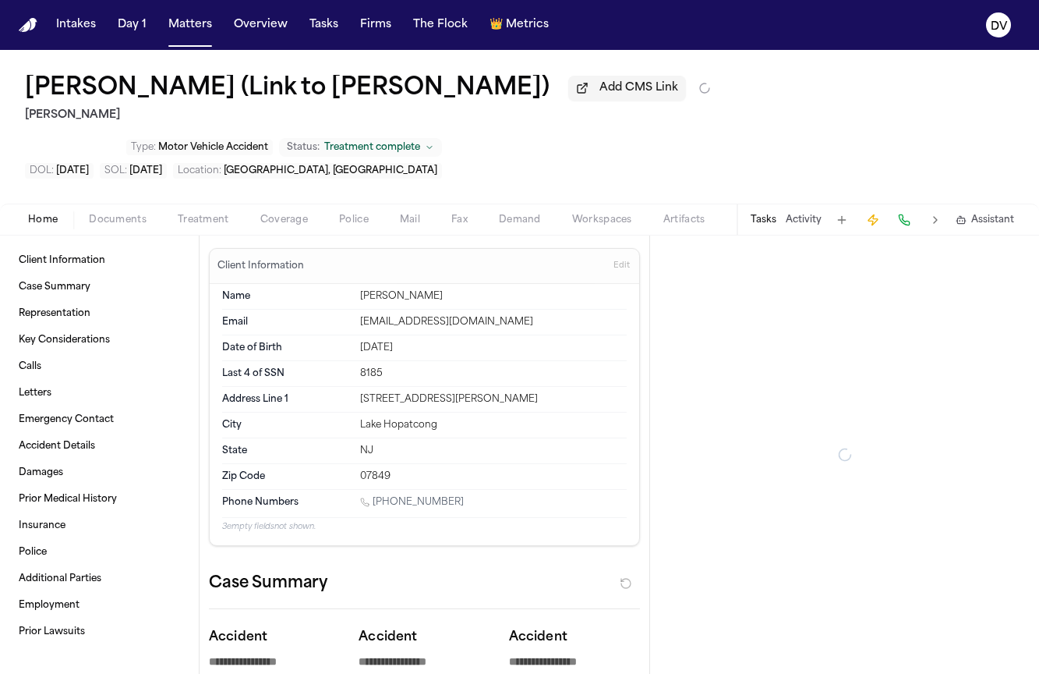
type textarea "*"
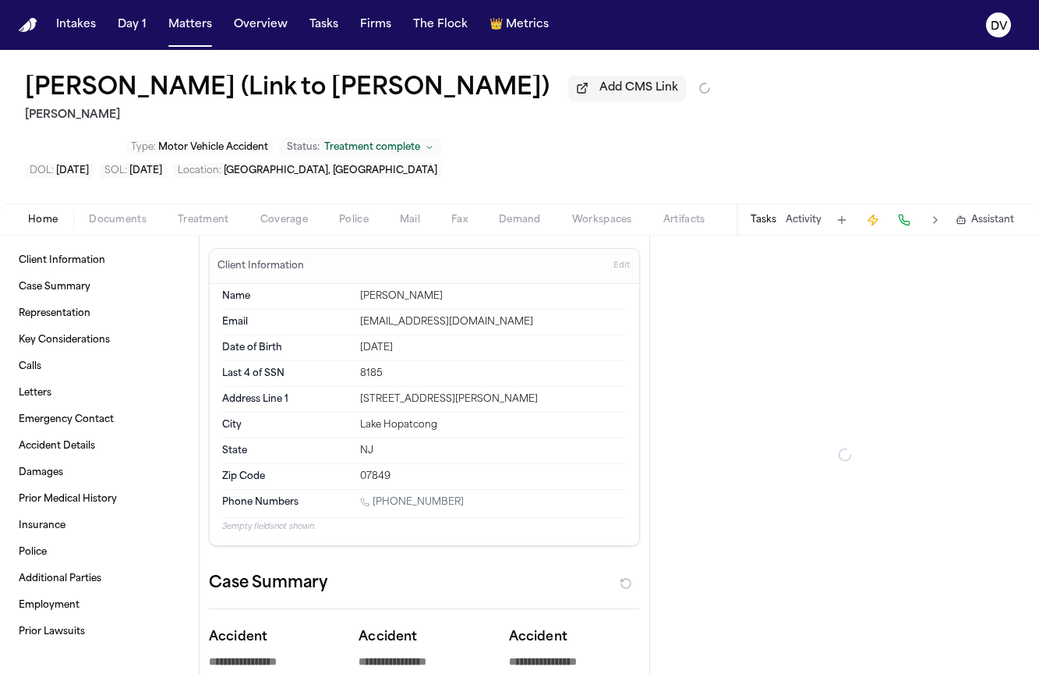
type textarea "*"
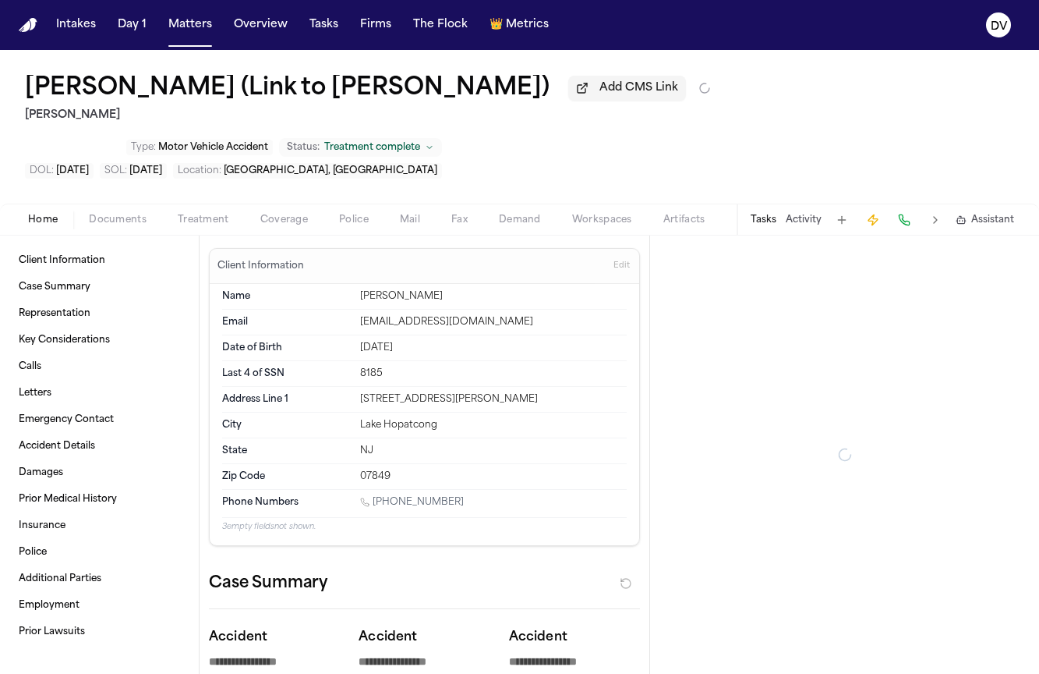
type textarea "*"
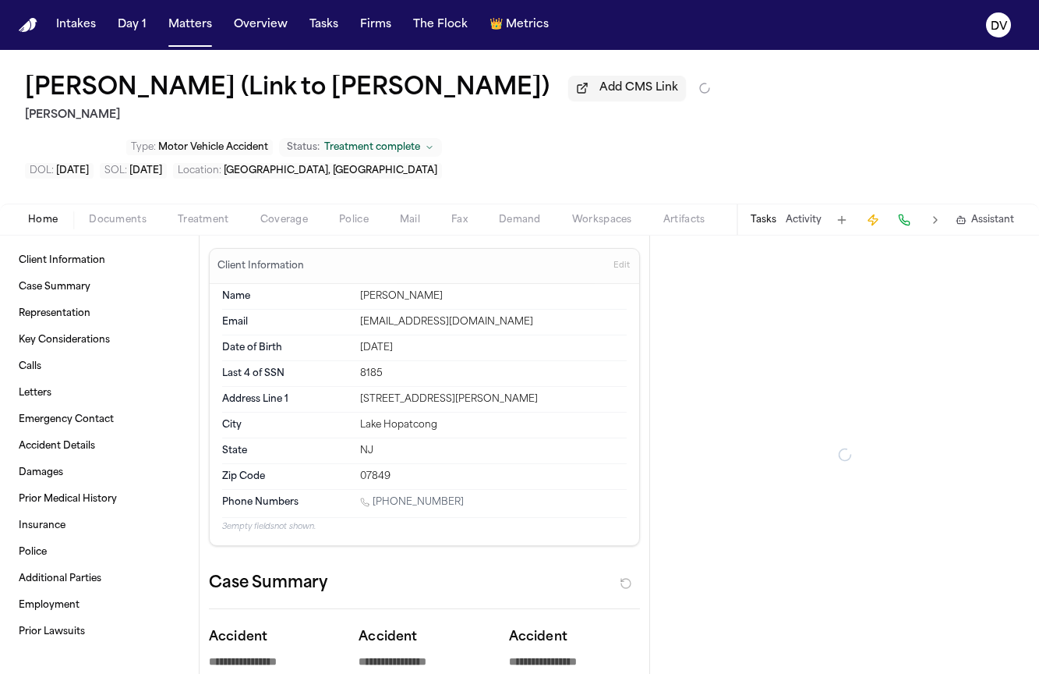
type textarea "*"
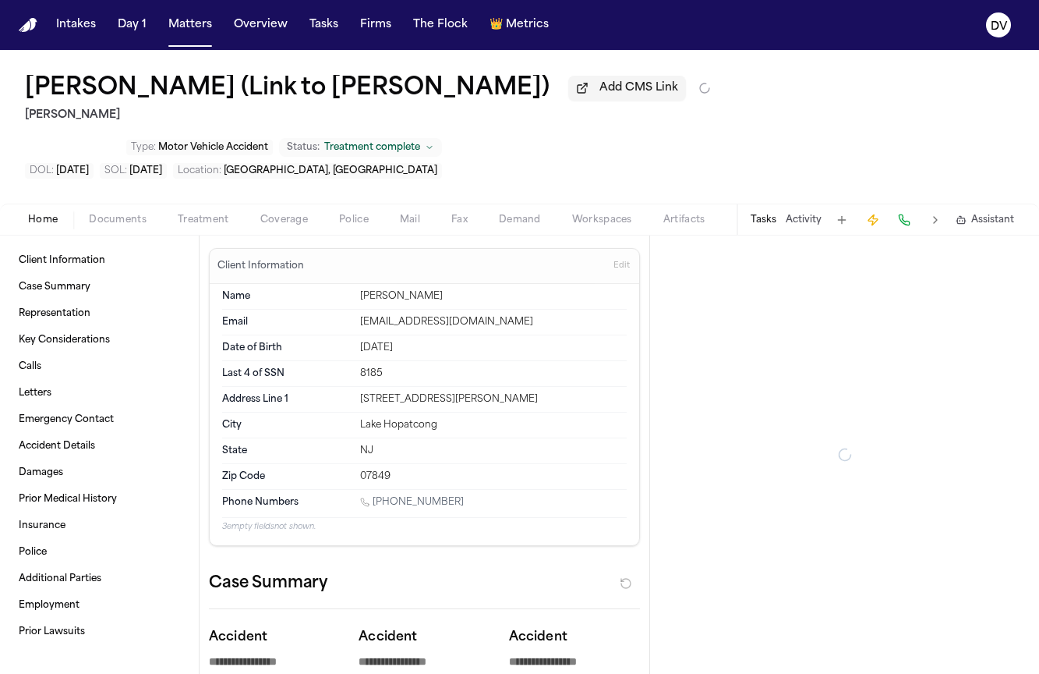
type textarea "*"
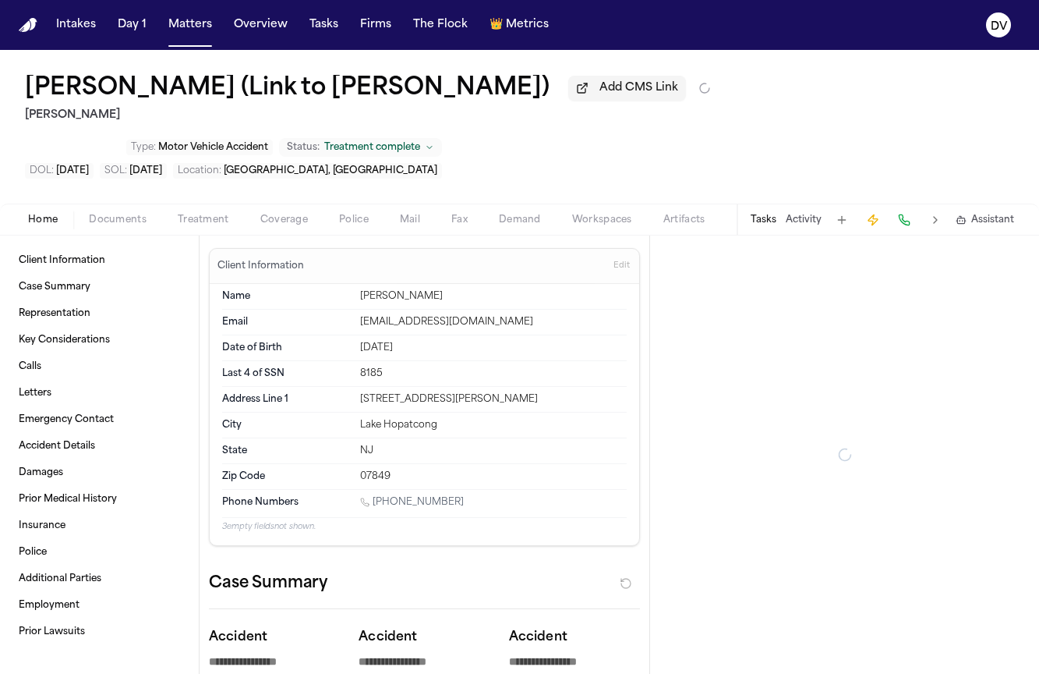
type textarea "*"
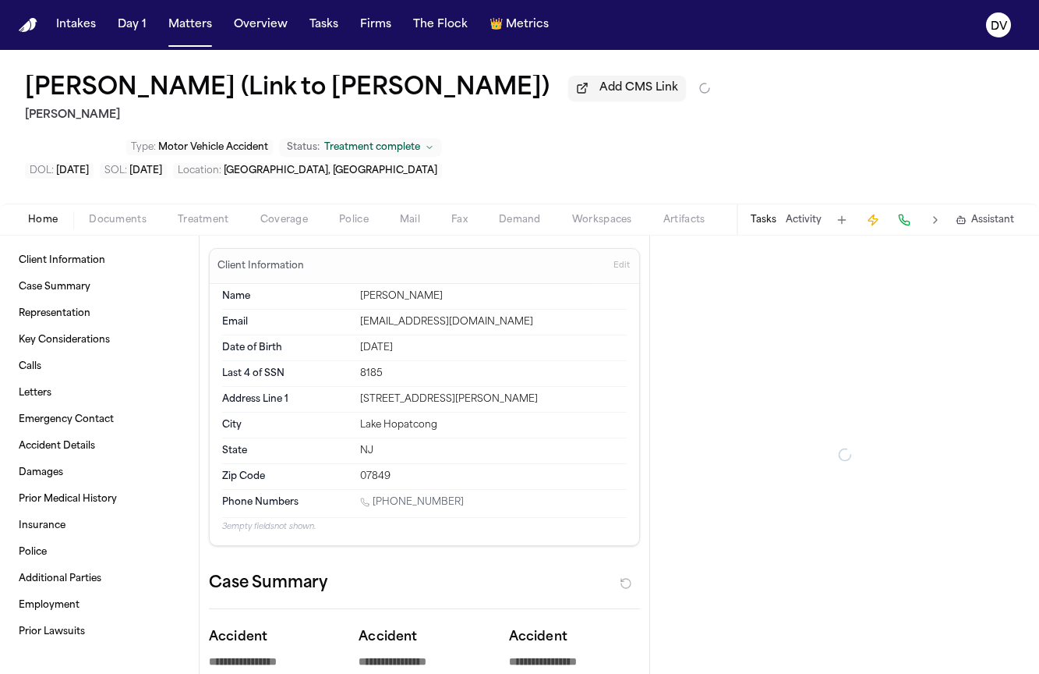
type textarea "*"
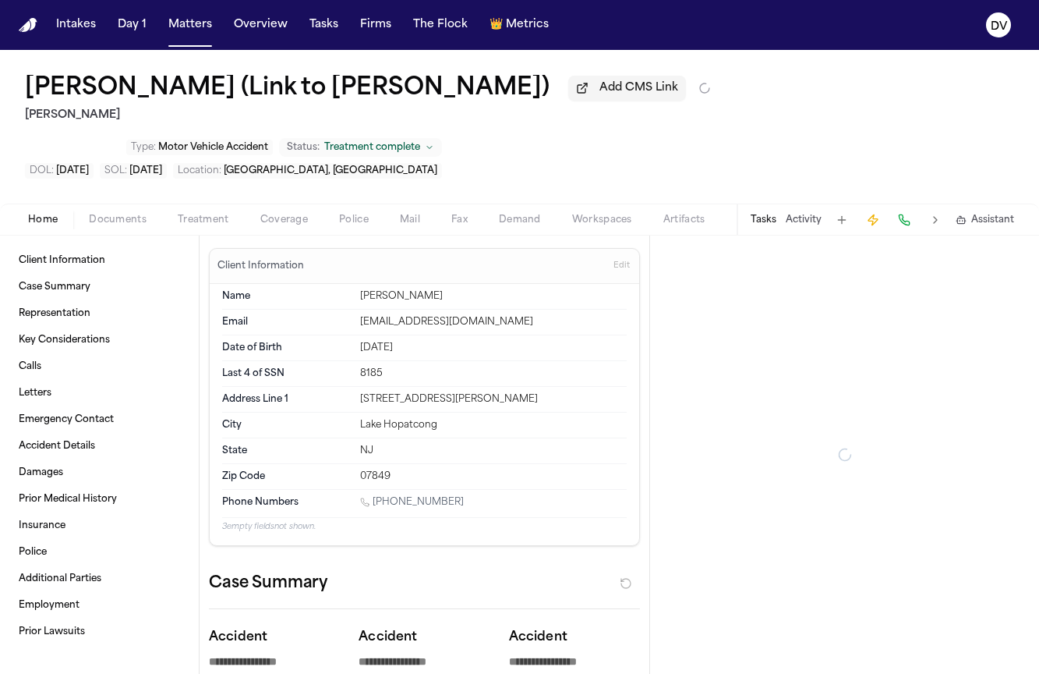
type textarea "*"
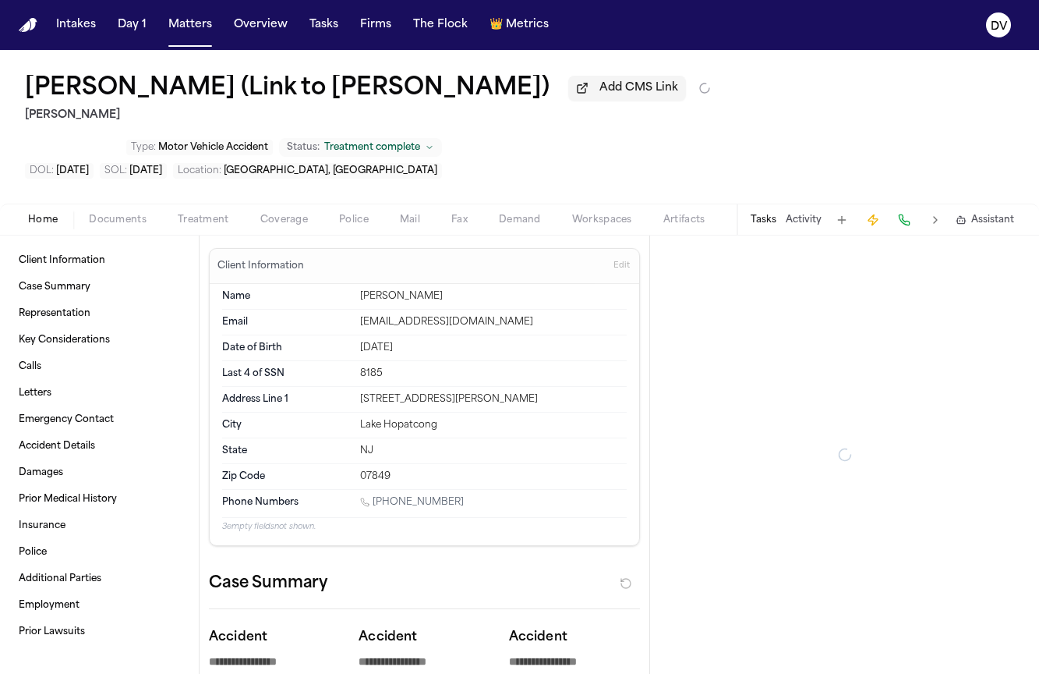
type textarea "*"
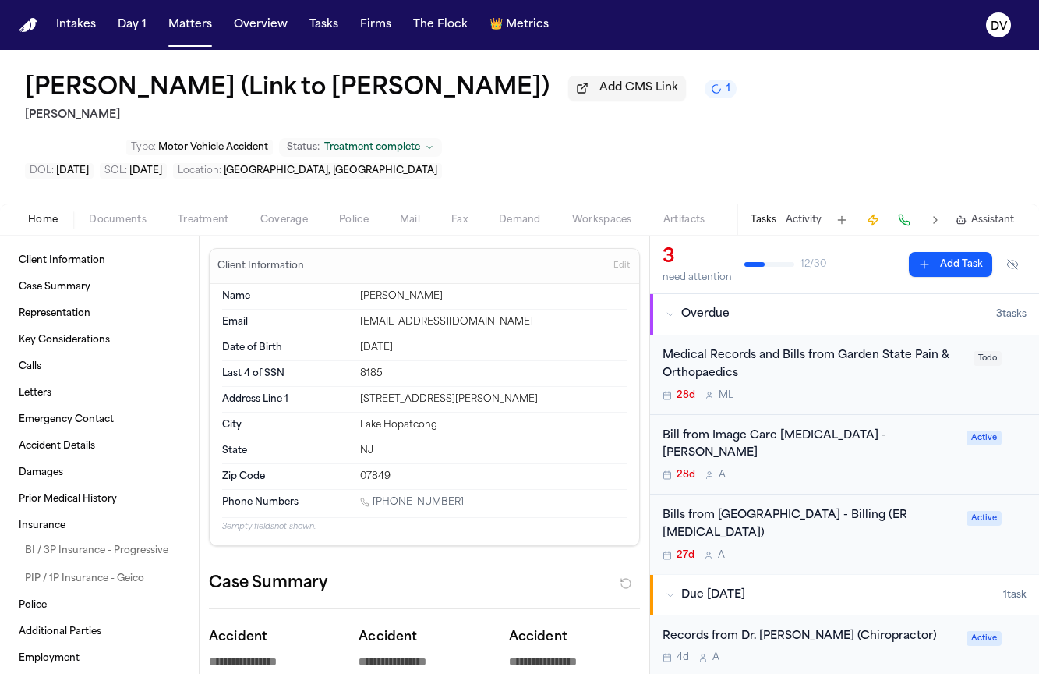
click at [838, 209] on button at bounding box center [842, 220] width 22 height 22
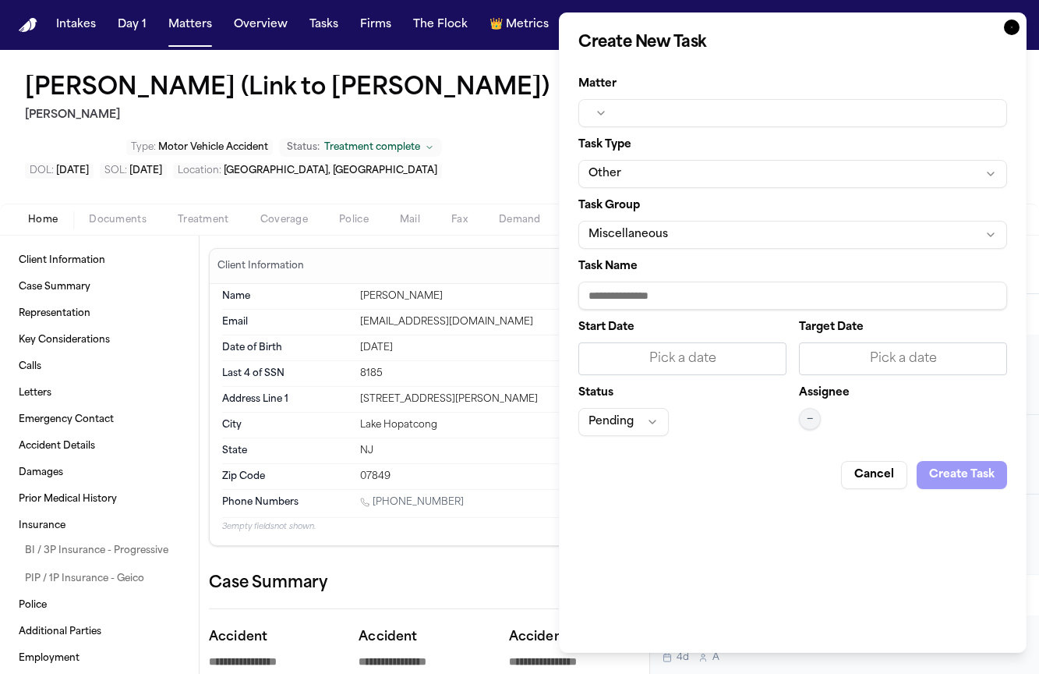
click at [1010, 23] on icon "button" at bounding box center [1012, 27] width 16 height 16
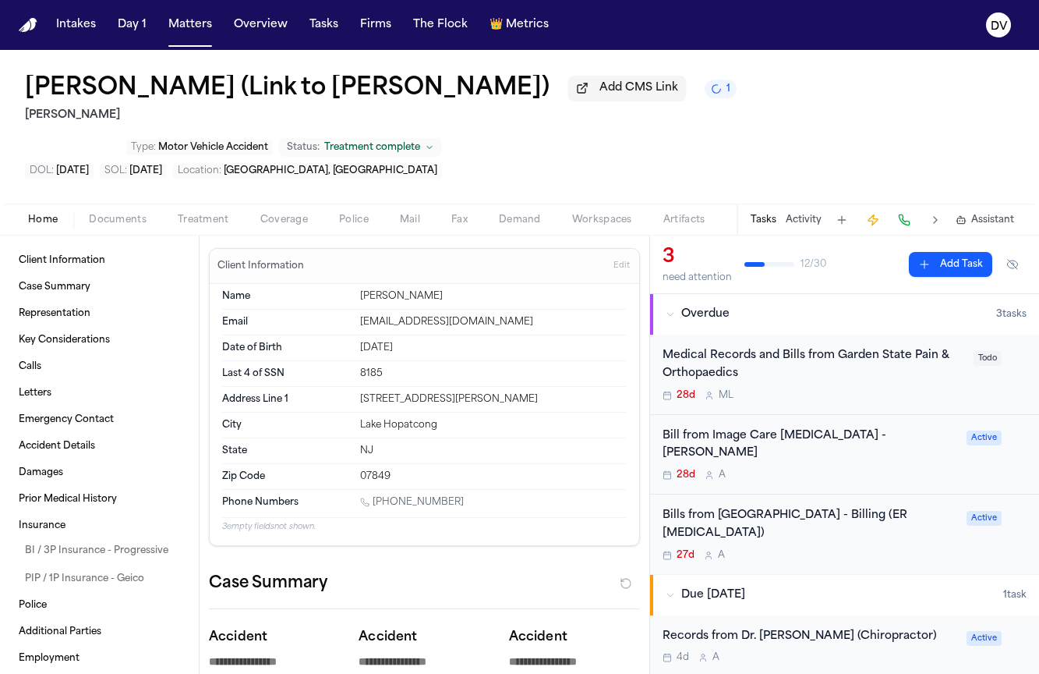
click at [940, 209] on button at bounding box center [936, 220] width 22 height 22
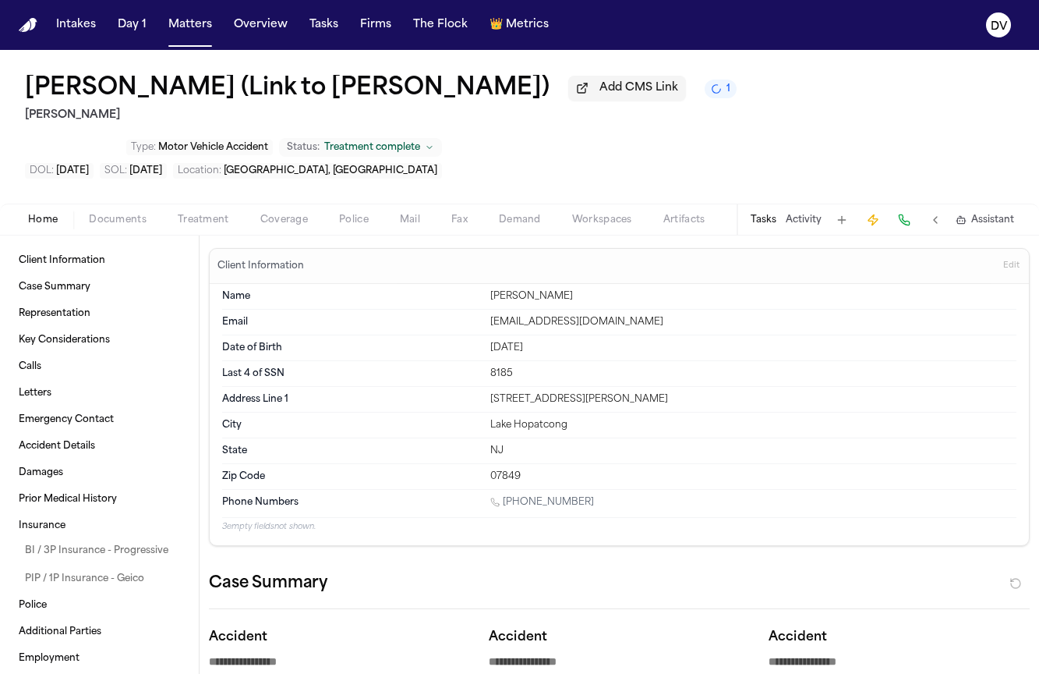
click at [937, 209] on button at bounding box center [936, 220] width 22 height 22
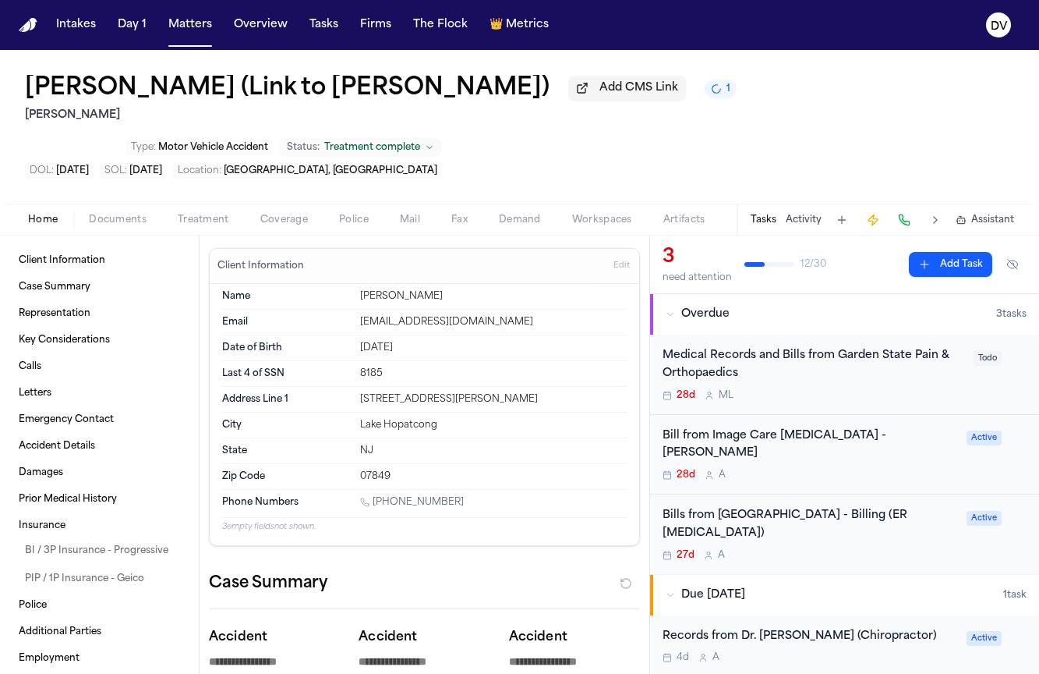
click at [937, 209] on button at bounding box center [936, 220] width 22 height 22
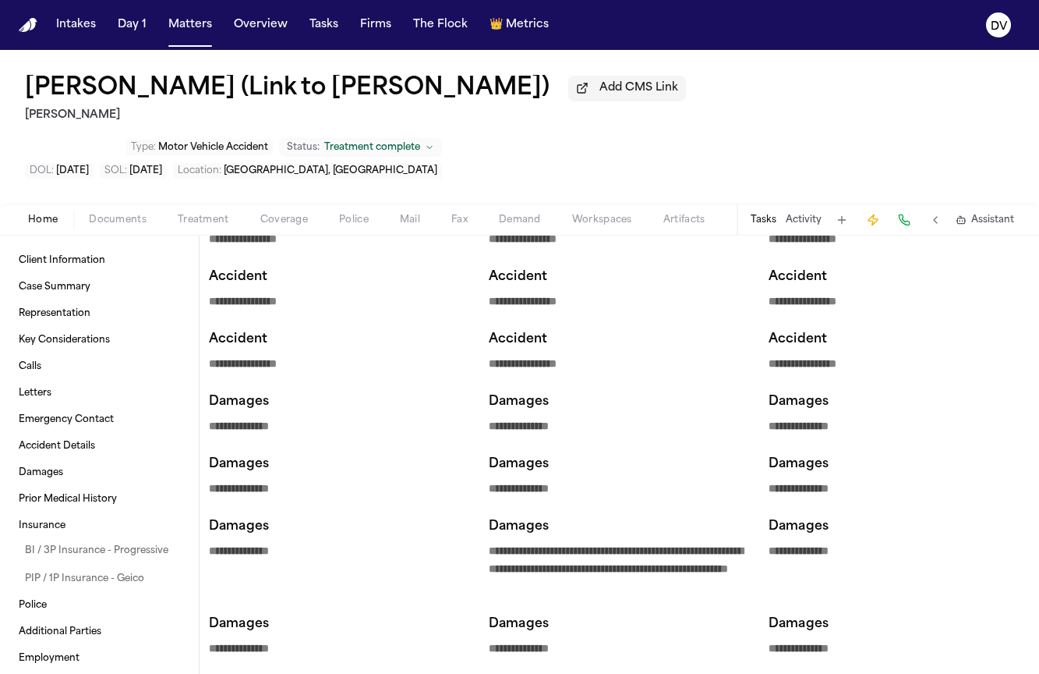
scroll to position [534, 0]
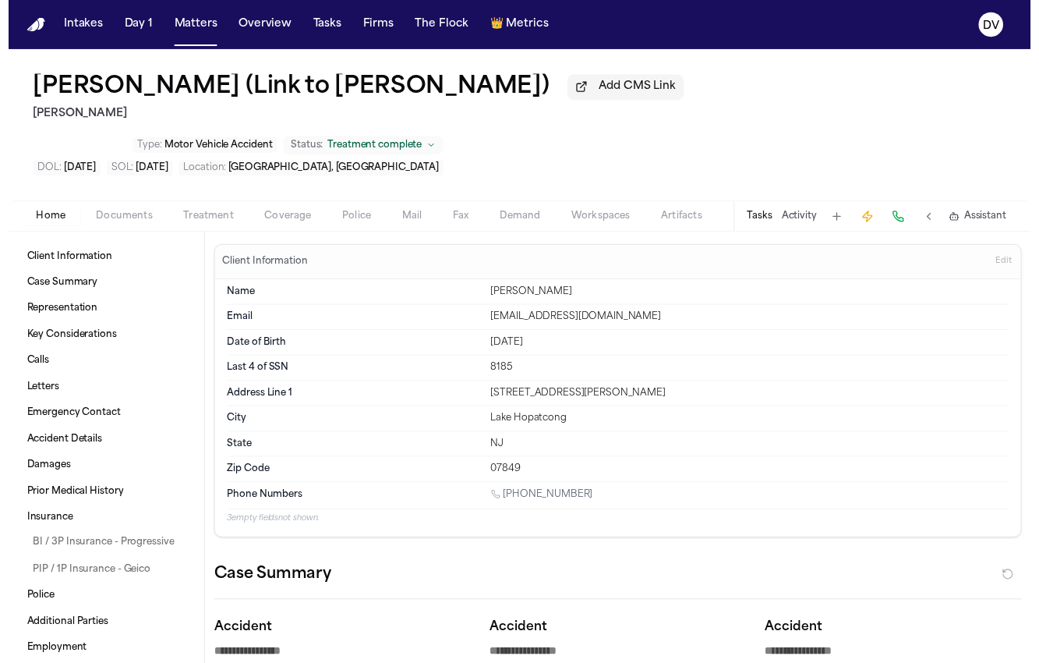
scroll to position [534, 0]
